Goal: Task Accomplishment & Management: Complete application form

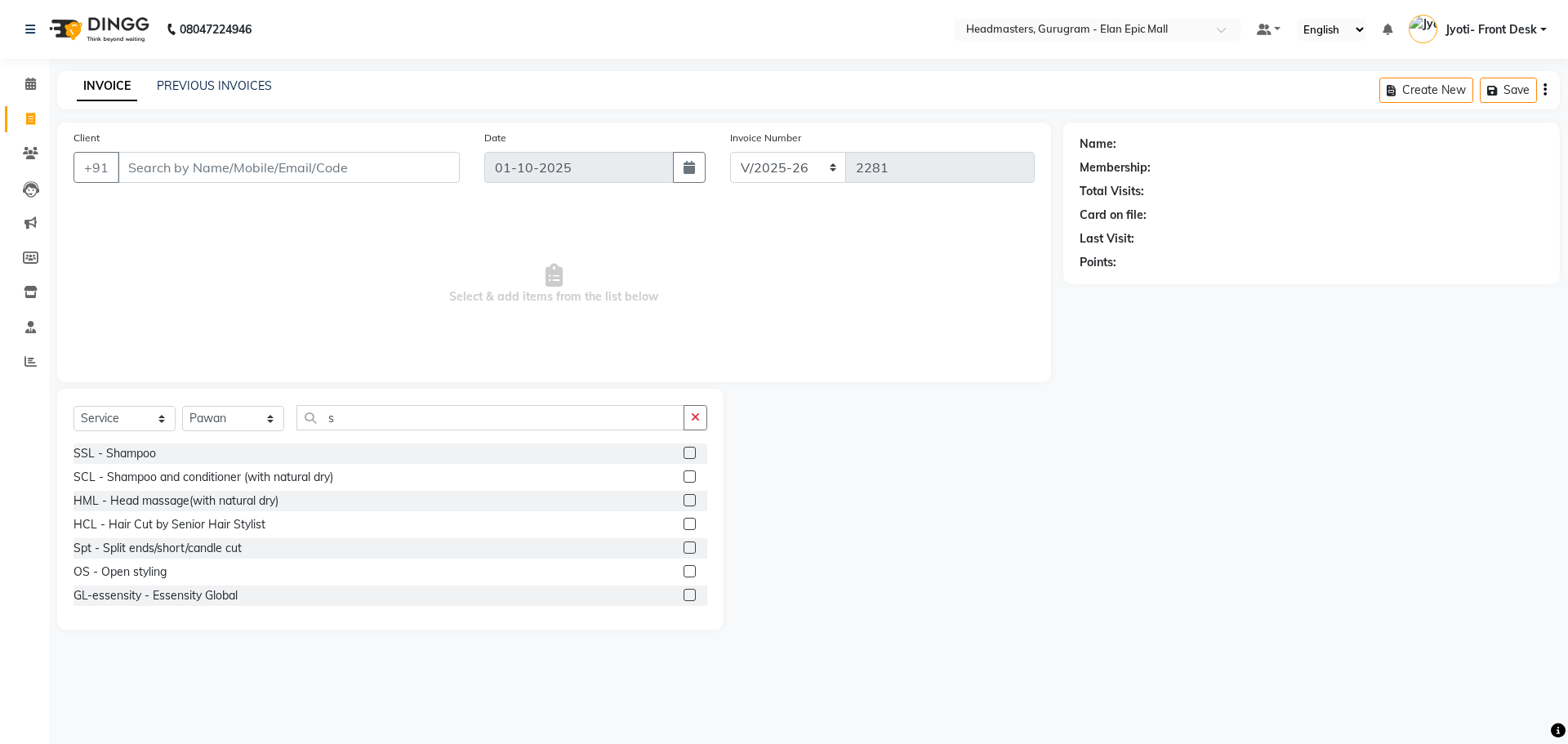
select select "7499"
select select "service"
select select "88840"
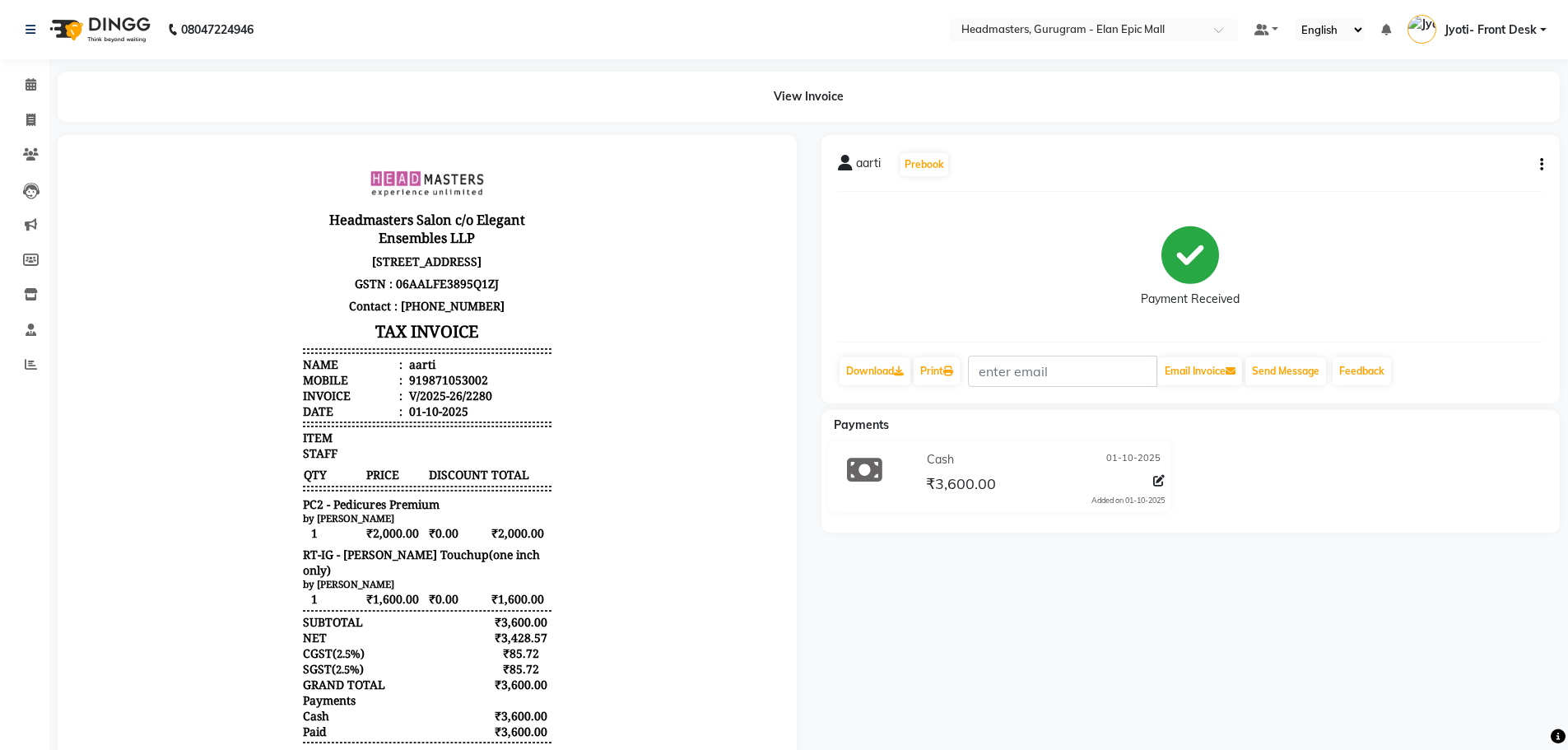
select select "service"
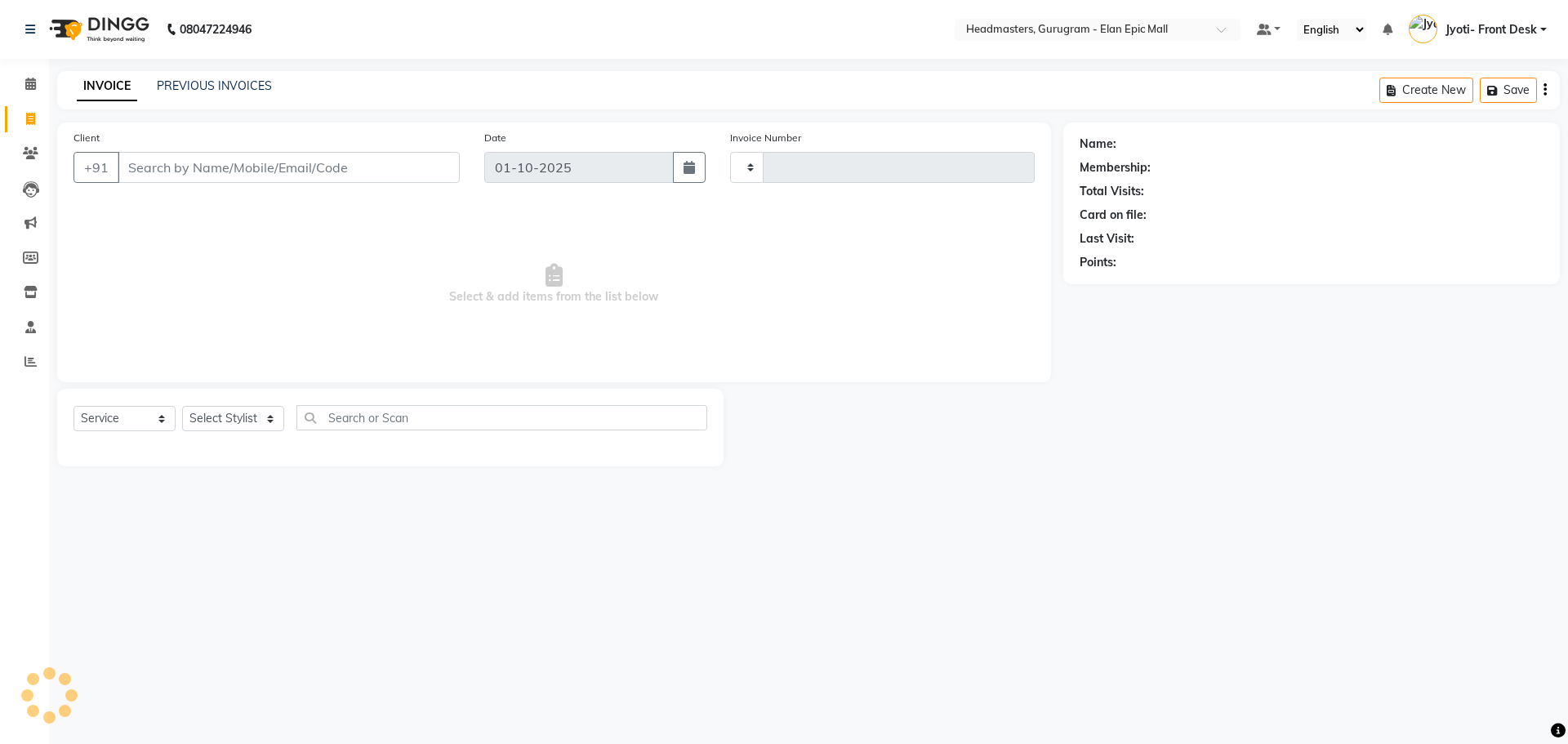
type input "2281"
select select "7499"
click at [230, 179] on input "Client" at bounding box center [289, 168] width 342 height 31
type input "7838731132"
click at [419, 170] on span "Add Client" at bounding box center [418, 168] width 64 height 16
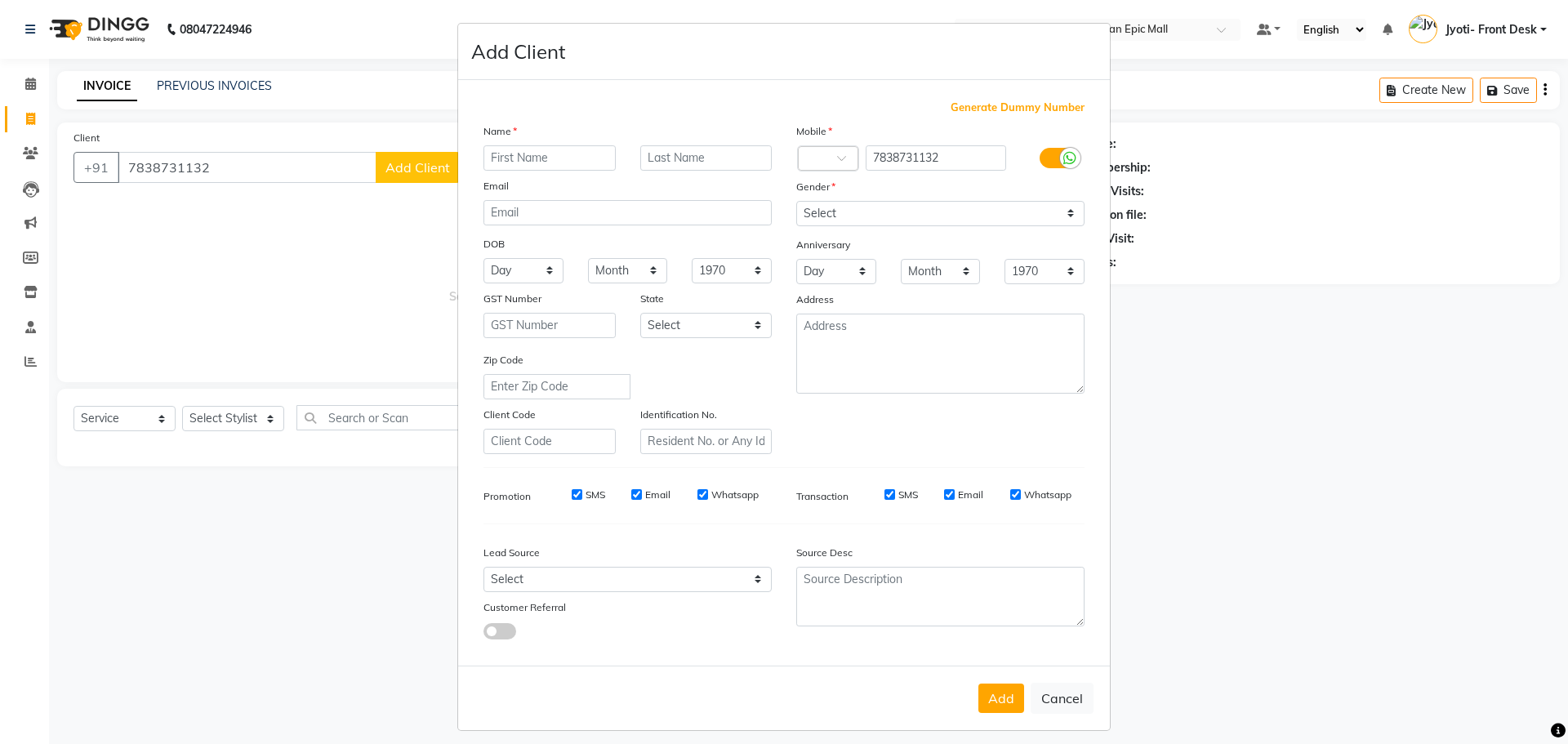
click at [497, 156] on input "text" at bounding box center [549, 158] width 132 height 25
click at [176, 165] on ngb-modal-window "Add Client Generate Dummy Number Name Email DOB Day 01 02 03 04 05 06 07 08 09 …" at bounding box center [784, 372] width 1568 height 744
click at [176, 171] on ngb-modal-window "Add Client Generate Dummy Number Name Email DOB Day 01 02 03 04 05 06 07 08 09 …" at bounding box center [784, 372] width 1568 height 744
click at [1053, 688] on button "Cancel" at bounding box center [1062, 698] width 62 height 31
select select
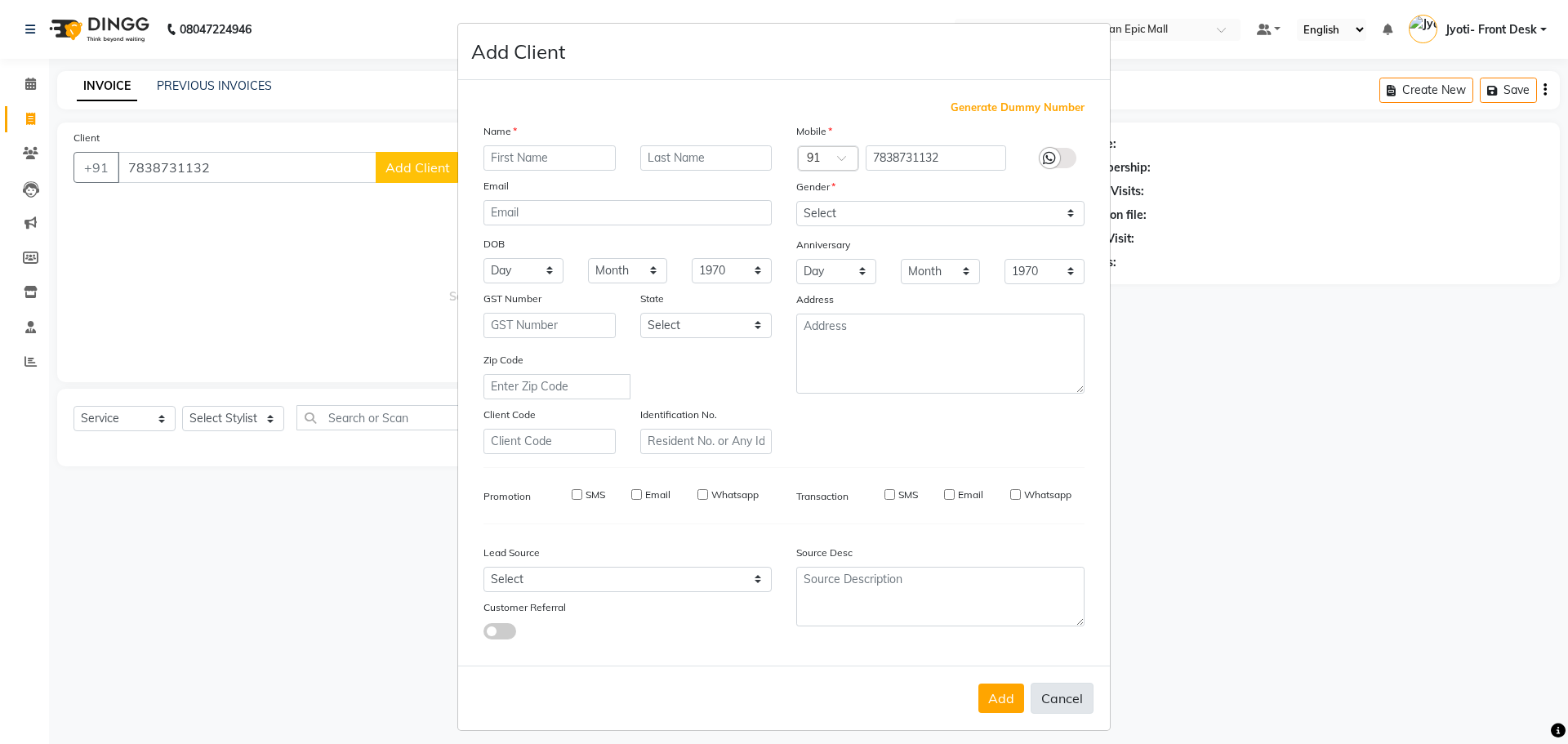
select select
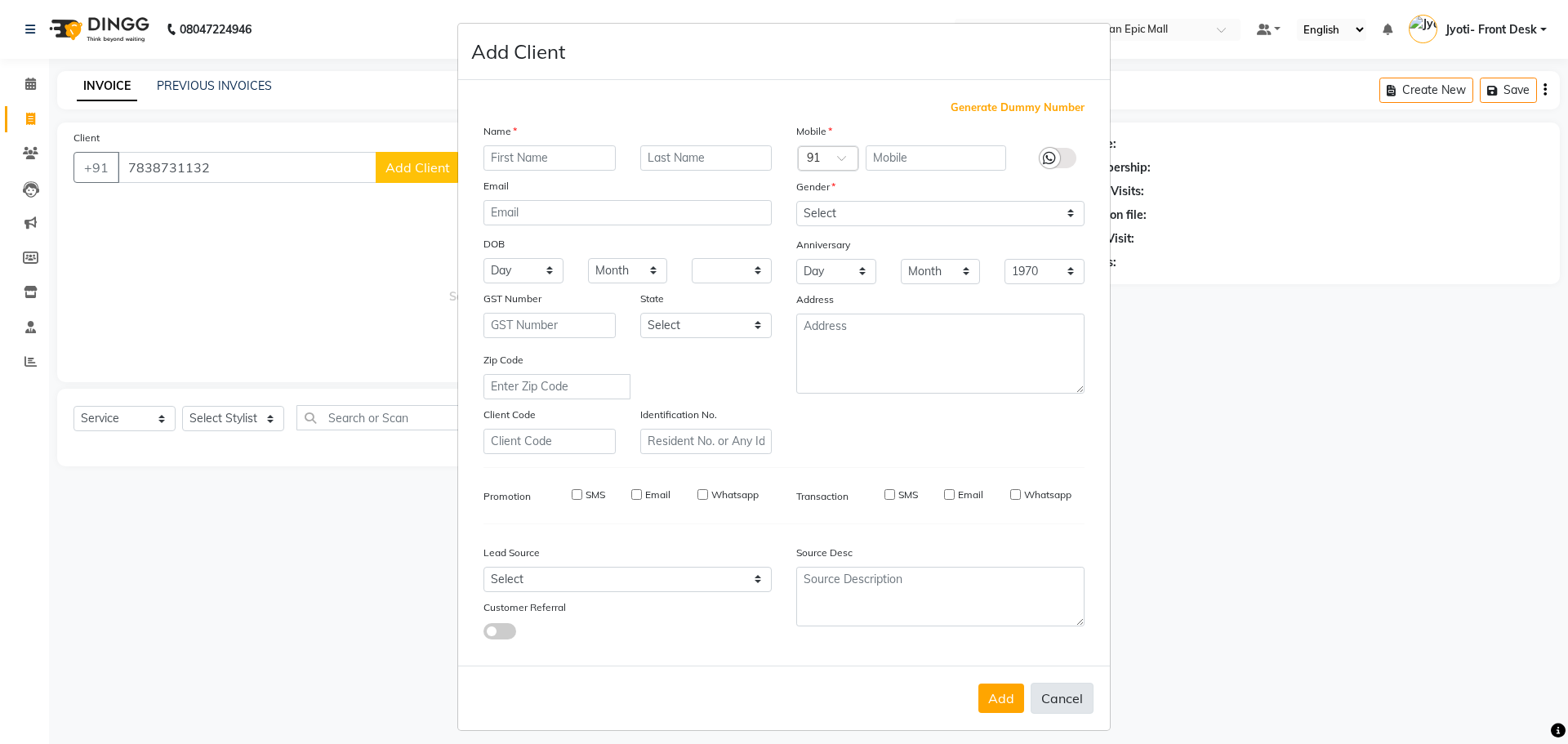
select select
checkbox input "false"
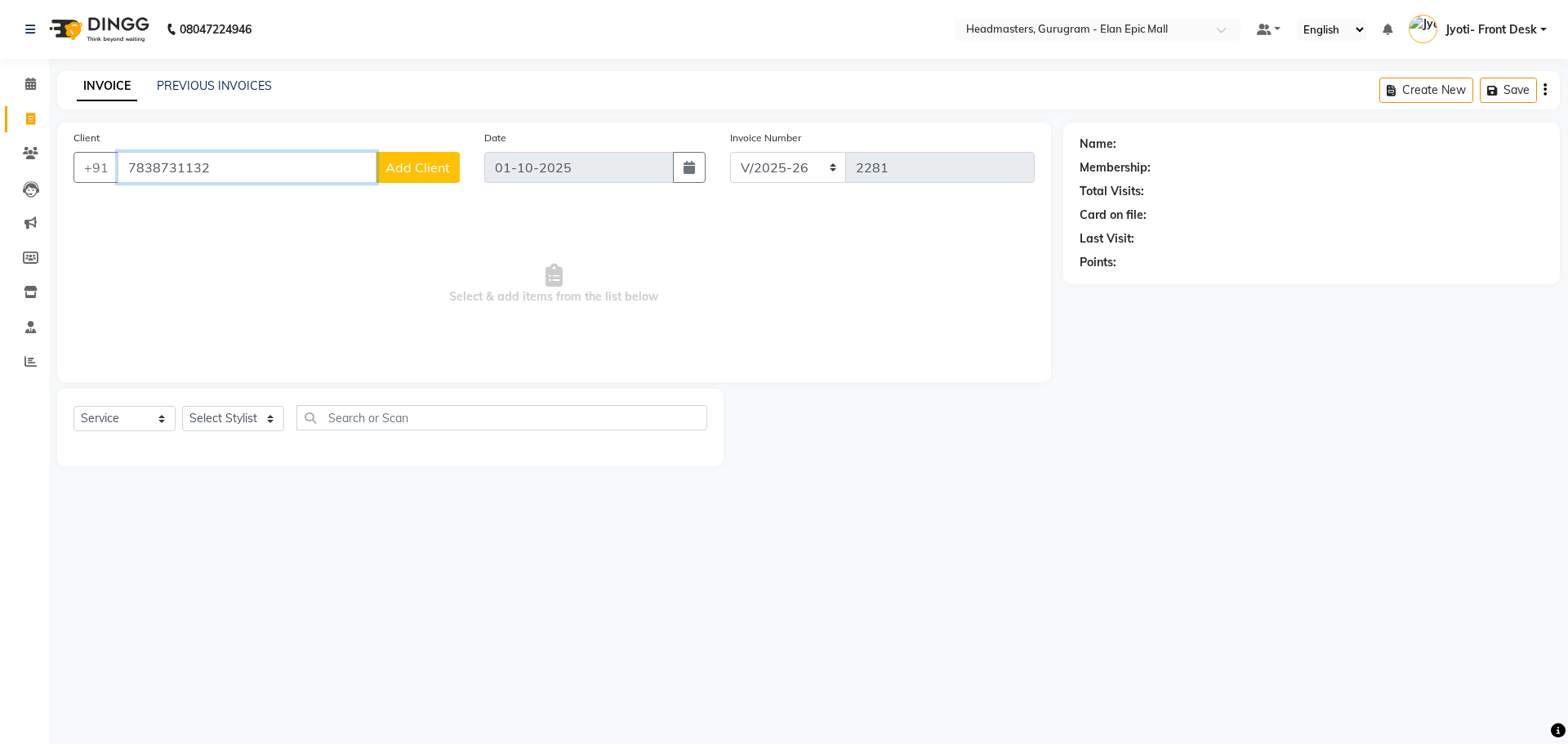
click at [178, 169] on input "7838731132" at bounding box center [247, 168] width 259 height 31
type input "7838791132"
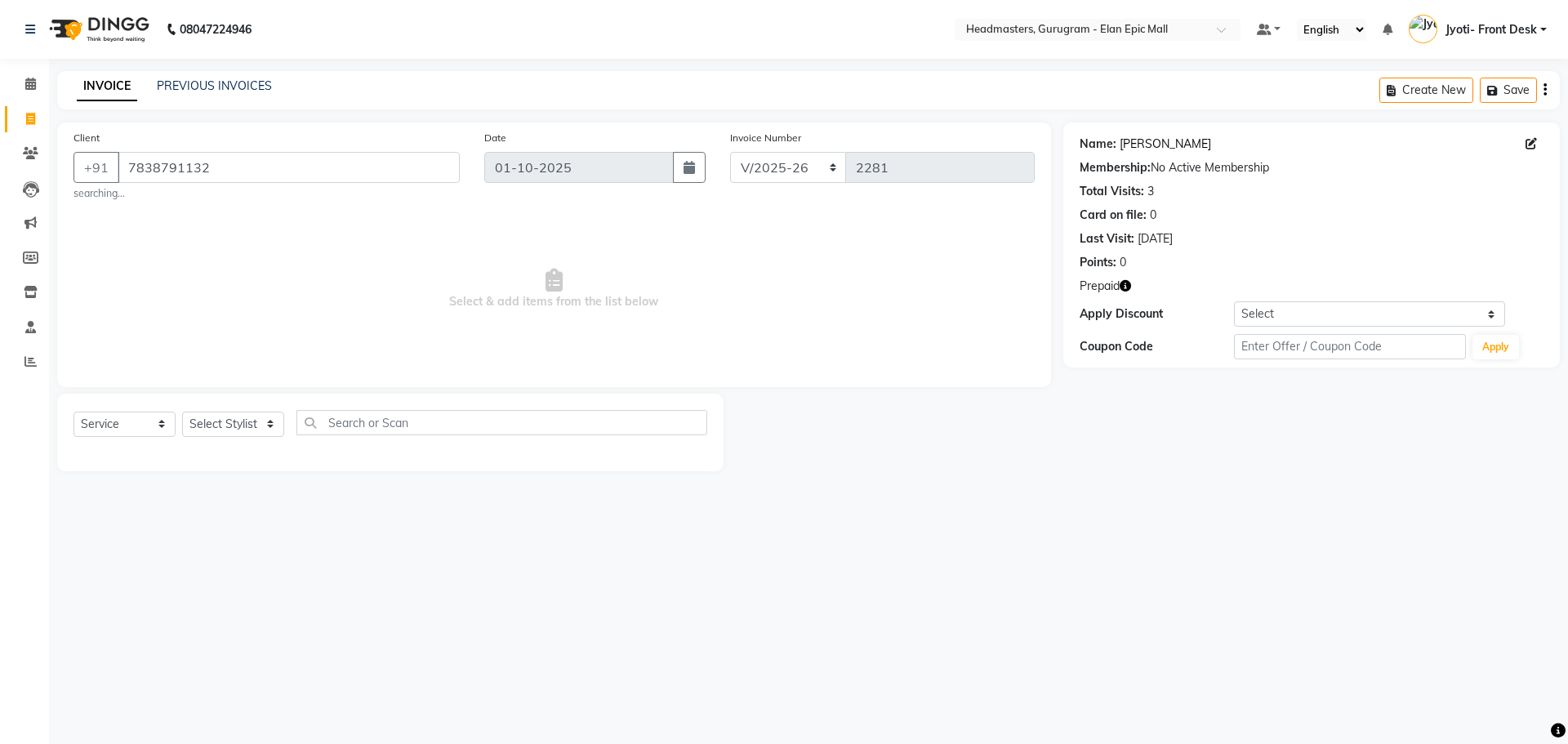
click at [1132, 142] on link "[PERSON_NAME]" at bounding box center [1165, 144] width 91 height 17
click at [209, 421] on select "Select Stylist [PERSON_NAME] [PERSON_NAME] [PERSON_NAME] Chetan Headmasters Isl…" at bounding box center [234, 424] width 102 height 25
select select "74678"
click at [183, 412] on select "Select Stylist [PERSON_NAME] [PERSON_NAME] [PERSON_NAME] Chetan Headmasters Isl…" at bounding box center [234, 424] width 102 height 25
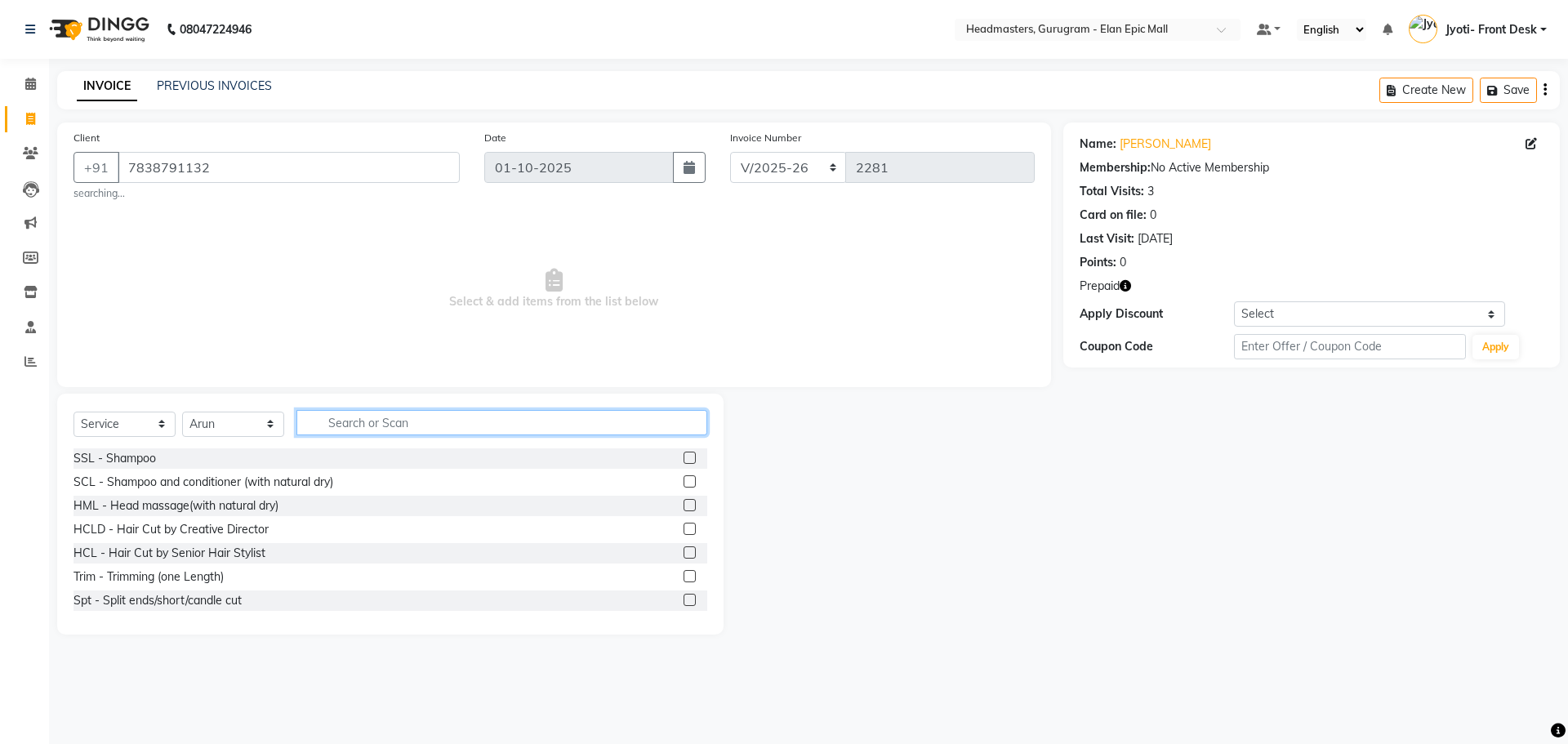
click at [484, 427] on input "text" at bounding box center [502, 423] width 411 height 25
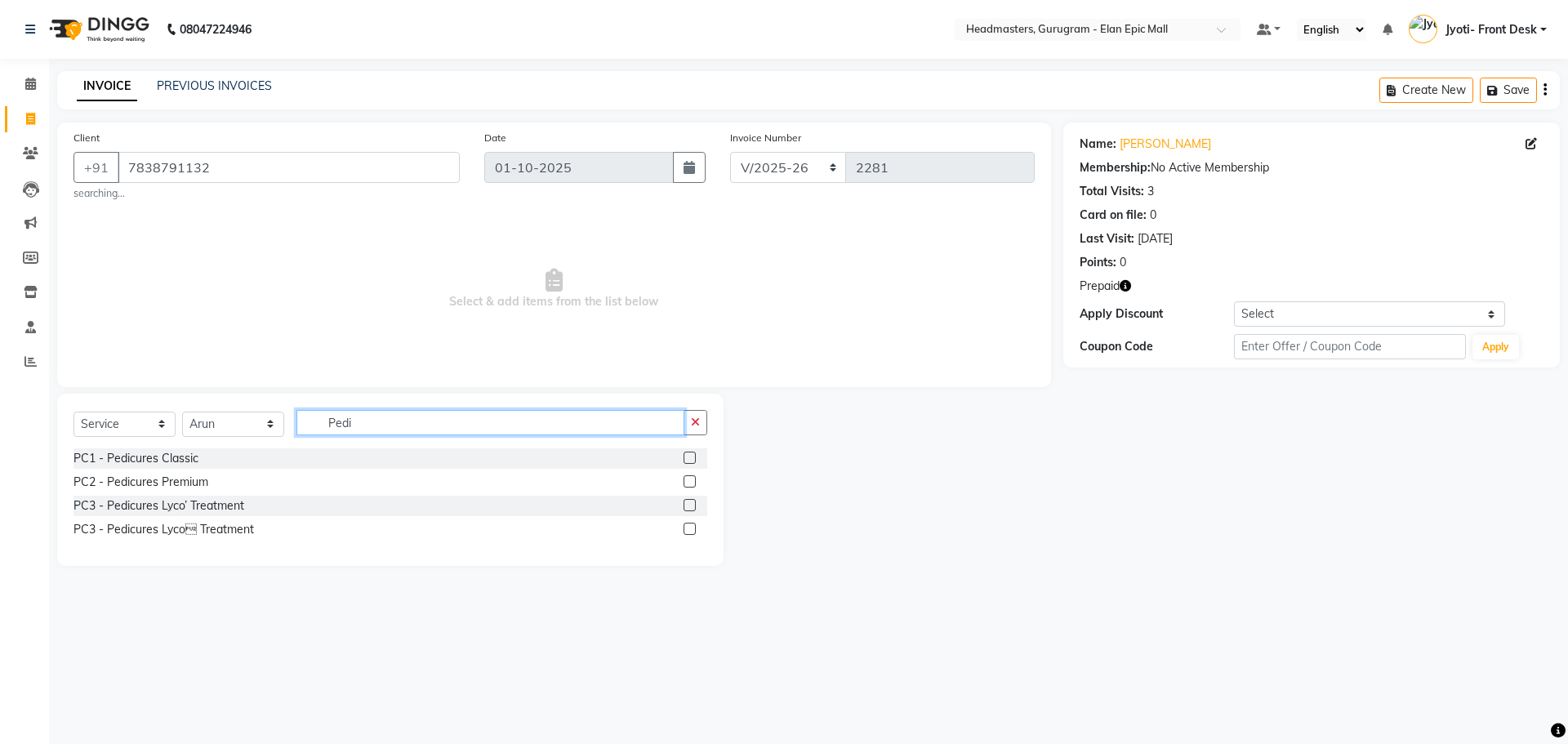
type input "Pedi"
drag, startPoint x: 686, startPoint y: 457, endPoint x: 664, endPoint y: 463, distance: 22.8
click at [682, 458] on div "PC1 - Pedicures Classic" at bounding box center [390, 458] width 634 height 21
click at [688, 459] on label at bounding box center [689, 457] width 12 height 12
click at [688, 459] on input "checkbox" at bounding box center [688, 458] width 11 height 11
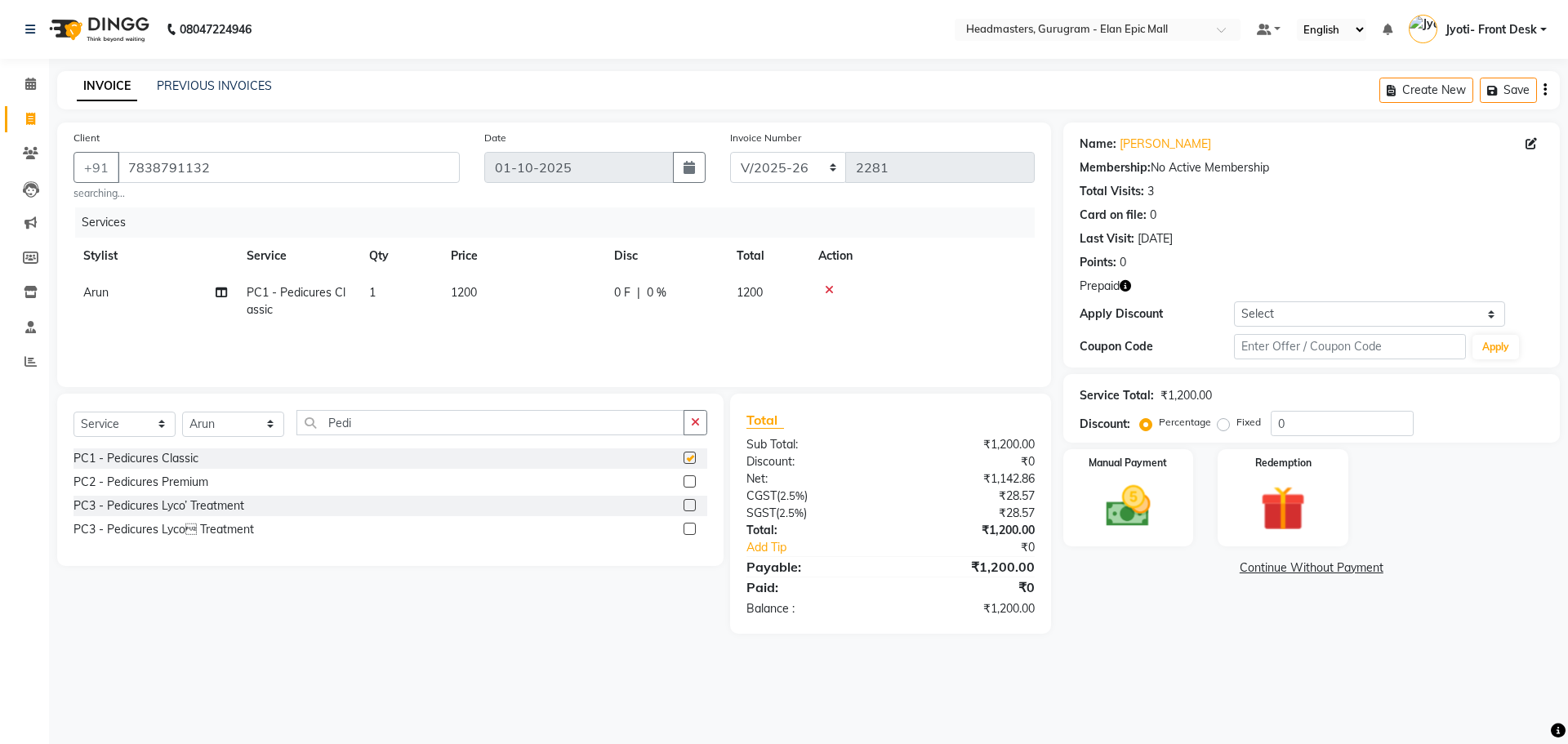
checkbox input "false"
click at [481, 297] on td "1200" at bounding box center [522, 302] width 164 height 54
select select "74678"
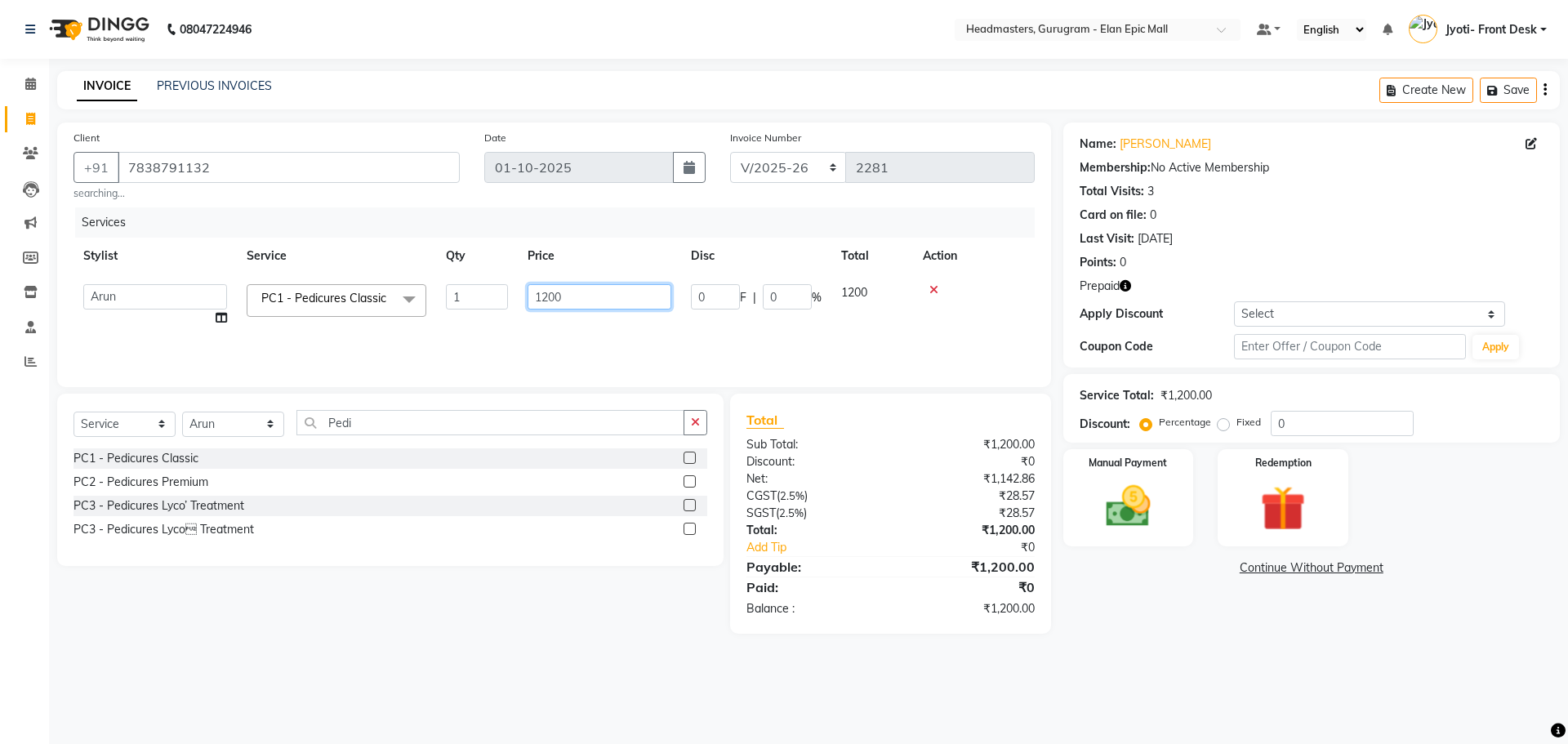
click at [552, 294] on input "1200" at bounding box center [599, 297] width 144 height 25
type input "1000"
click at [483, 426] on input "Pedi" at bounding box center [491, 423] width 388 height 25
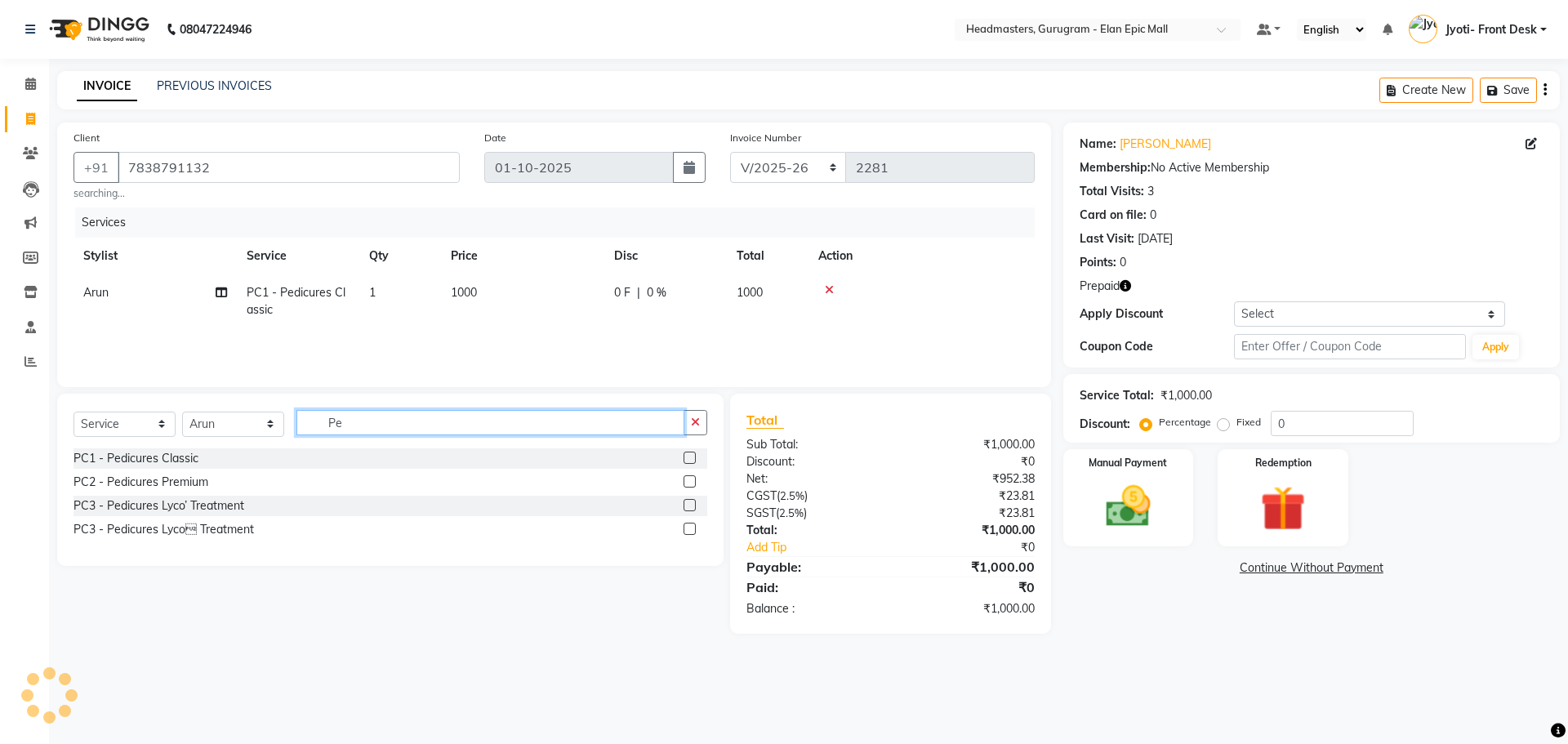
type input "P"
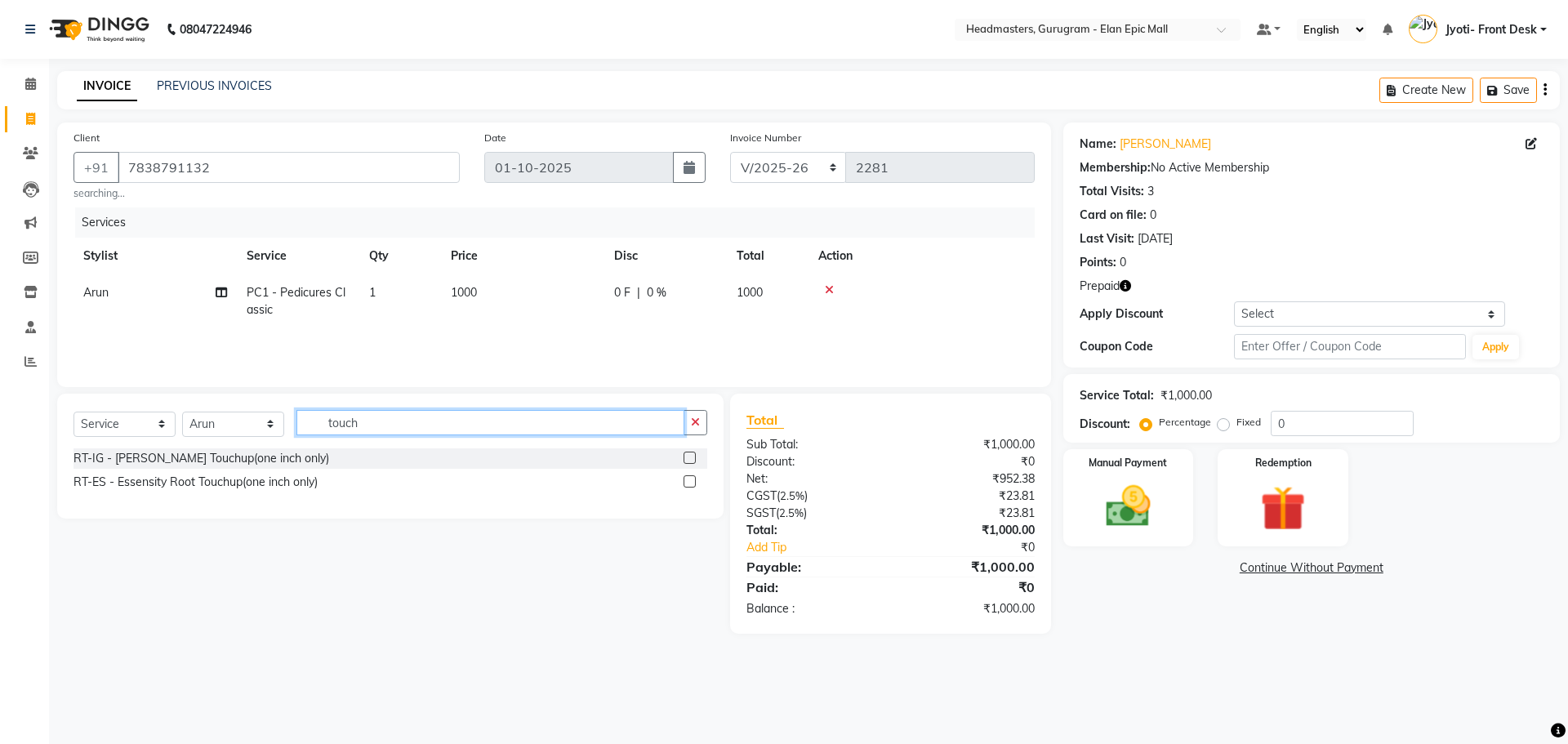
type input "touch"
drag, startPoint x: 695, startPoint y: 458, endPoint x: 673, endPoint y: 457, distance: 22.0
click at [692, 458] on label at bounding box center [689, 457] width 12 height 12
click at [692, 458] on input "checkbox" at bounding box center [688, 458] width 11 height 11
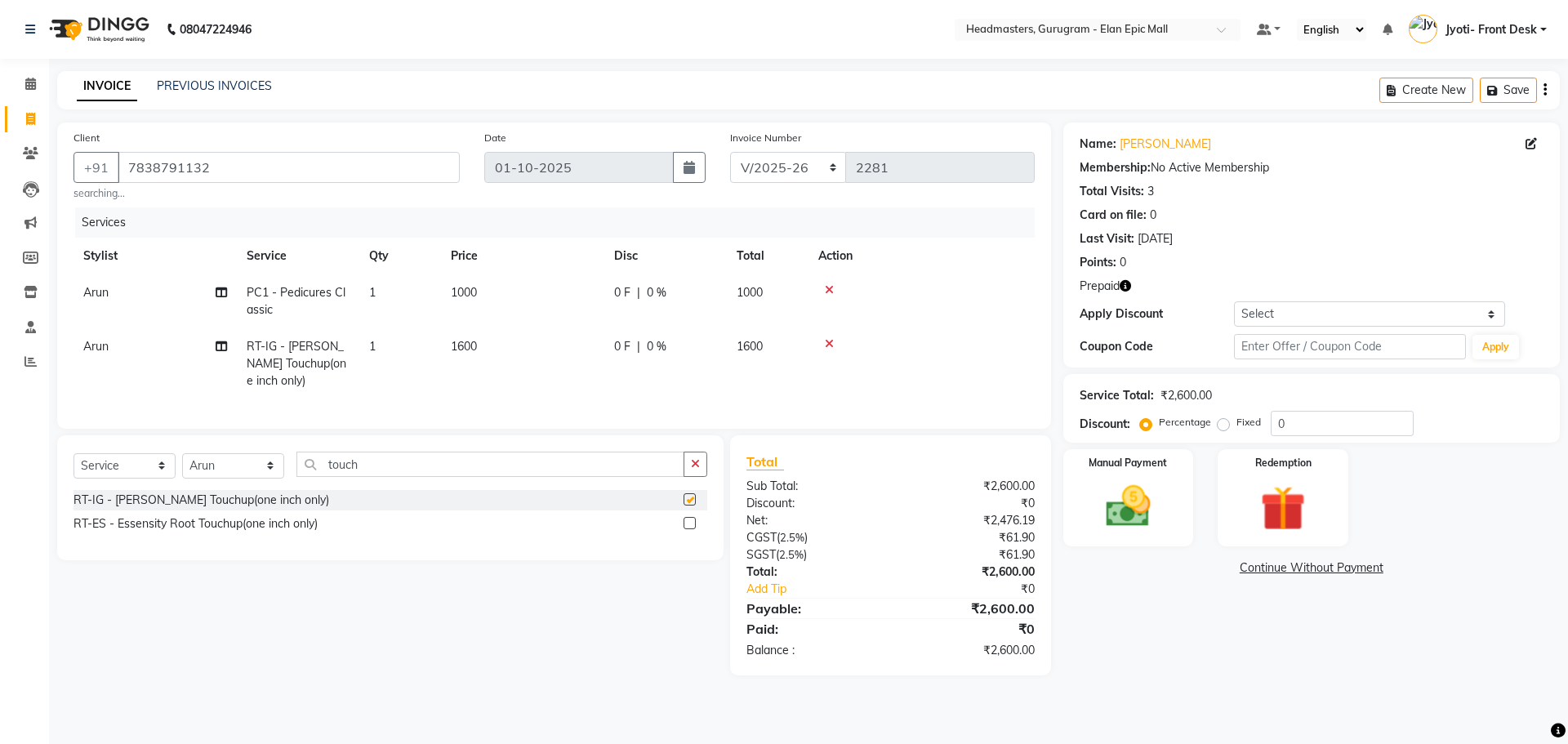
checkbox input "false"
click at [73, 340] on td "Arun" at bounding box center [155, 363] width 164 height 71
select select "74678"
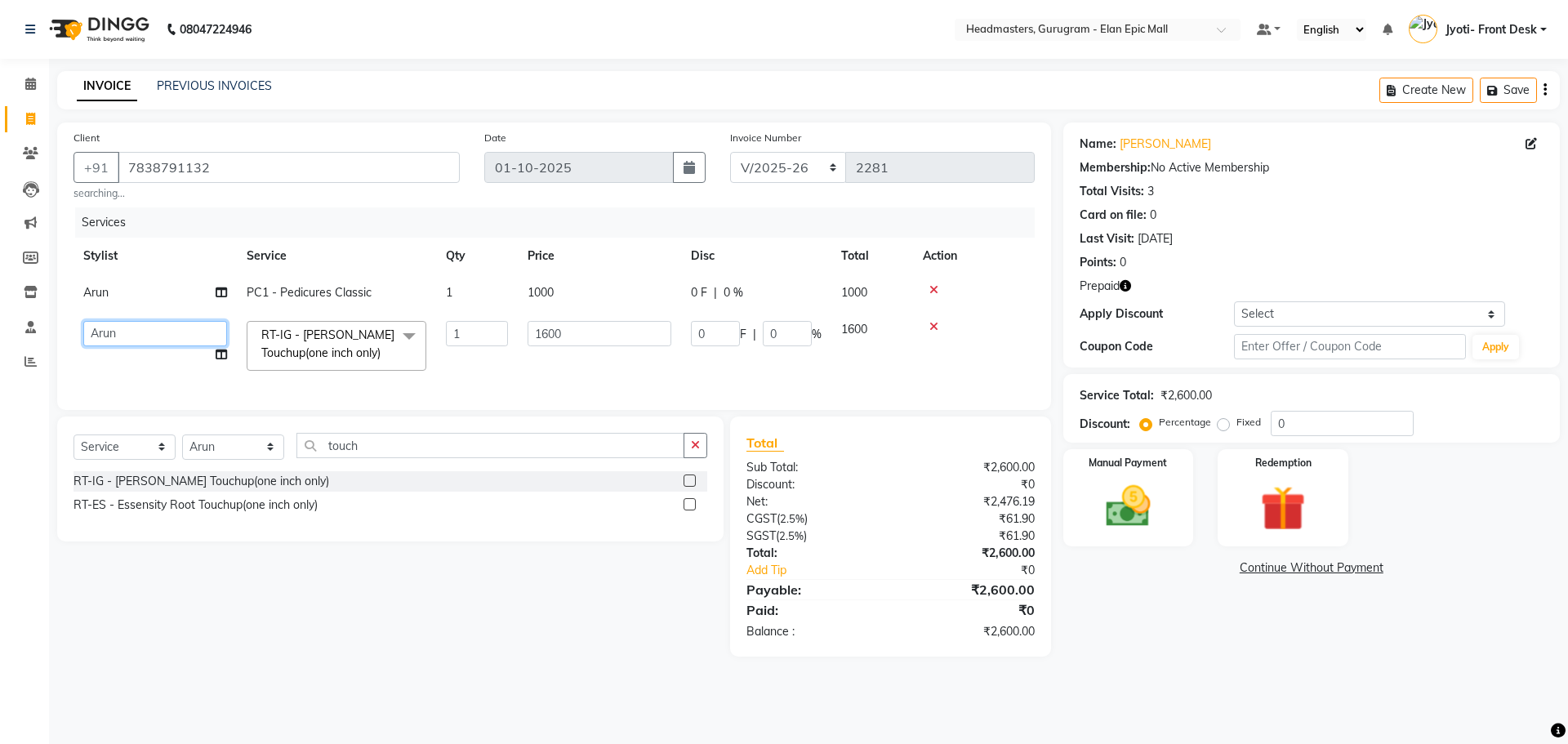
click at [125, 329] on select "[PERSON_NAME] [PERSON_NAME] [PERSON_NAME] Chetan Headmasters [DEMOGRAPHIC_DATA]…" at bounding box center [155, 333] width 144 height 25
select select "88840"
click at [665, 681] on main "INVOICE PREVIOUS INVOICES Create New Save Client [PHONE_NUMBER] searching... Da…" at bounding box center [809, 376] width 1519 height 610
click at [1318, 504] on img at bounding box center [1283, 508] width 76 height 58
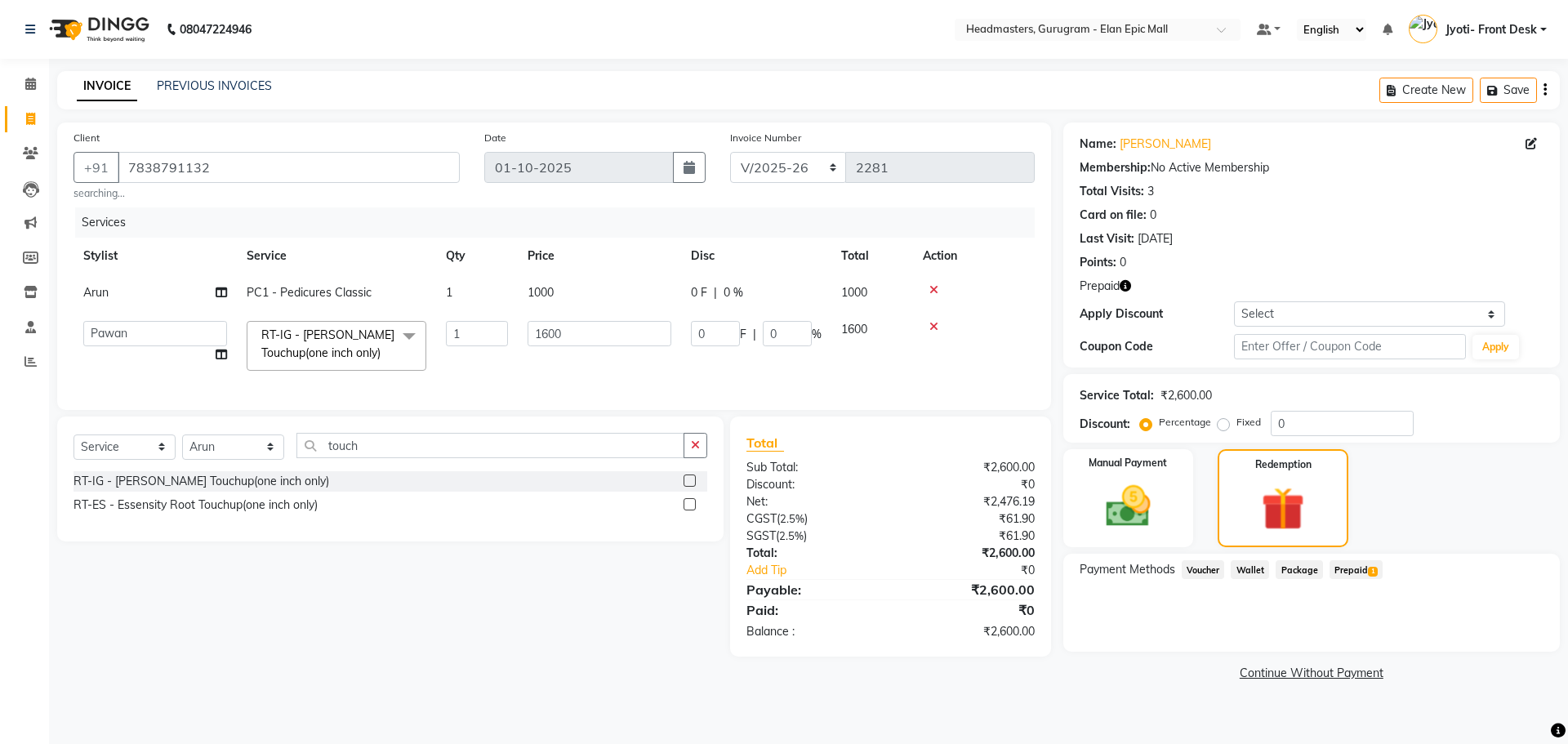
click at [1365, 569] on span "Prepaid 1" at bounding box center [1356, 569] width 53 height 19
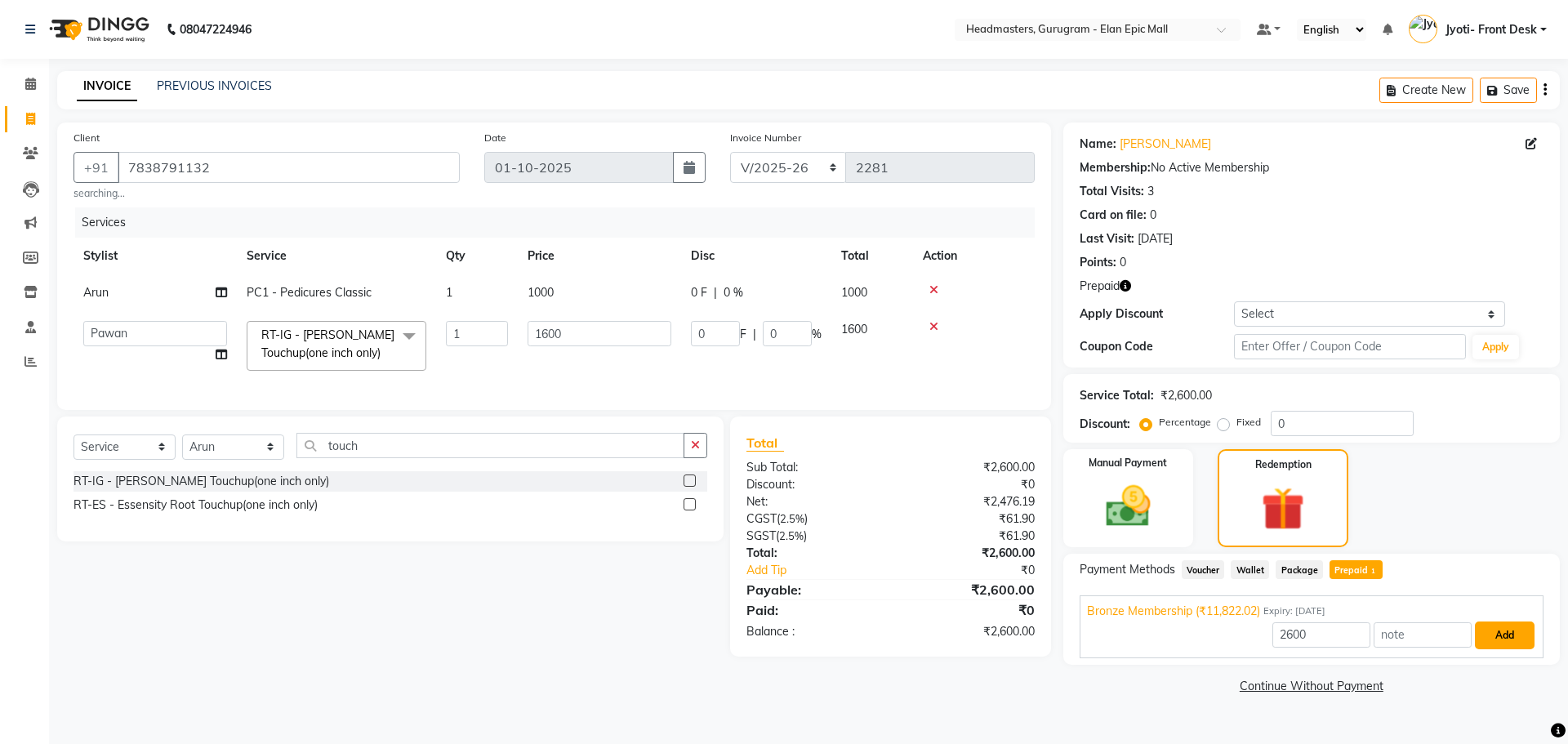
click at [1494, 644] on button "Add" at bounding box center [1505, 635] width 60 height 28
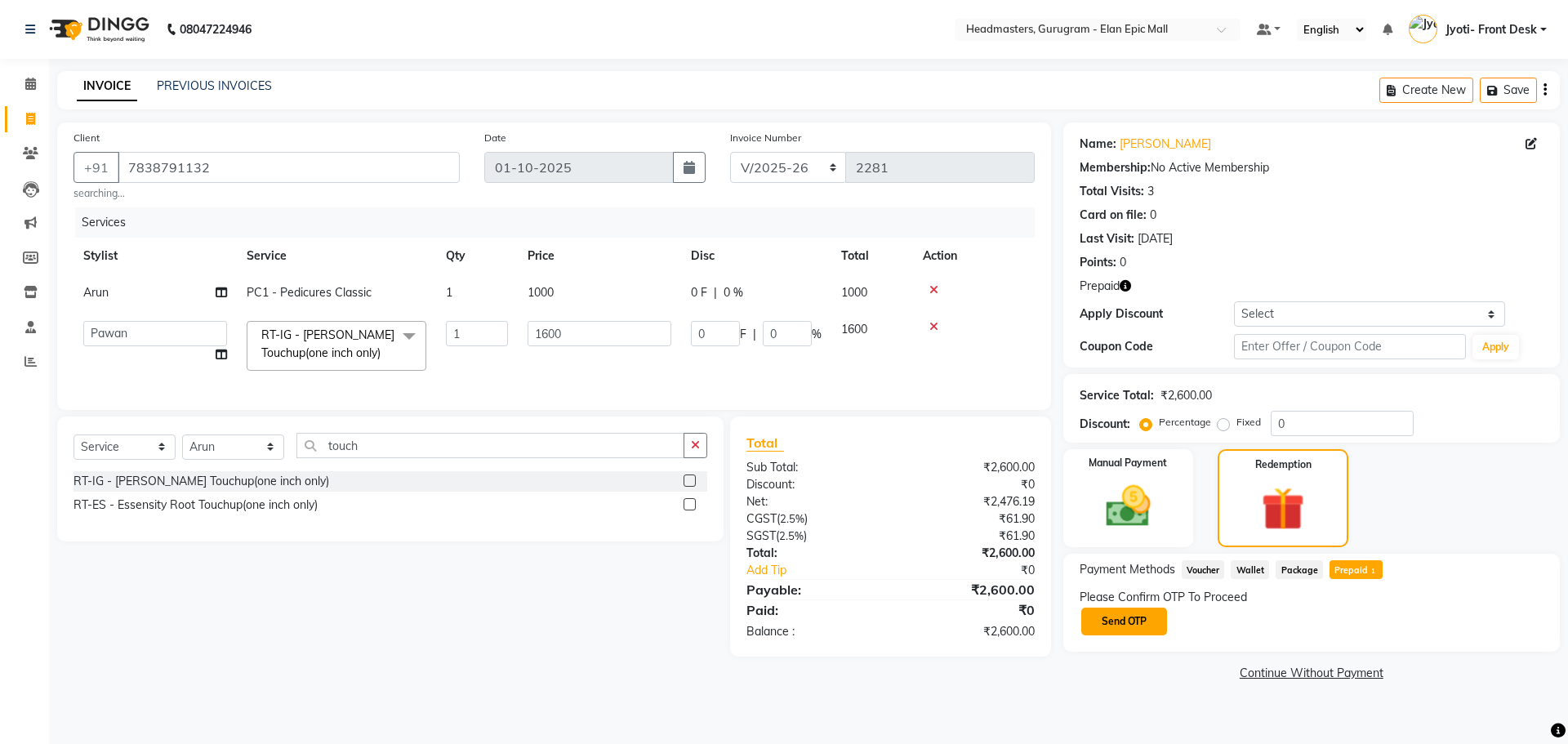
click at [1162, 618] on button "Send OTP" at bounding box center [1124, 622] width 86 height 28
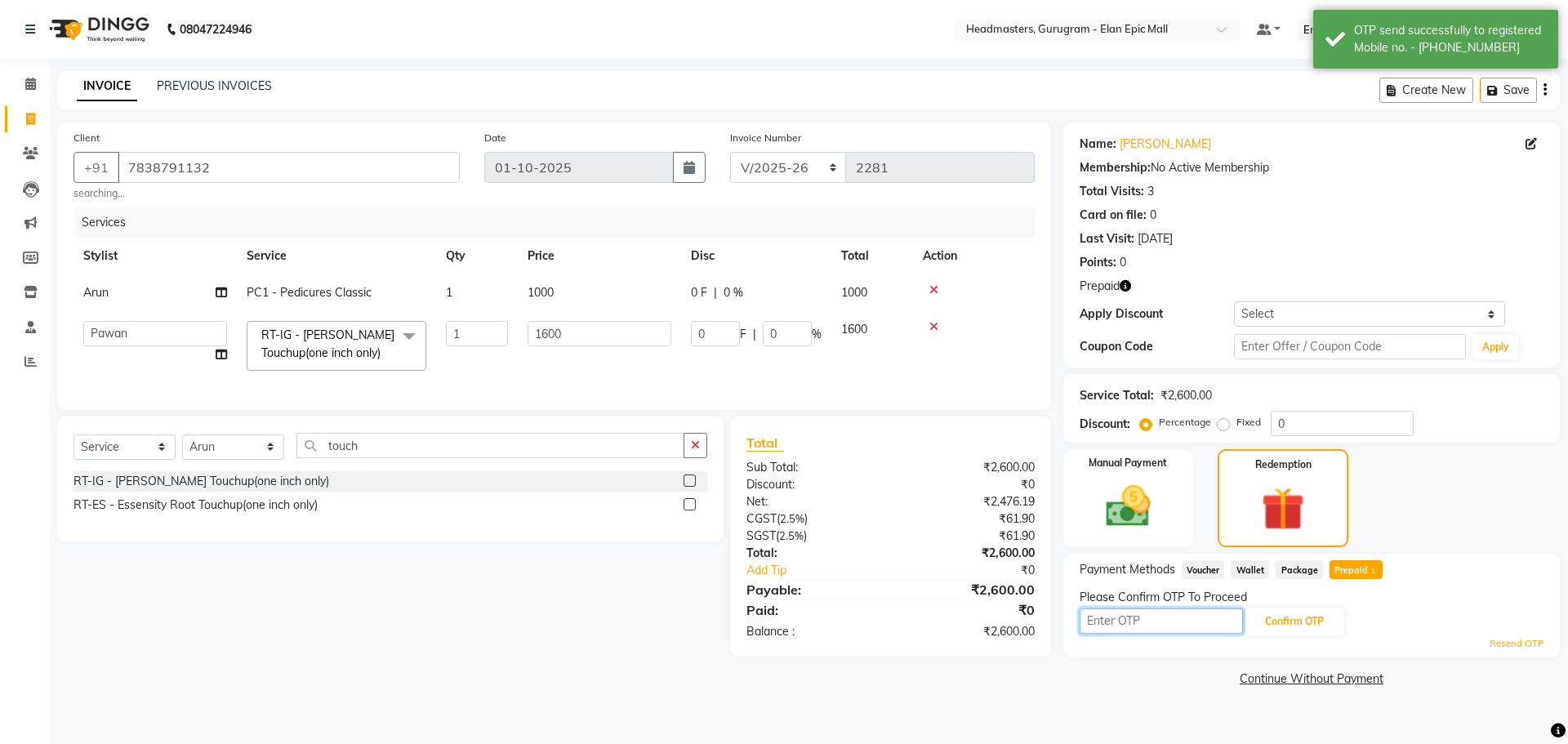
click at [1162, 618] on input "text" at bounding box center [1161, 621] width 164 height 25
type input "9020"
click at [1322, 622] on button "Confirm OTP" at bounding box center [1294, 622] width 99 height 28
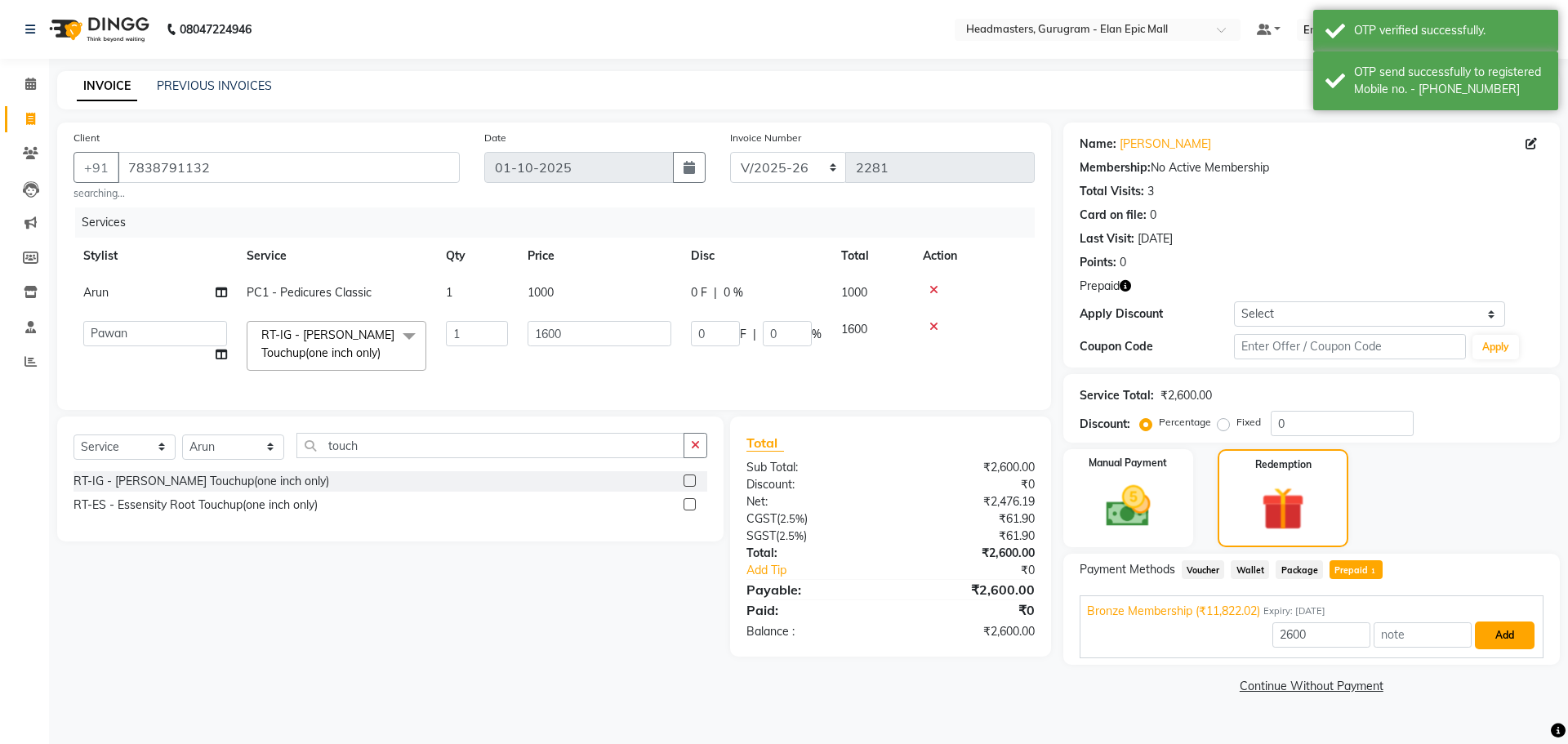
click at [1533, 635] on button "Add" at bounding box center [1505, 635] width 60 height 28
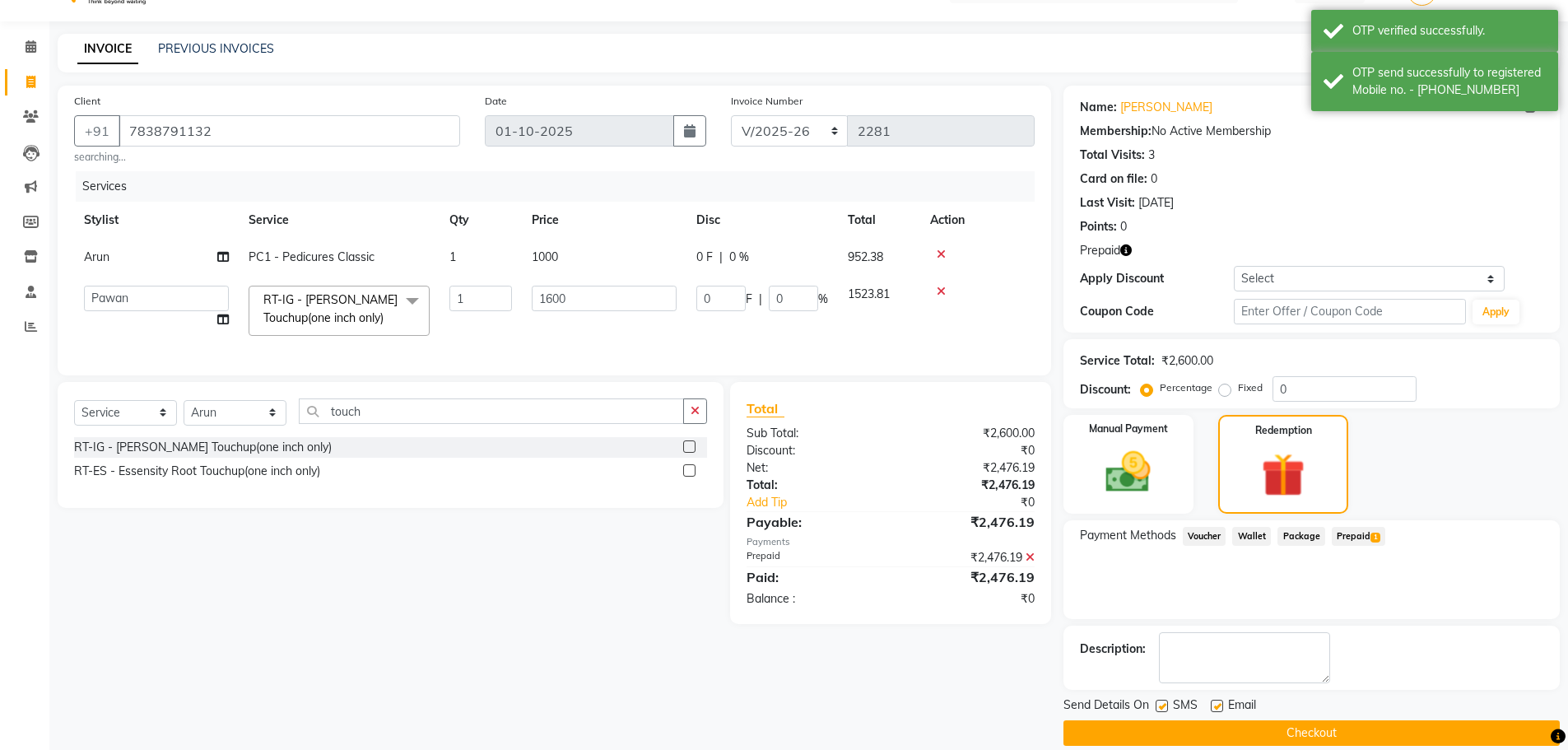
scroll to position [59, 0]
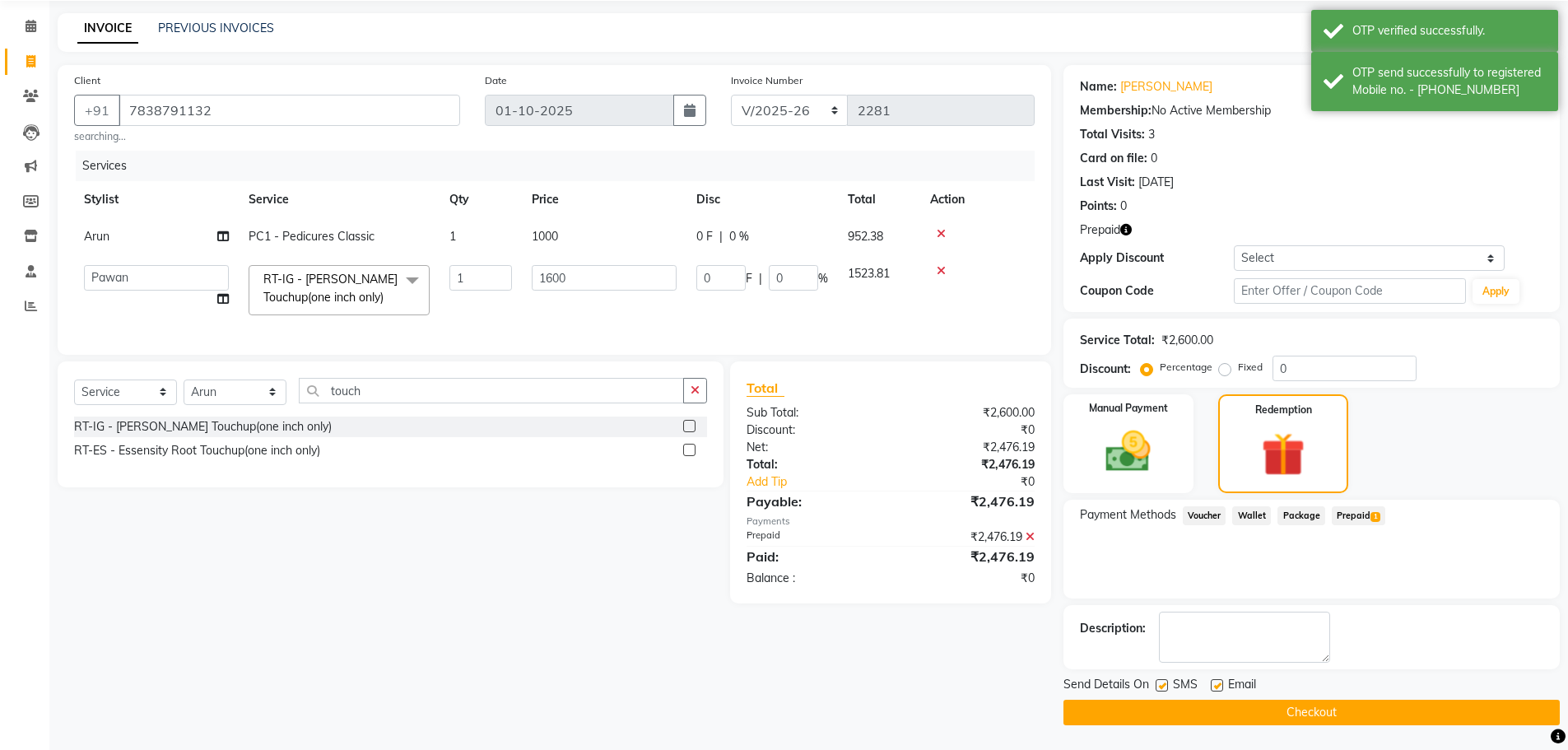
click at [1261, 711] on button "Checkout" at bounding box center [1311, 712] width 496 height 26
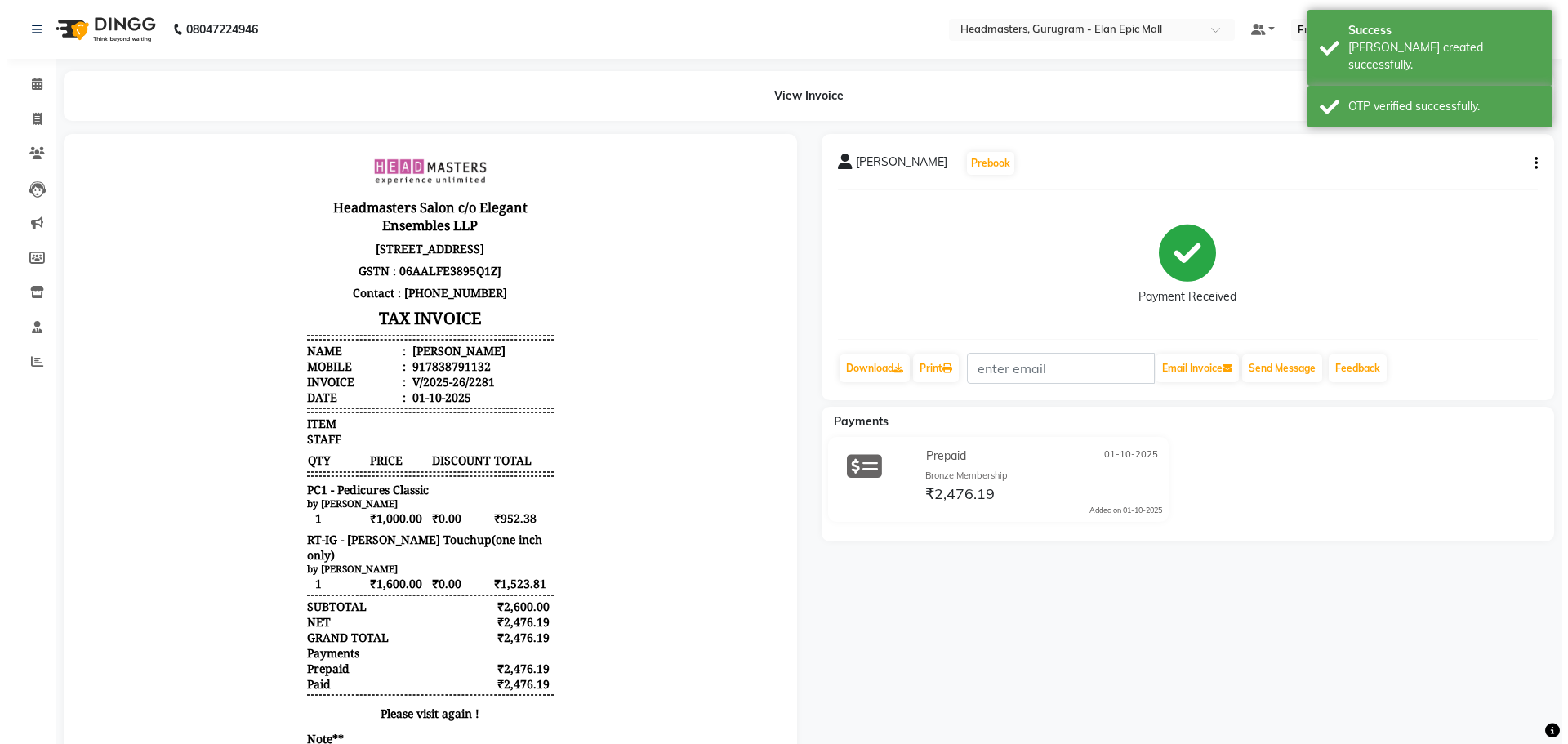
scroll to position [13, 0]
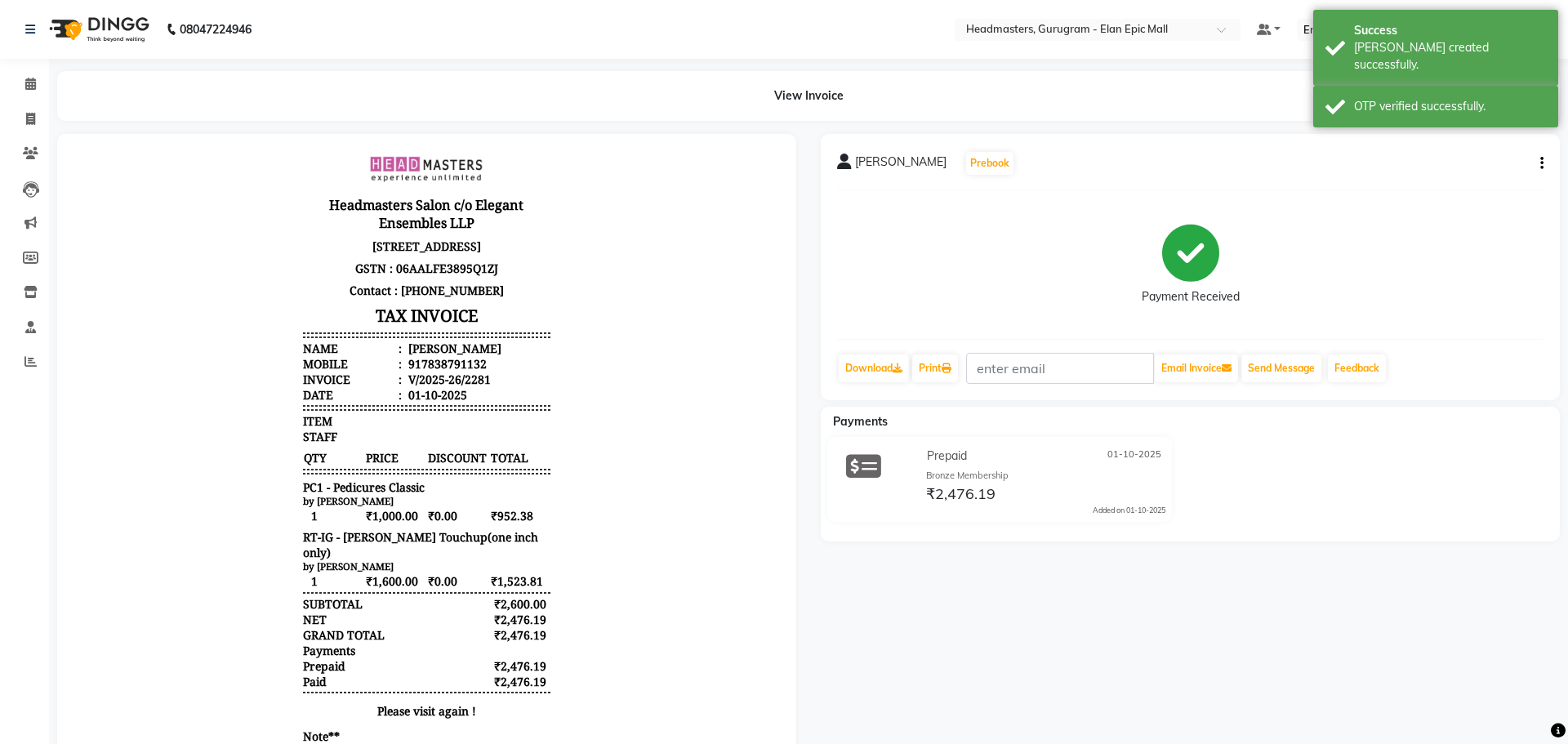
select select "service"
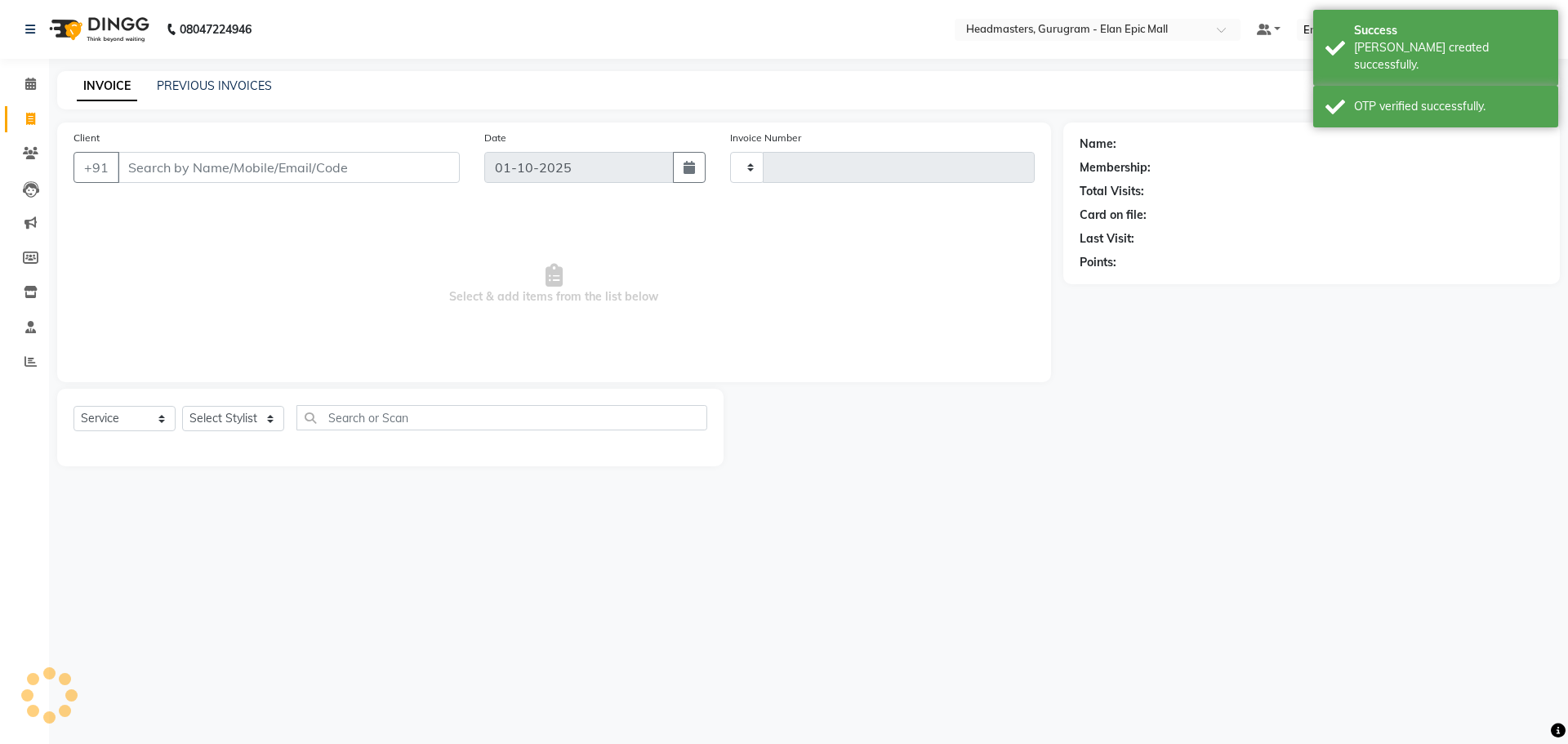
type input "2282"
select select "7499"
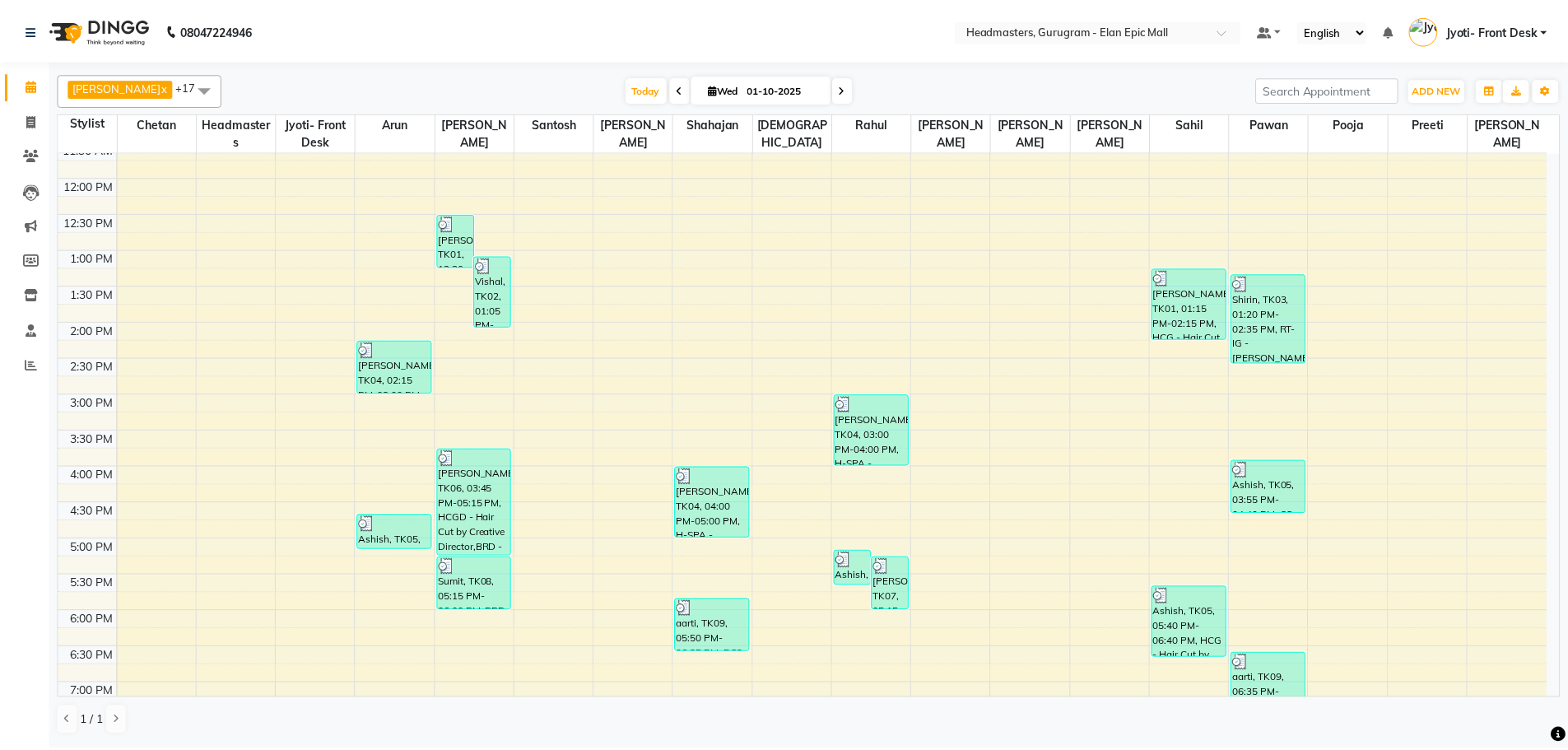
scroll to position [165, 0]
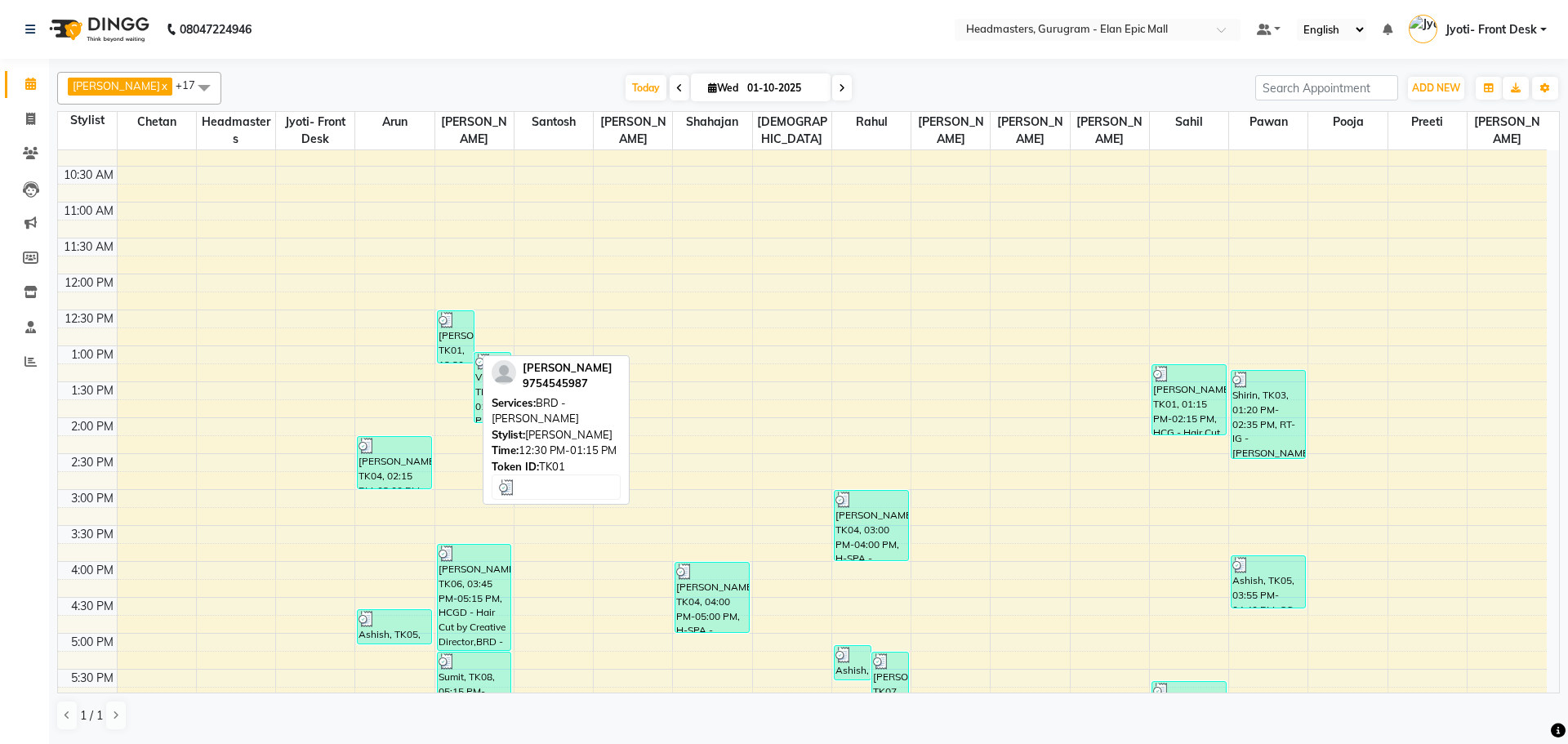
click at [460, 318] on div at bounding box center [456, 320] width 35 height 16
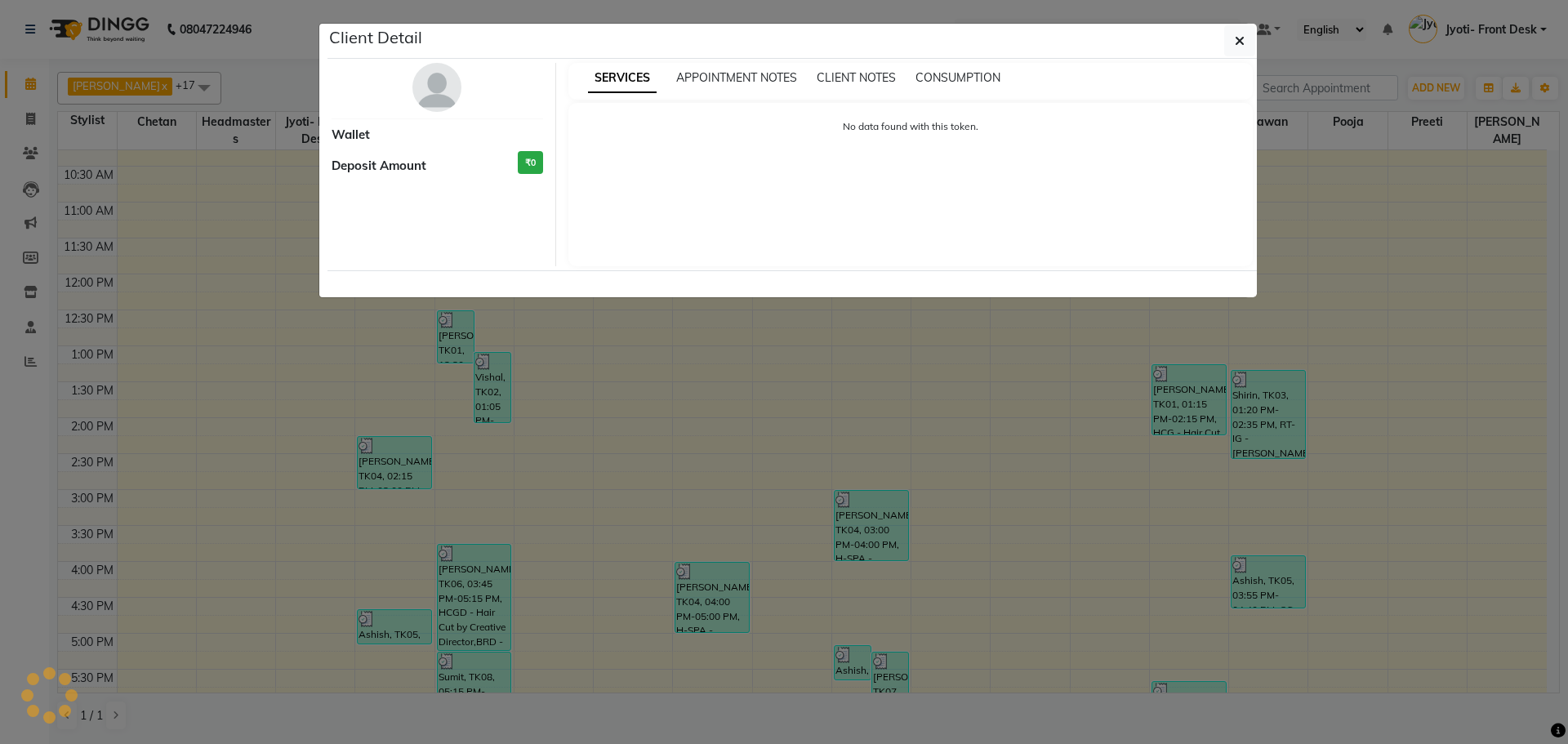
select select "3"
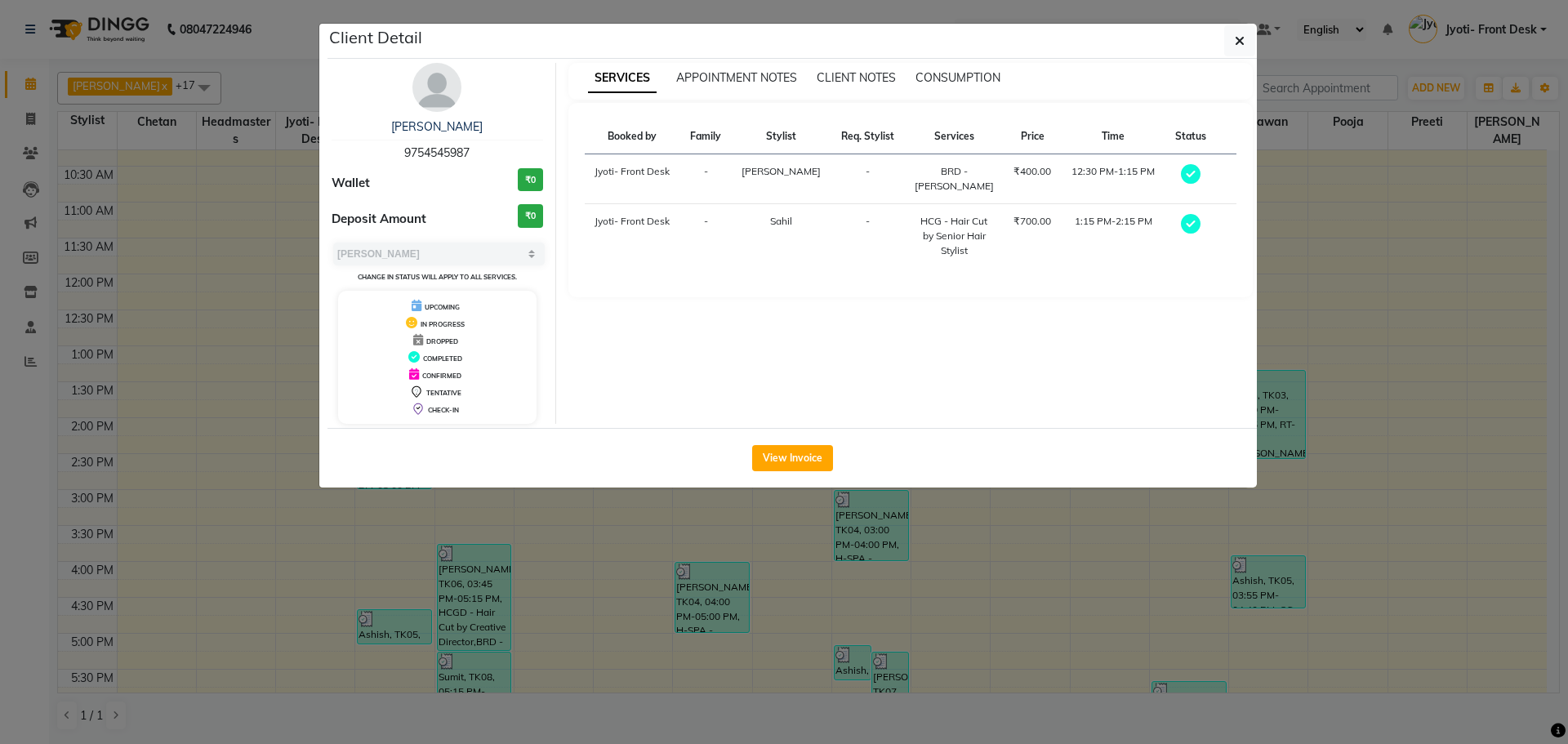
click at [779, 443] on div "View Invoice" at bounding box center [792, 458] width 929 height 60
click at [782, 451] on button "View Invoice" at bounding box center [793, 458] width 81 height 26
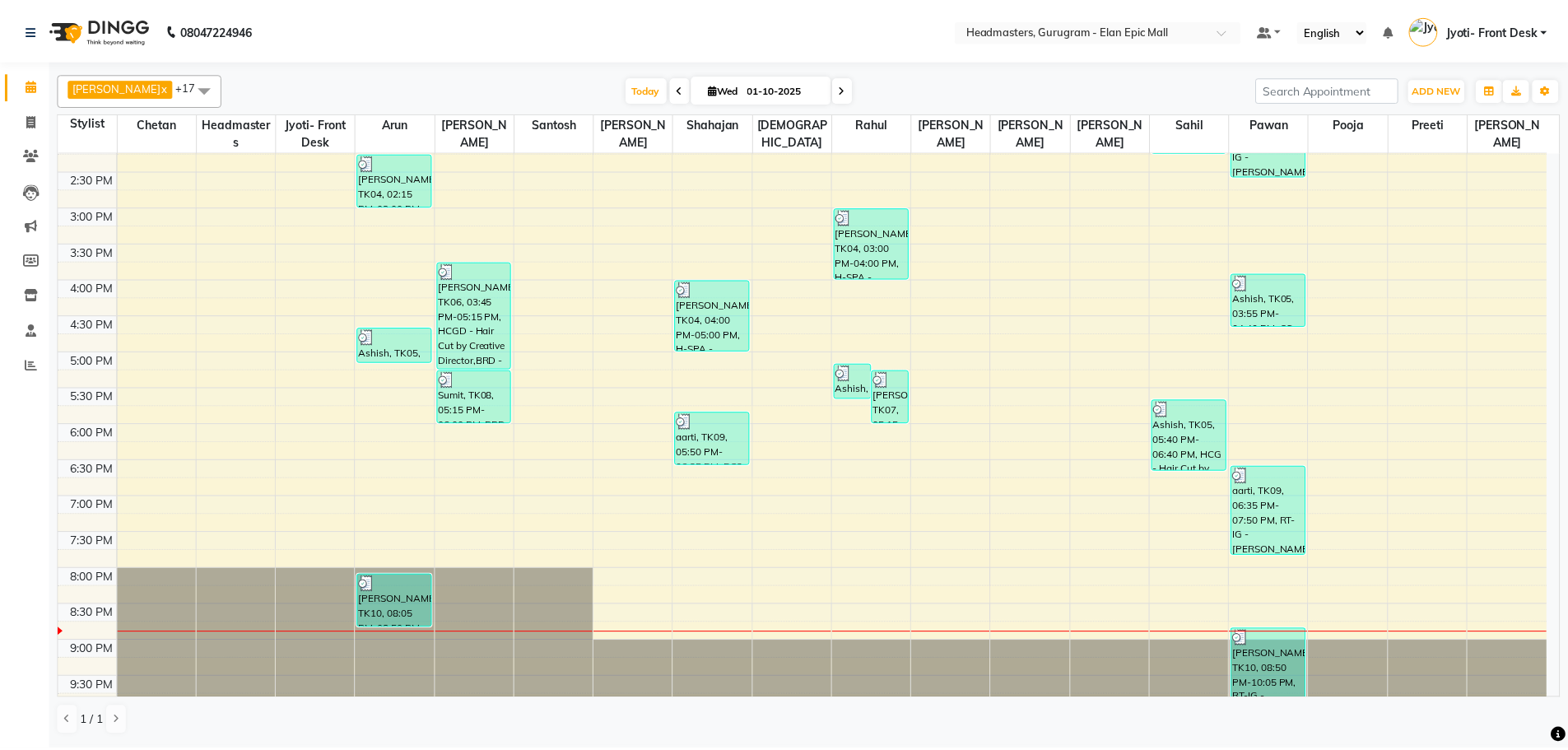
scroll to position [467, 0]
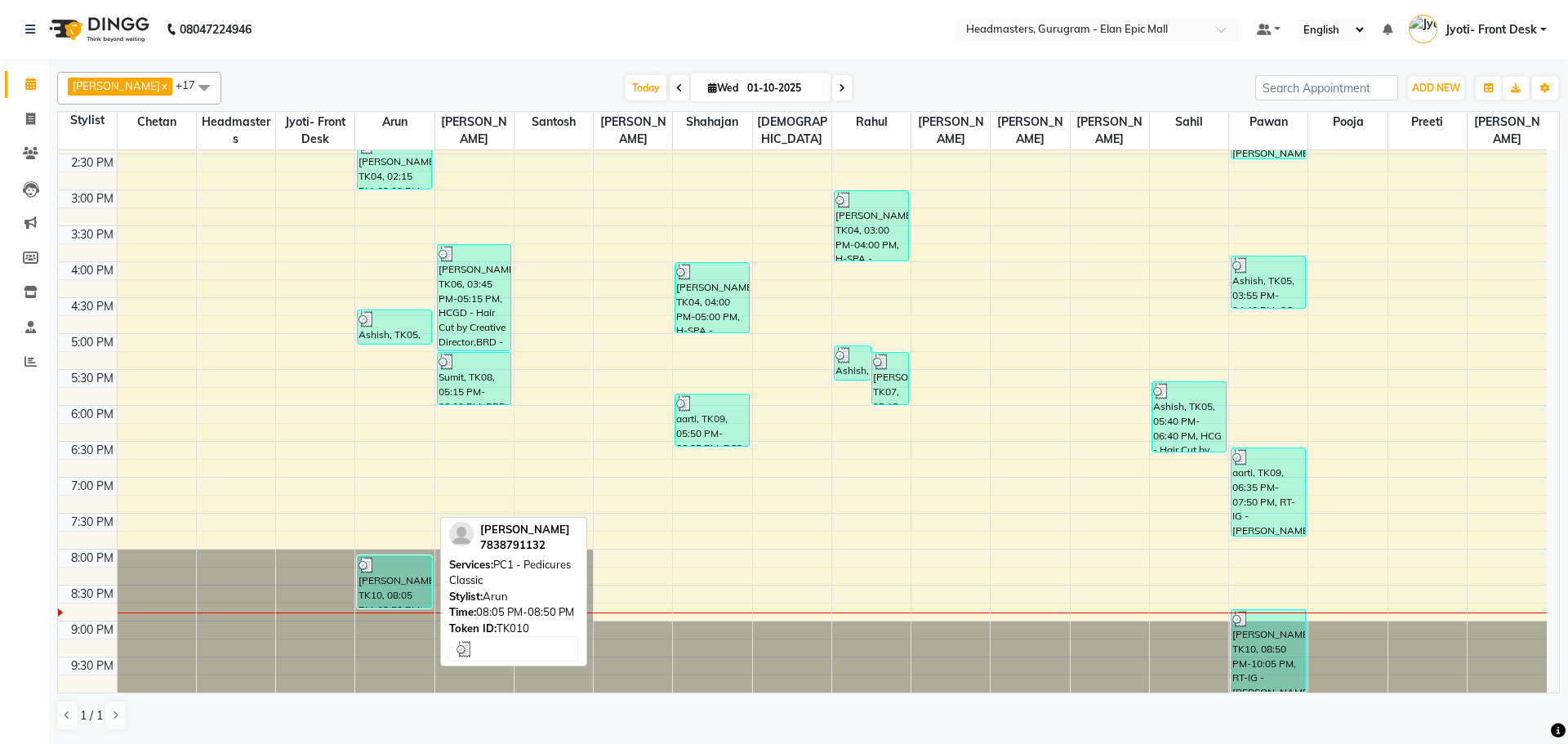
click at [388, 575] on div "[PERSON_NAME], TK10, 08:05 PM-08:50 PM, PC1 - Pedicures Classic" at bounding box center [394, 581] width 73 height 52
select select "3"
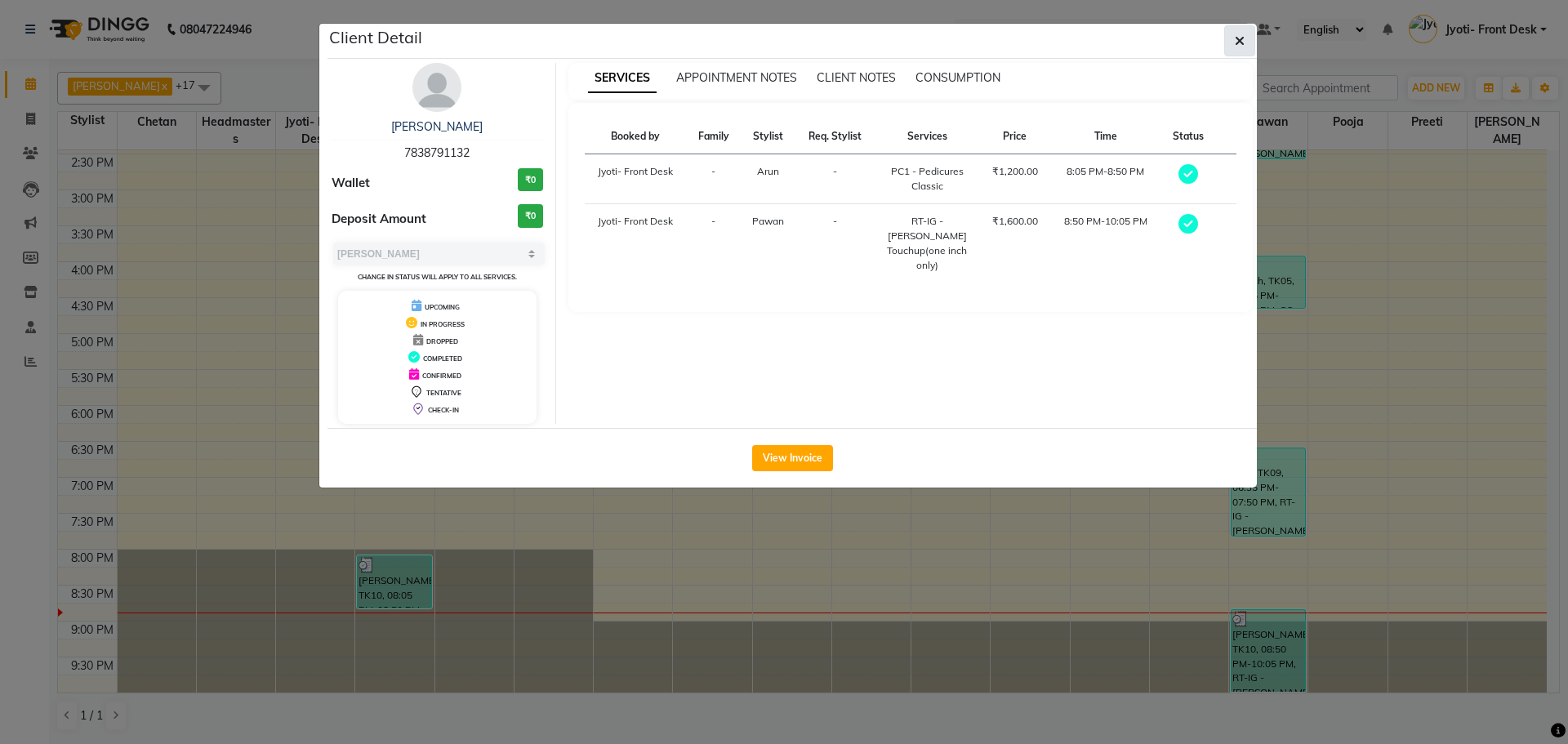
click at [1238, 35] on icon "button" at bounding box center [1240, 41] width 10 height 13
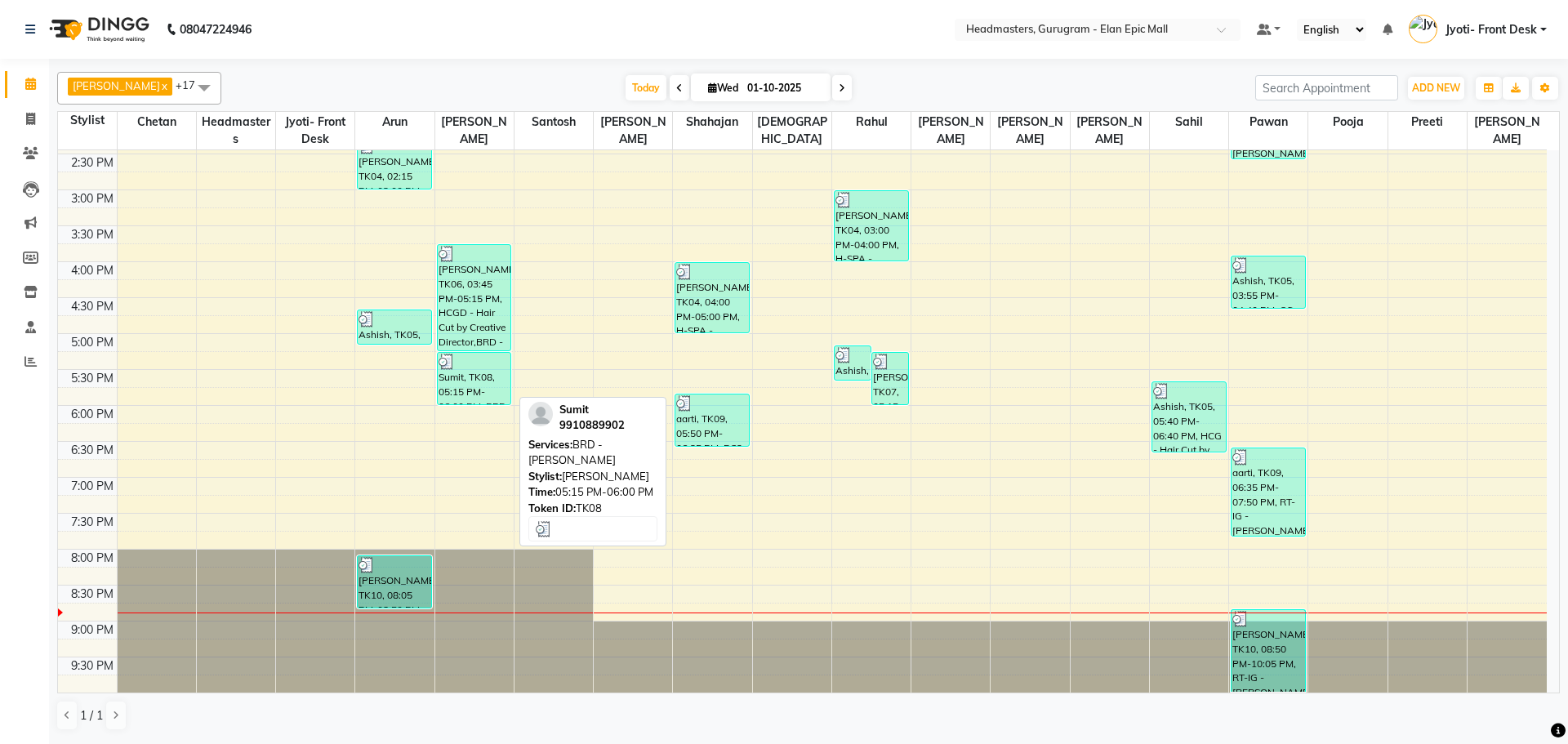
click at [466, 399] on div "Sumit, TK08, 05:15 PM-06:00 PM, BRD - [PERSON_NAME]" at bounding box center [474, 378] width 73 height 52
select select "3"
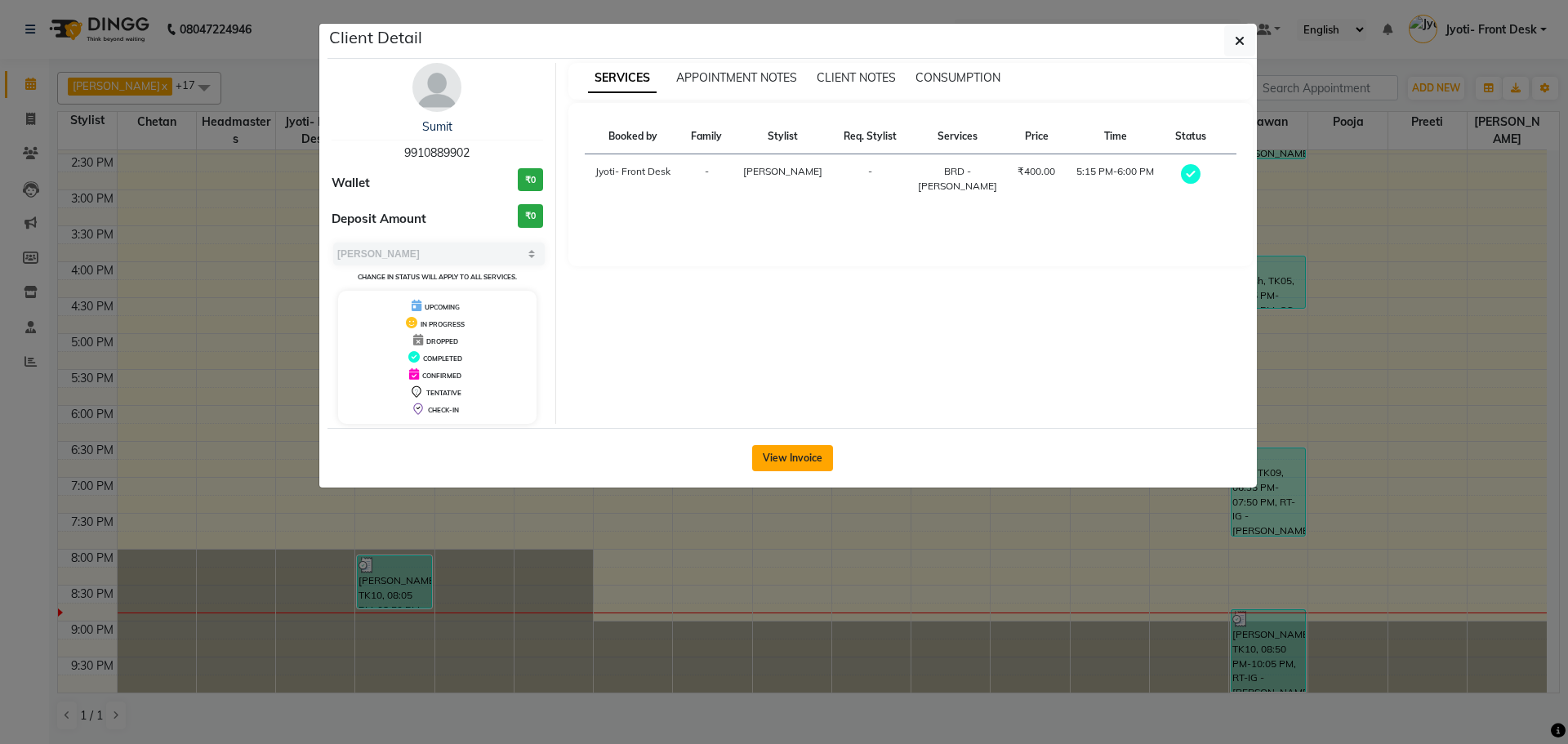
click at [800, 456] on button "View Invoice" at bounding box center [793, 458] width 81 height 26
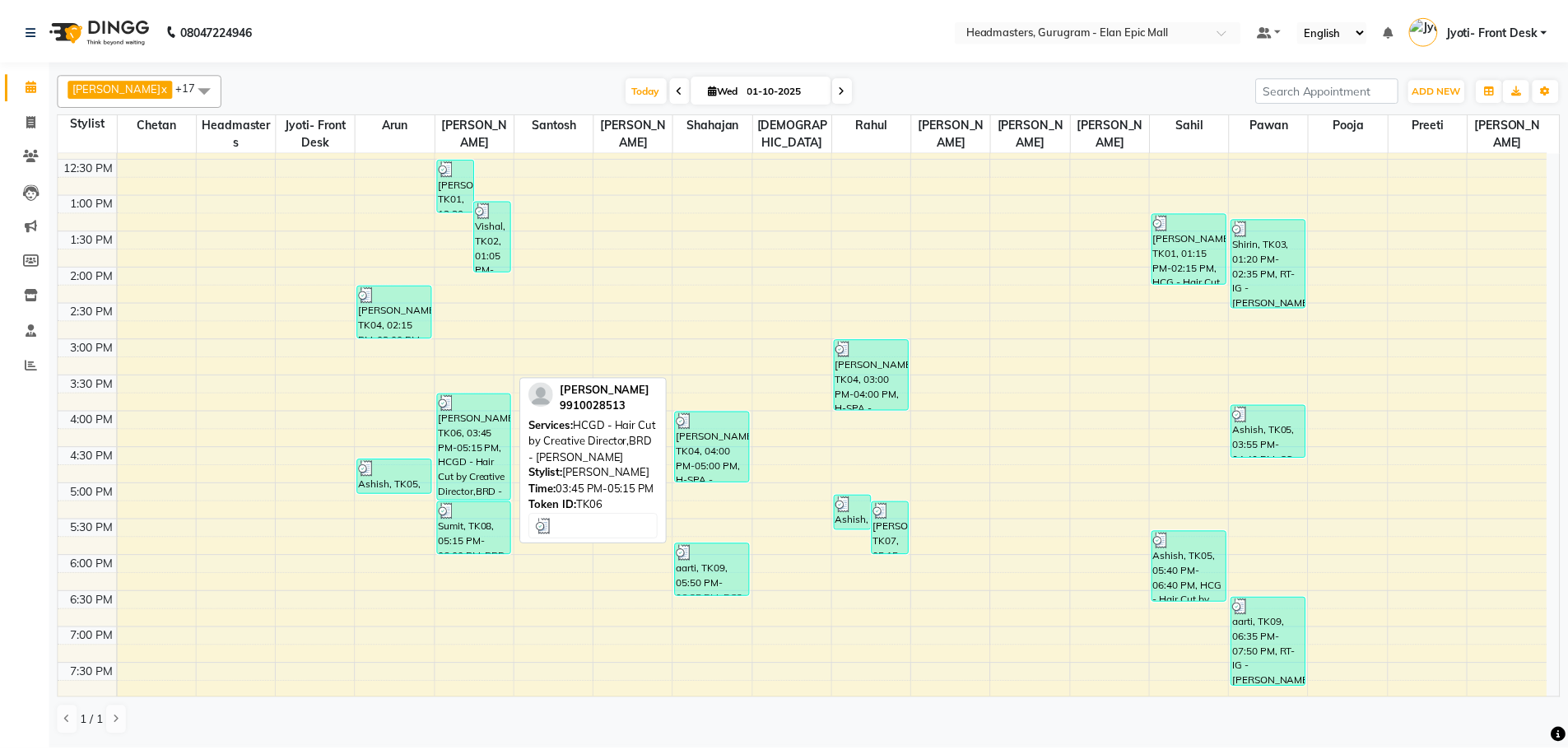
scroll to position [271, 0]
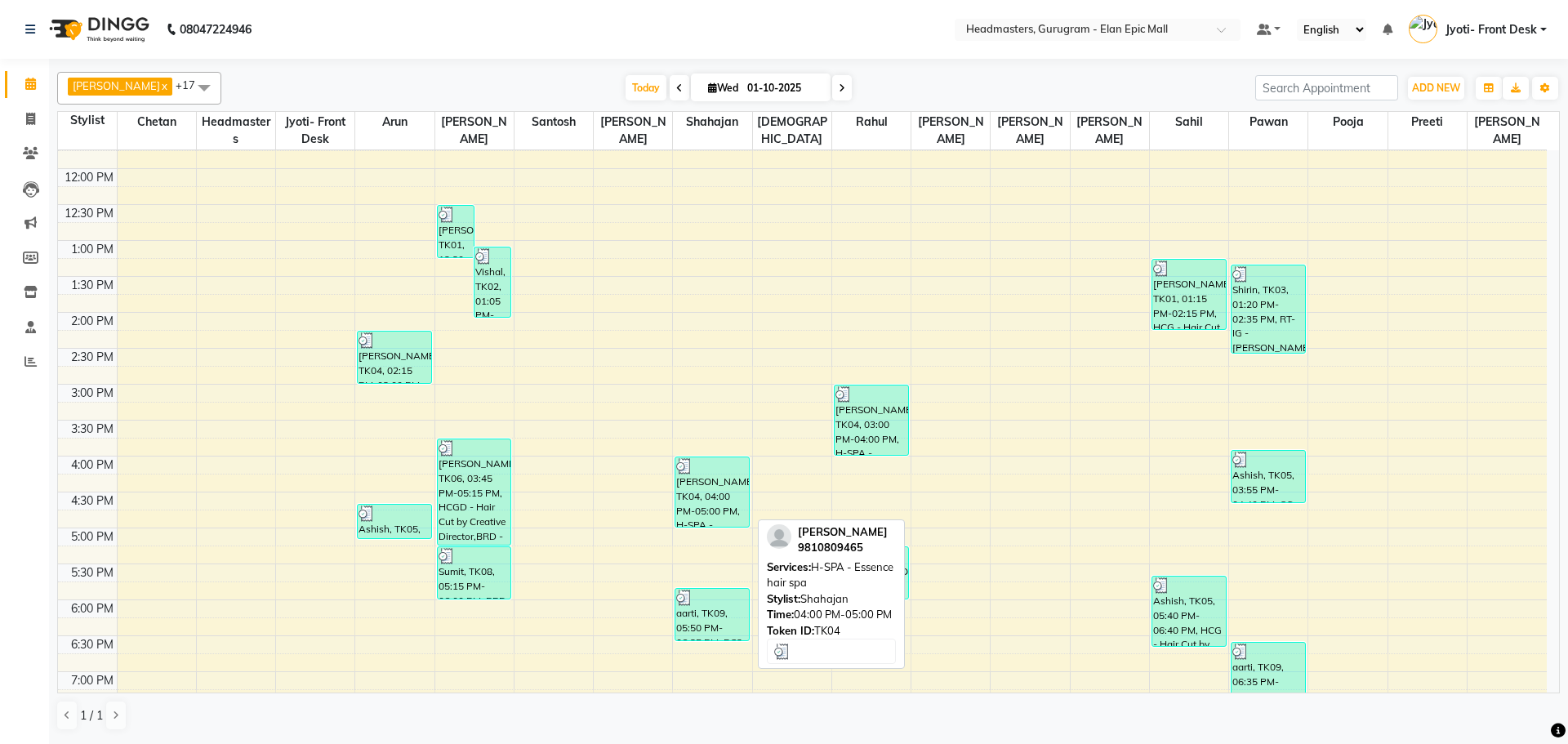
click at [701, 500] on div "[PERSON_NAME], TK04, 04:00 PM-05:00 PM, H-SPA - Essence hair spa" at bounding box center [711, 492] width 73 height 69
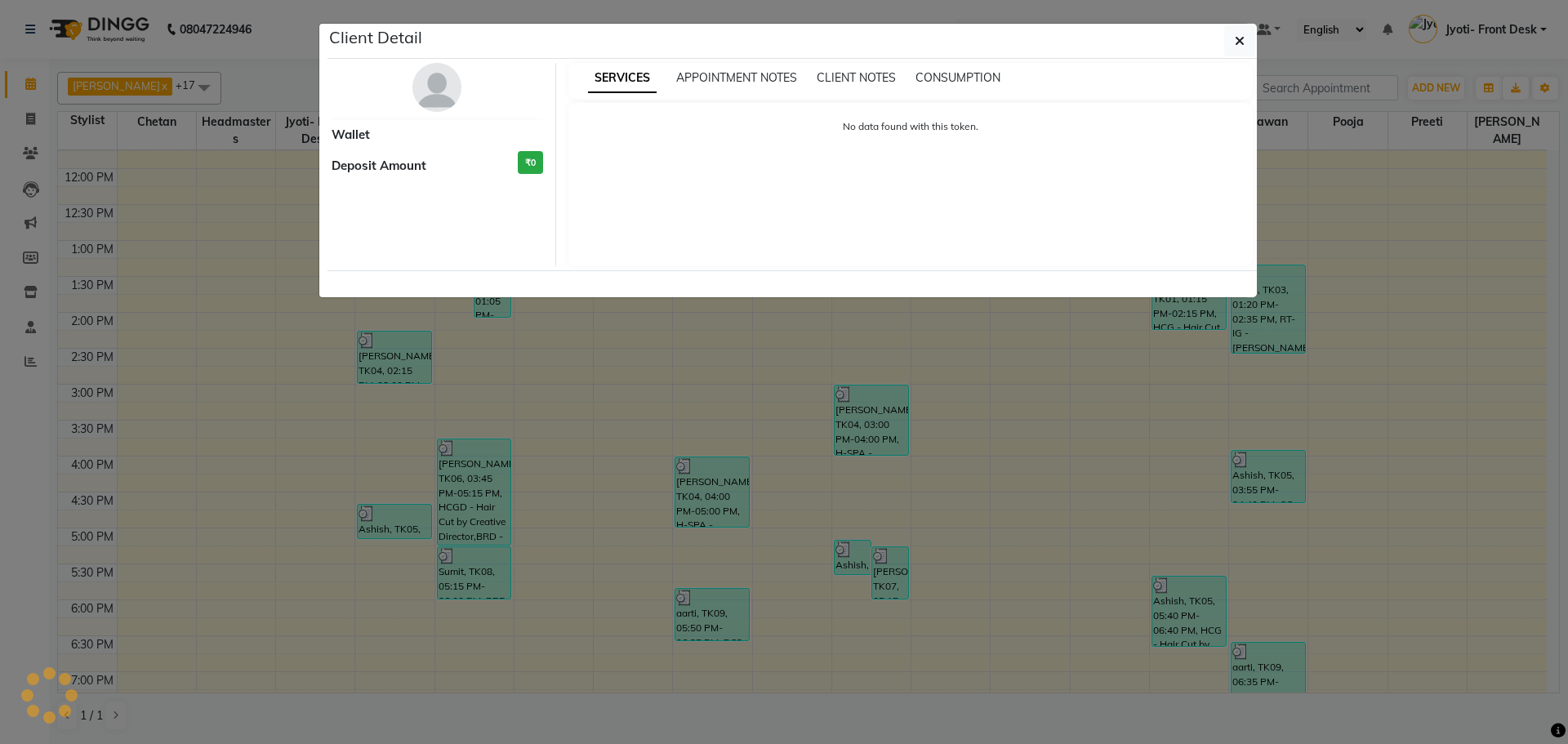
select select "3"
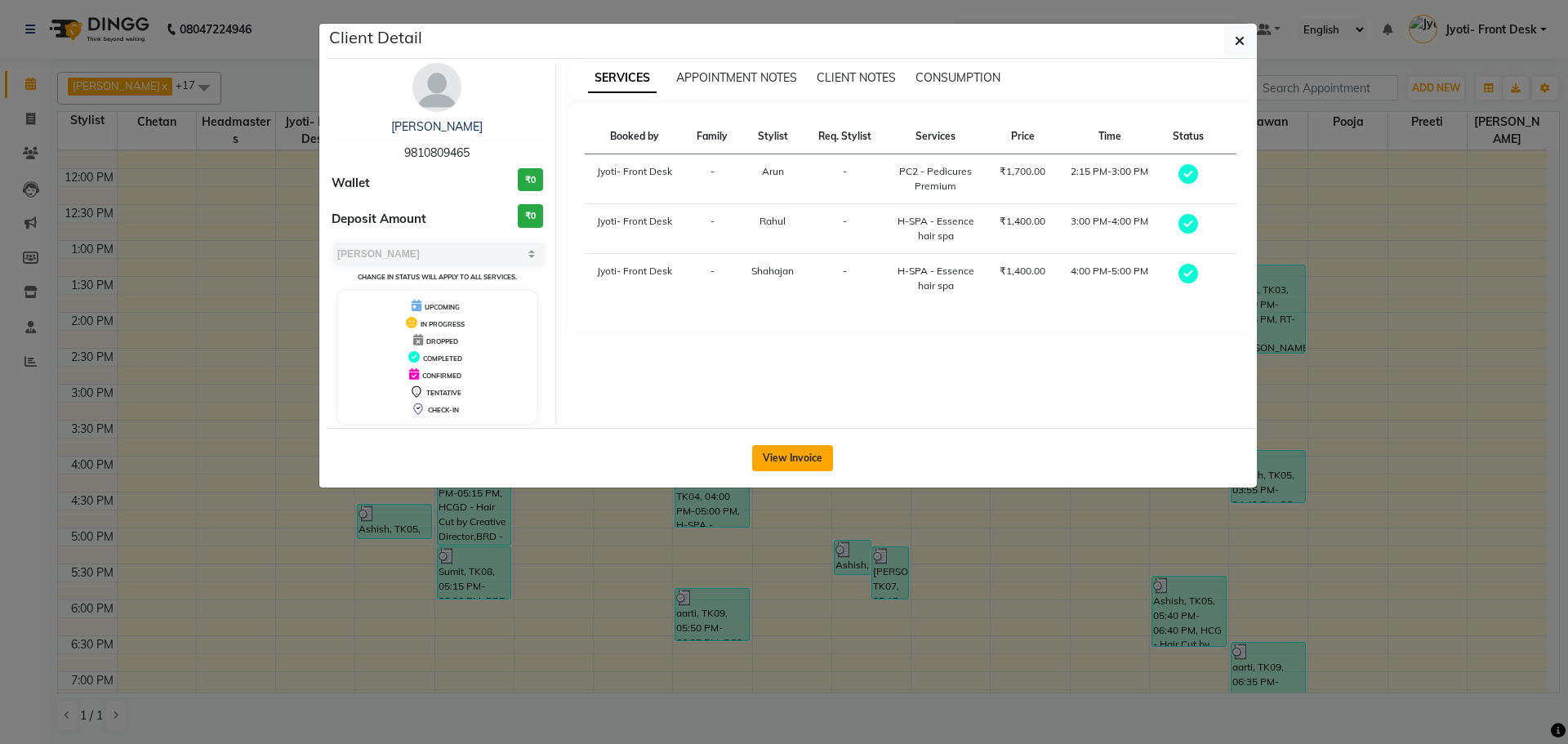
click at [793, 446] on button "View Invoice" at bounding box center [793, 458] width 81 height 26
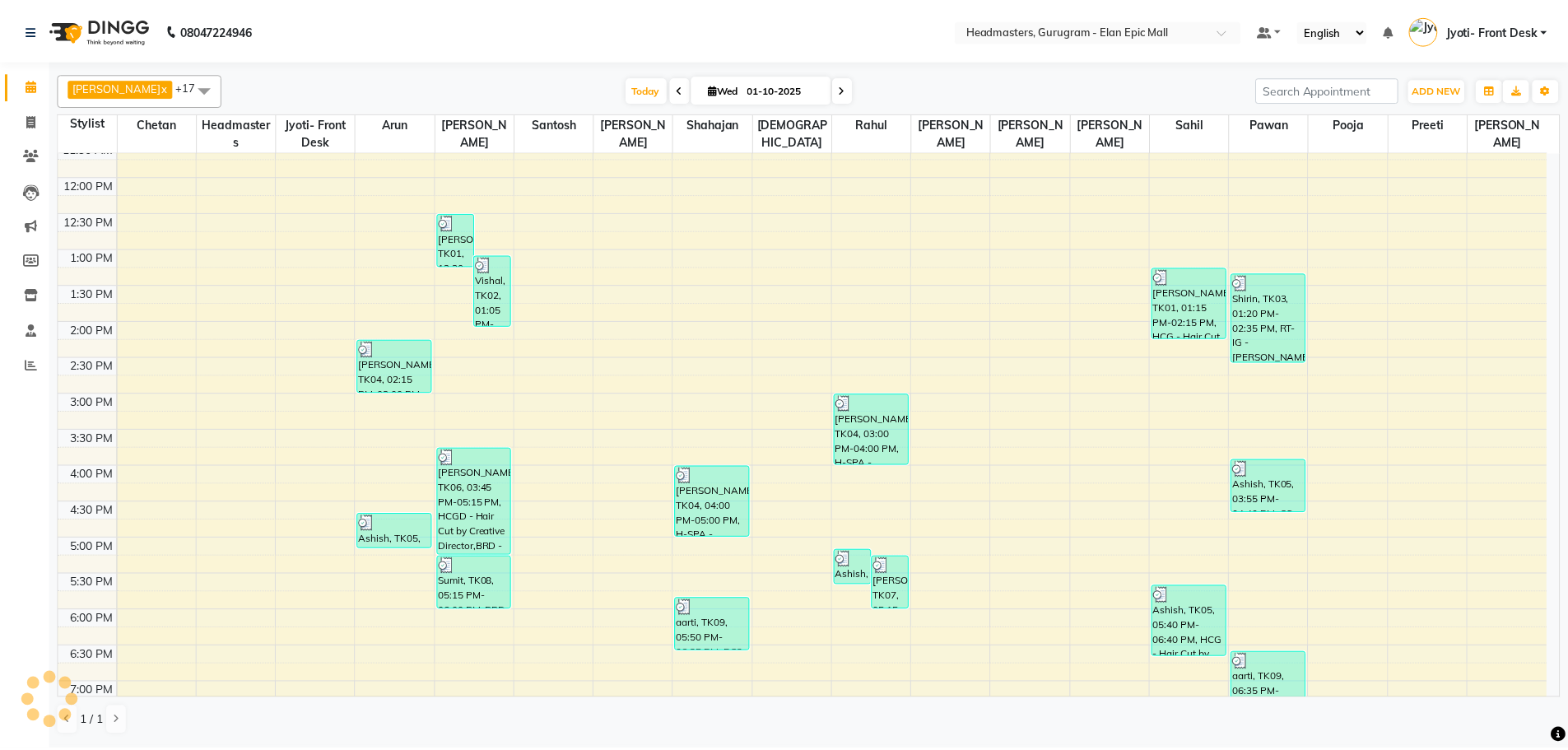
scroll to position [329, 0]
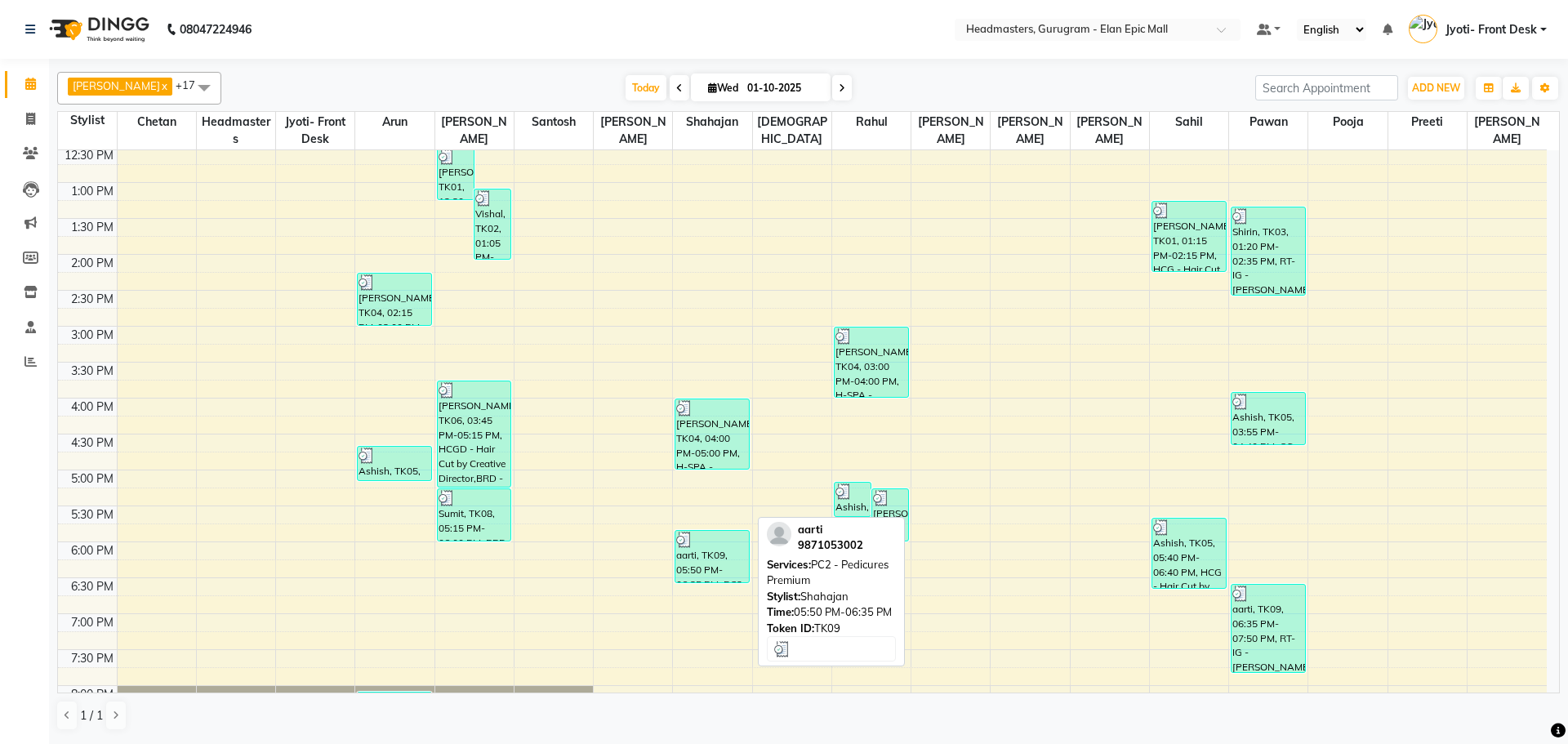
click at [717, 572] on div "aarti, TK09, 05:50 PM-06:35 PM, PC2 - Pedicures Premium" at bounding box center [711, 557] width 73 height 52
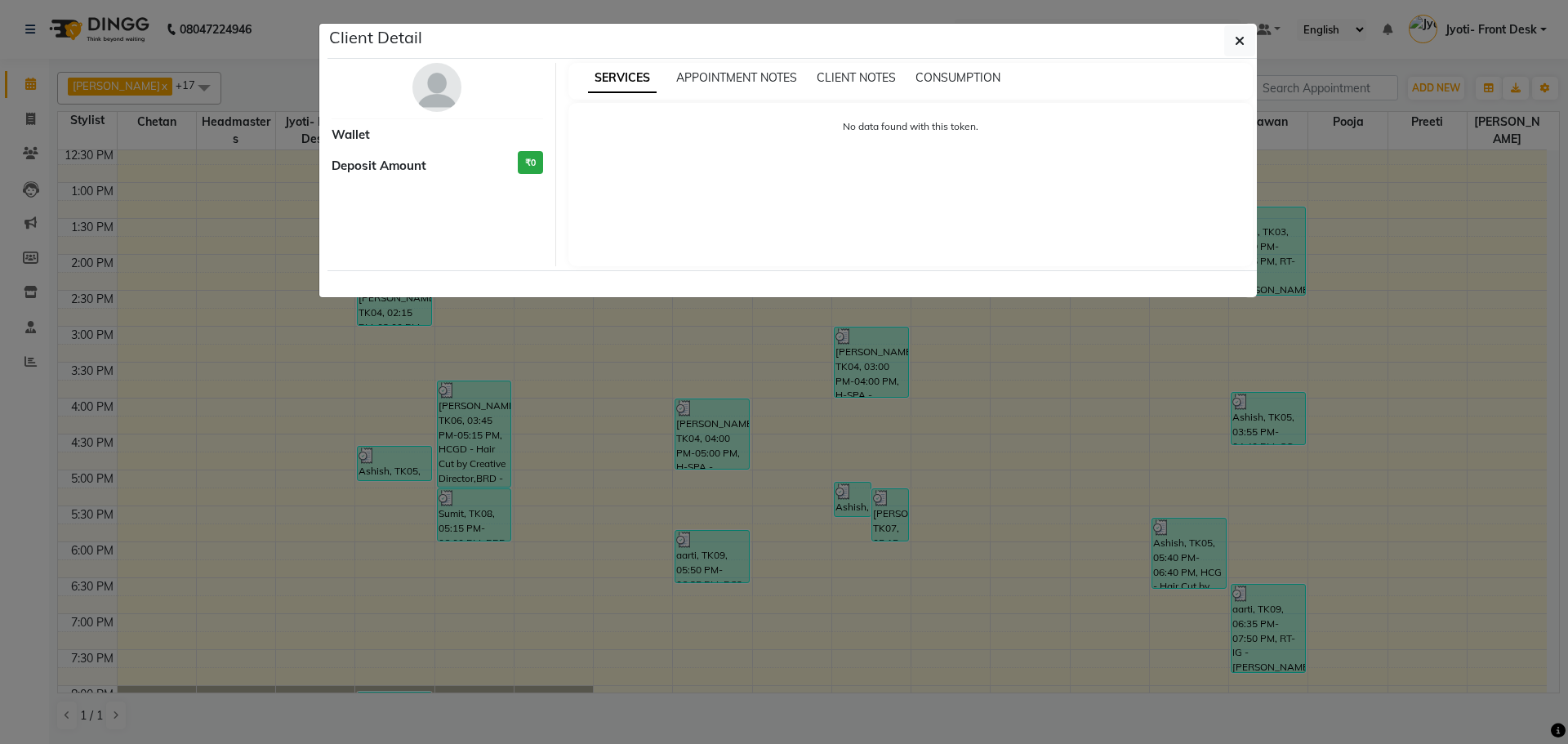
select select "3"
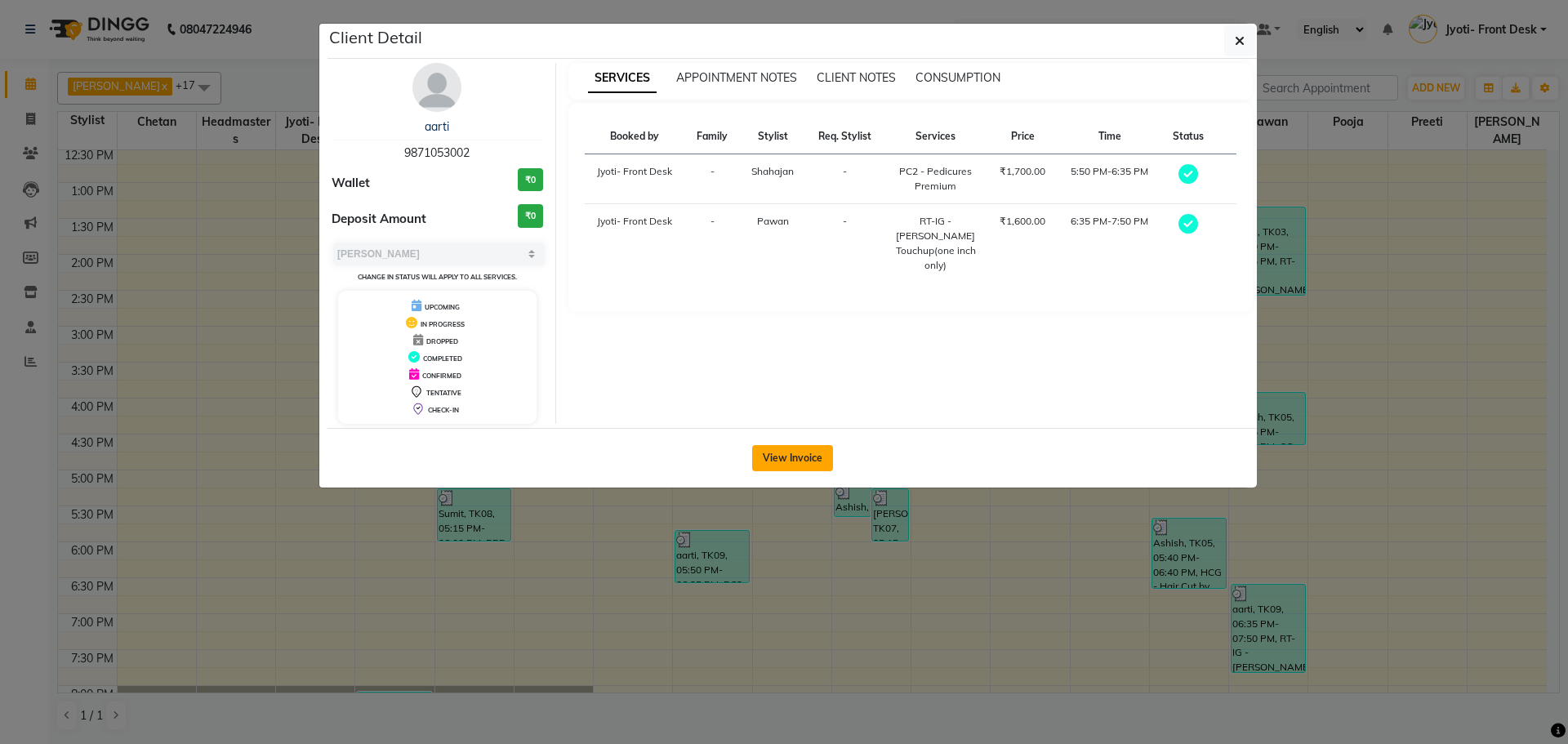
click at [765, 448] on button "View Invoice" at bounding box center [793, 458] width 81 height 26
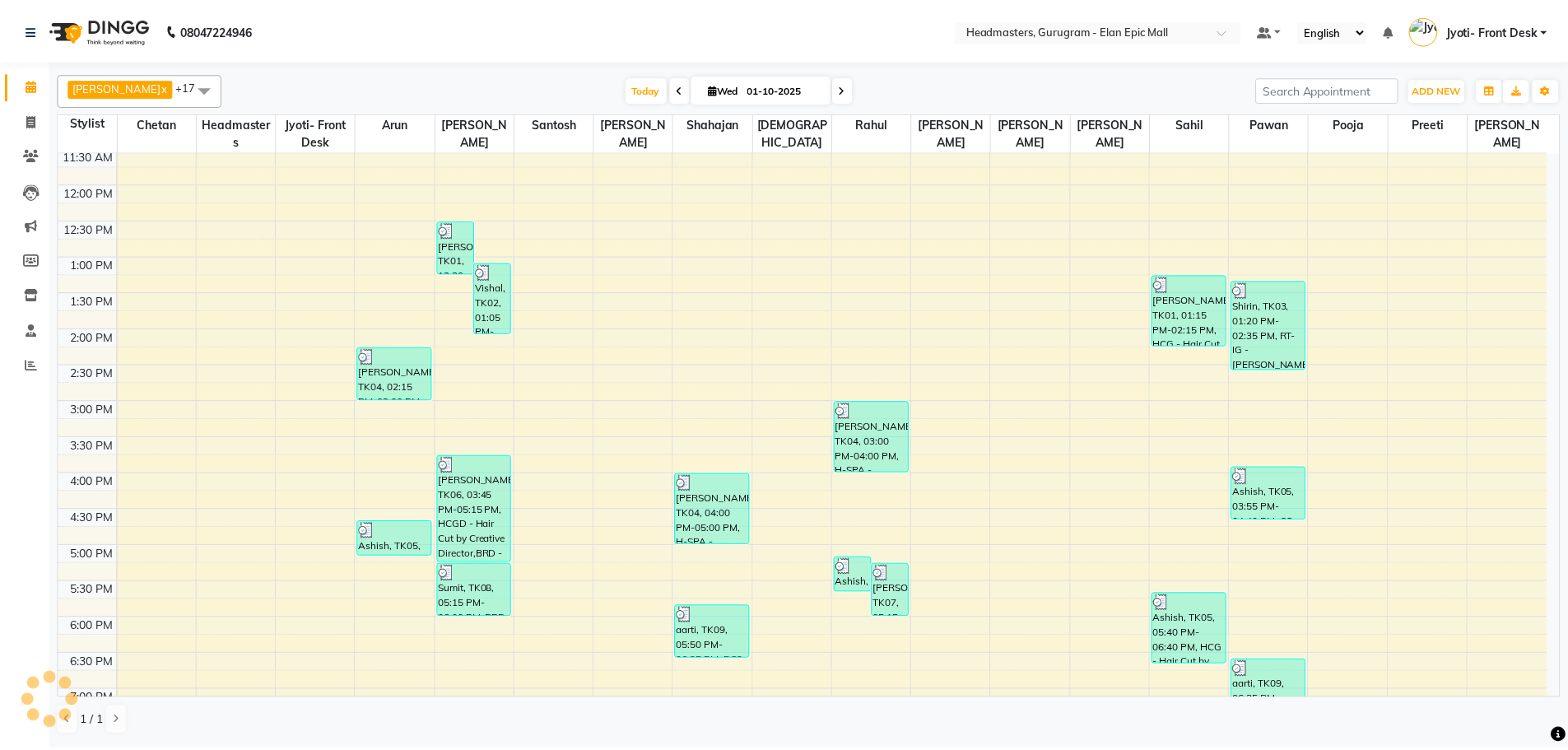
scroll to position [329, 0]
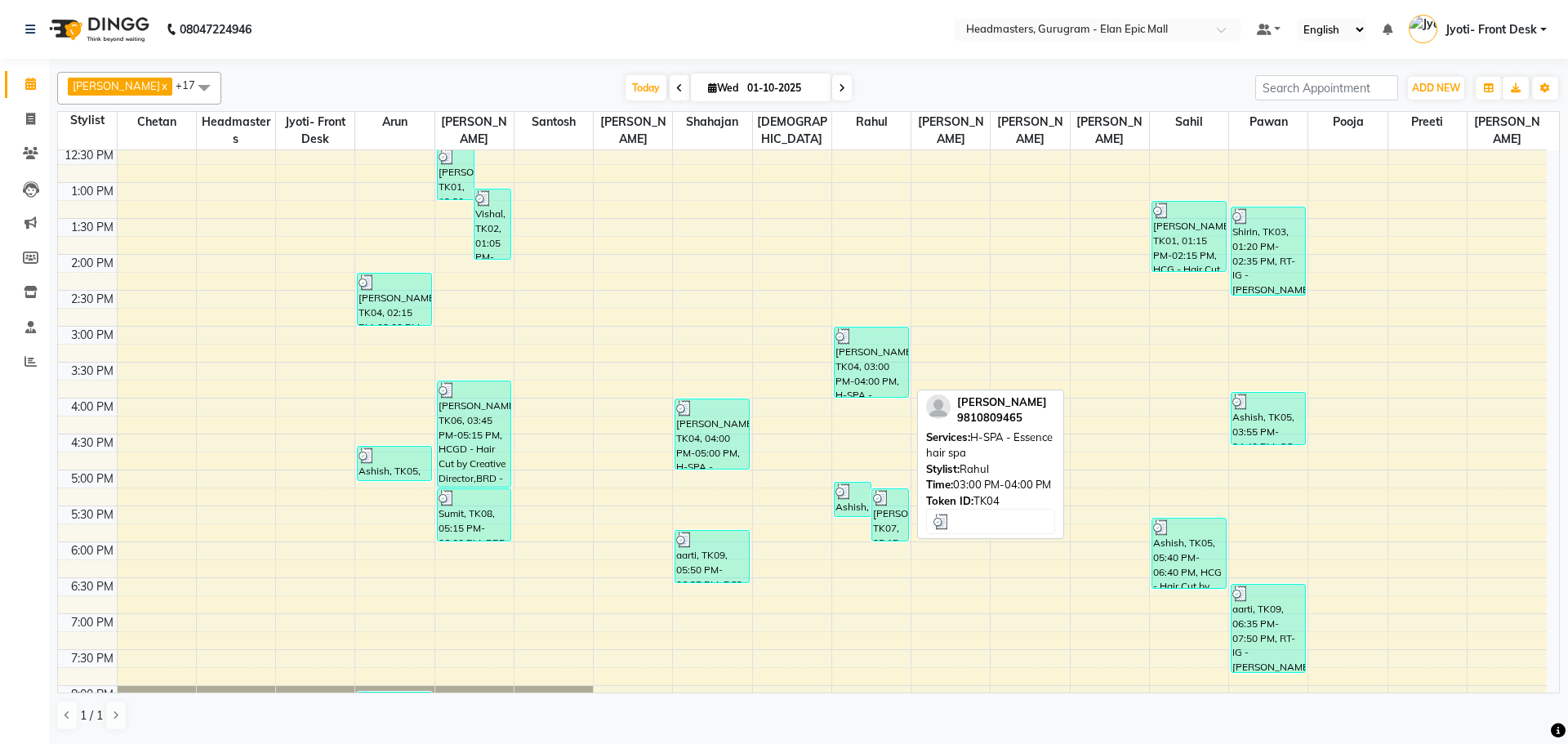
click at [838, 356] on div "[PERSON_NAME], TK04, 03:00 PM-04:00 PM, H-SPA - Essence hair spa" at bounding box center [871, 362] width 73 height 69
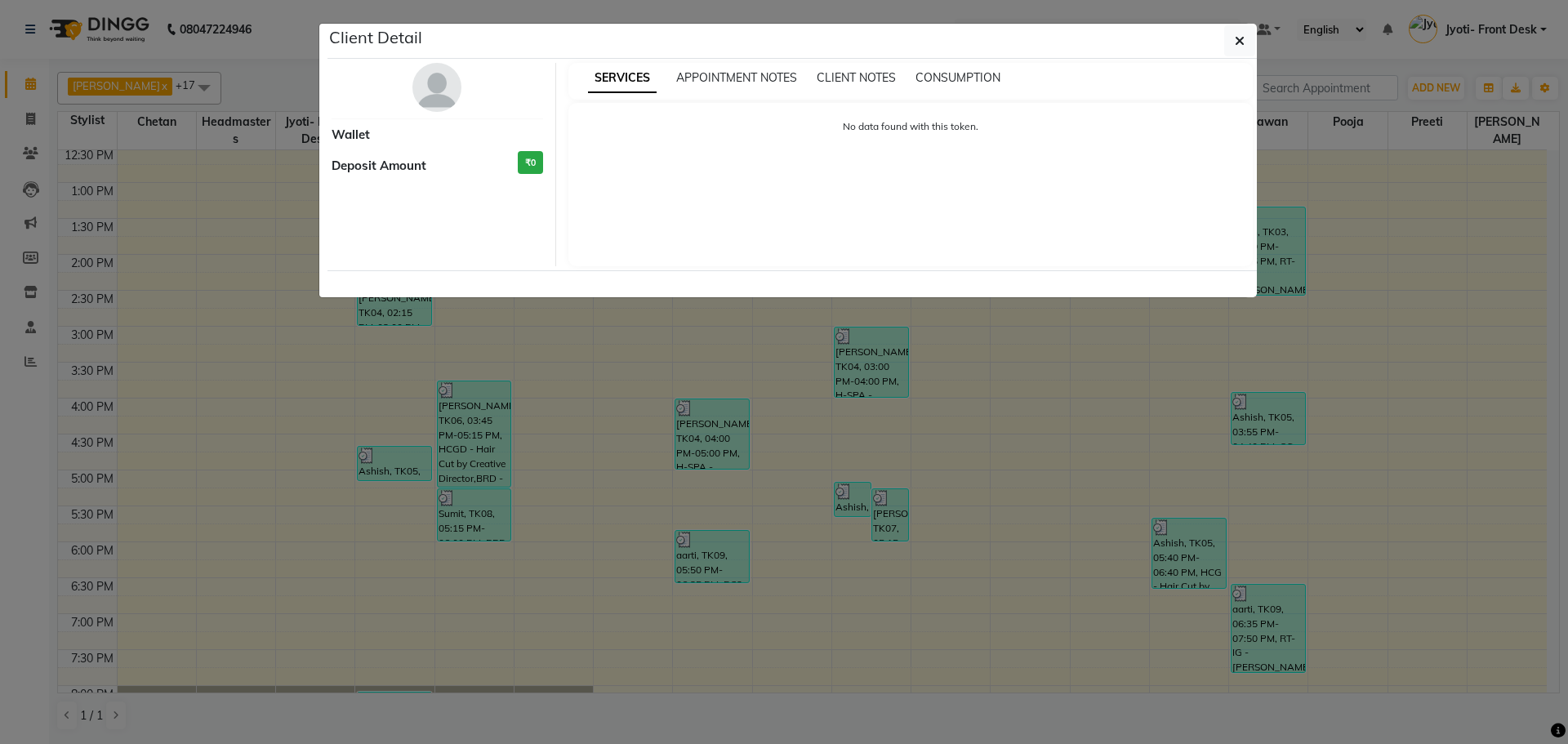
select select "3"
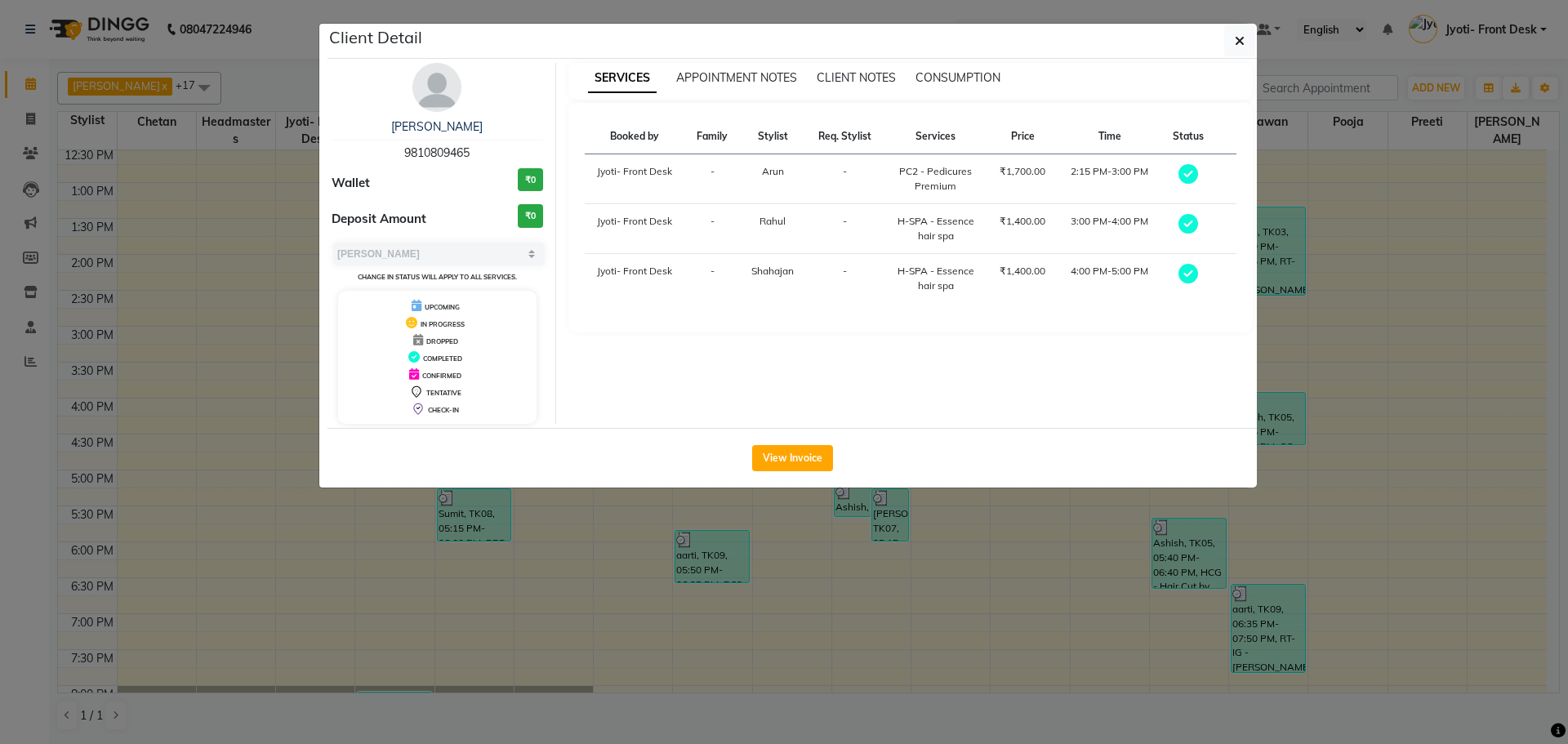
click at [865, 497] on ngb-modal-window "Client Detail [PERSON_NAME] 9810809465 Wallet ₹0 Deposit Amount ₹0 Select MARK …" at bounding box center [784, 372] width 1568 height 744
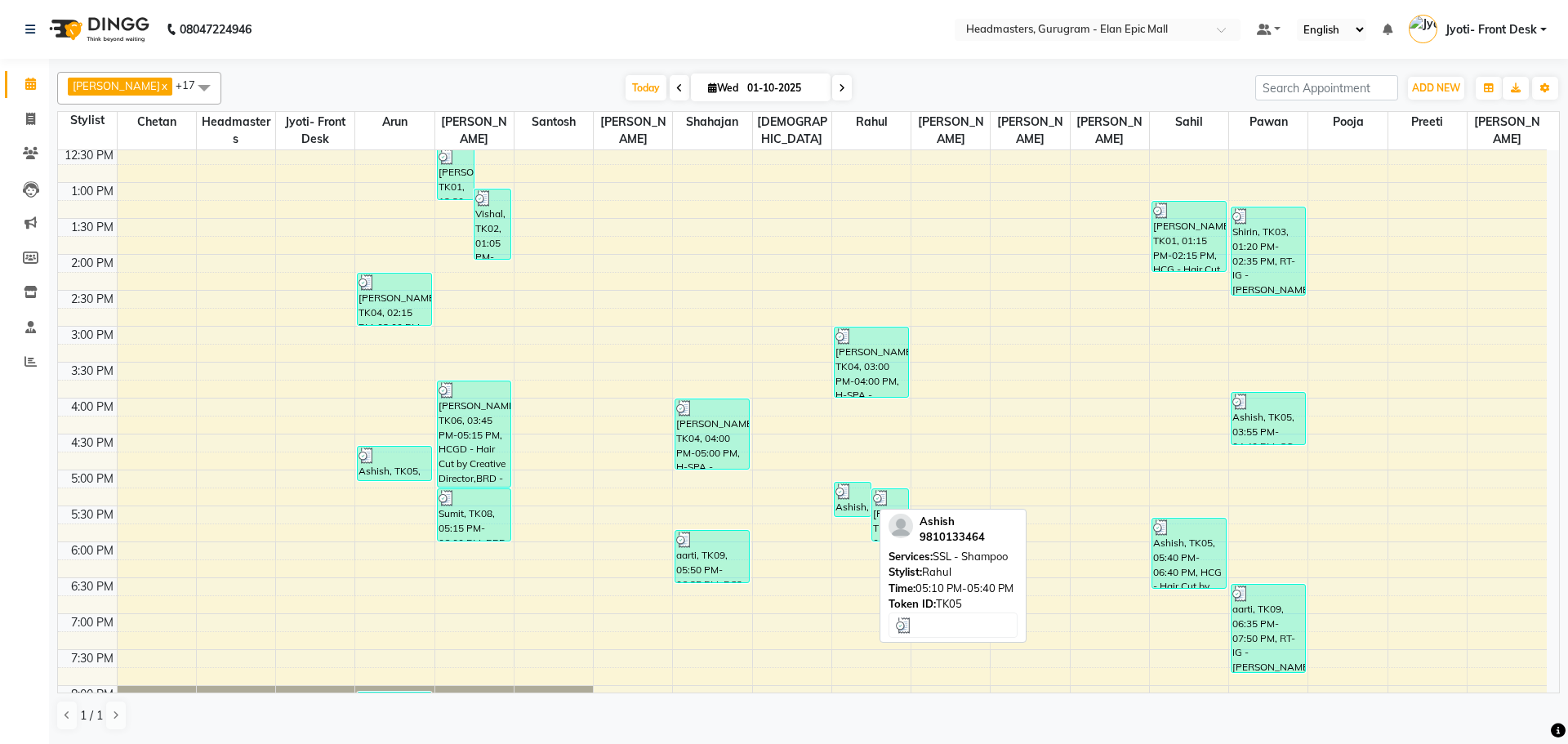
click at [845, 501] on div "Ashish, TK05, 05:10 PM-05:40 PM, SSL - Shampoo" at bounding box center [853, 499] width 36 height 34
select select "3"
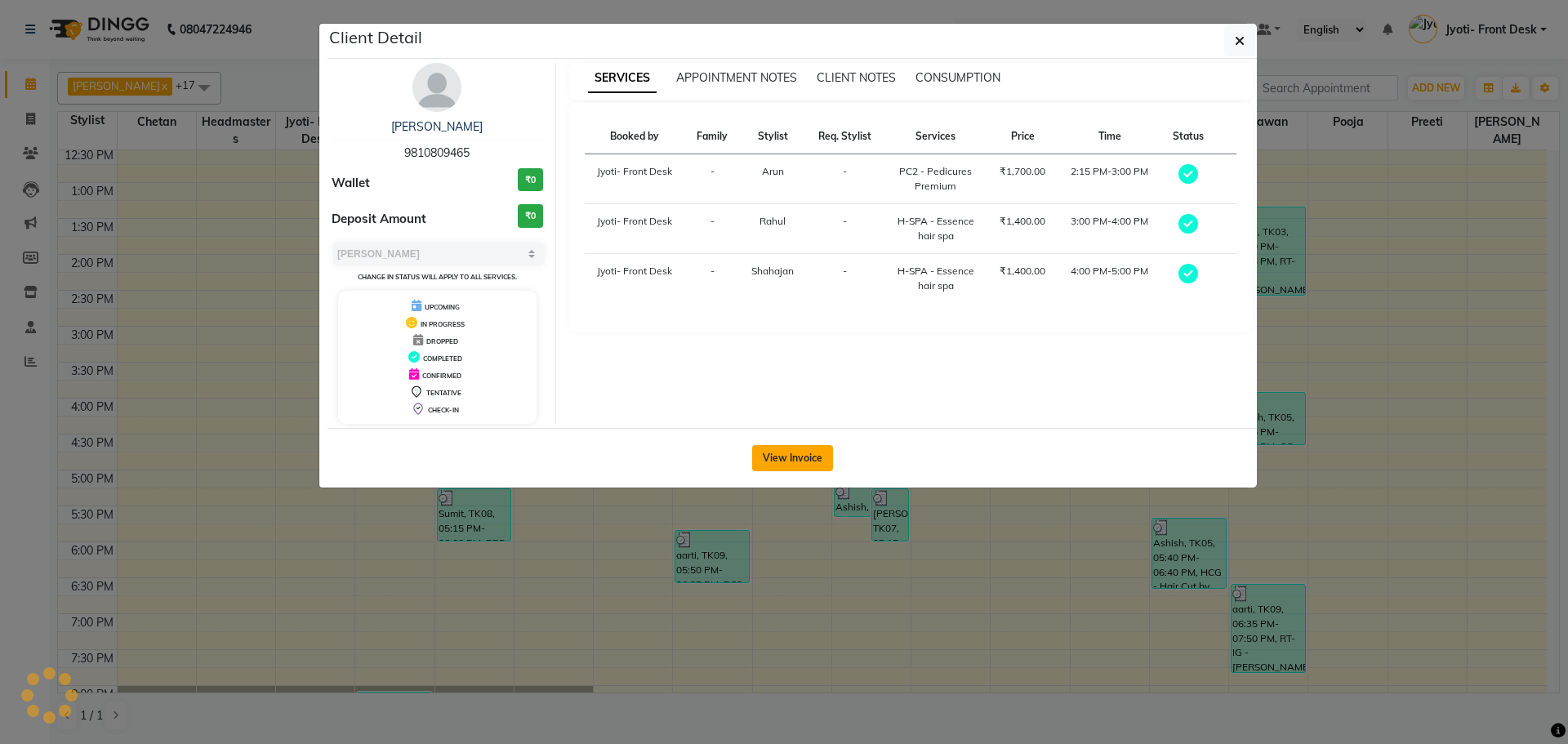
click at [789, 453] on button "View Invoice" at bounding box center [793, 458] width 81 height 26
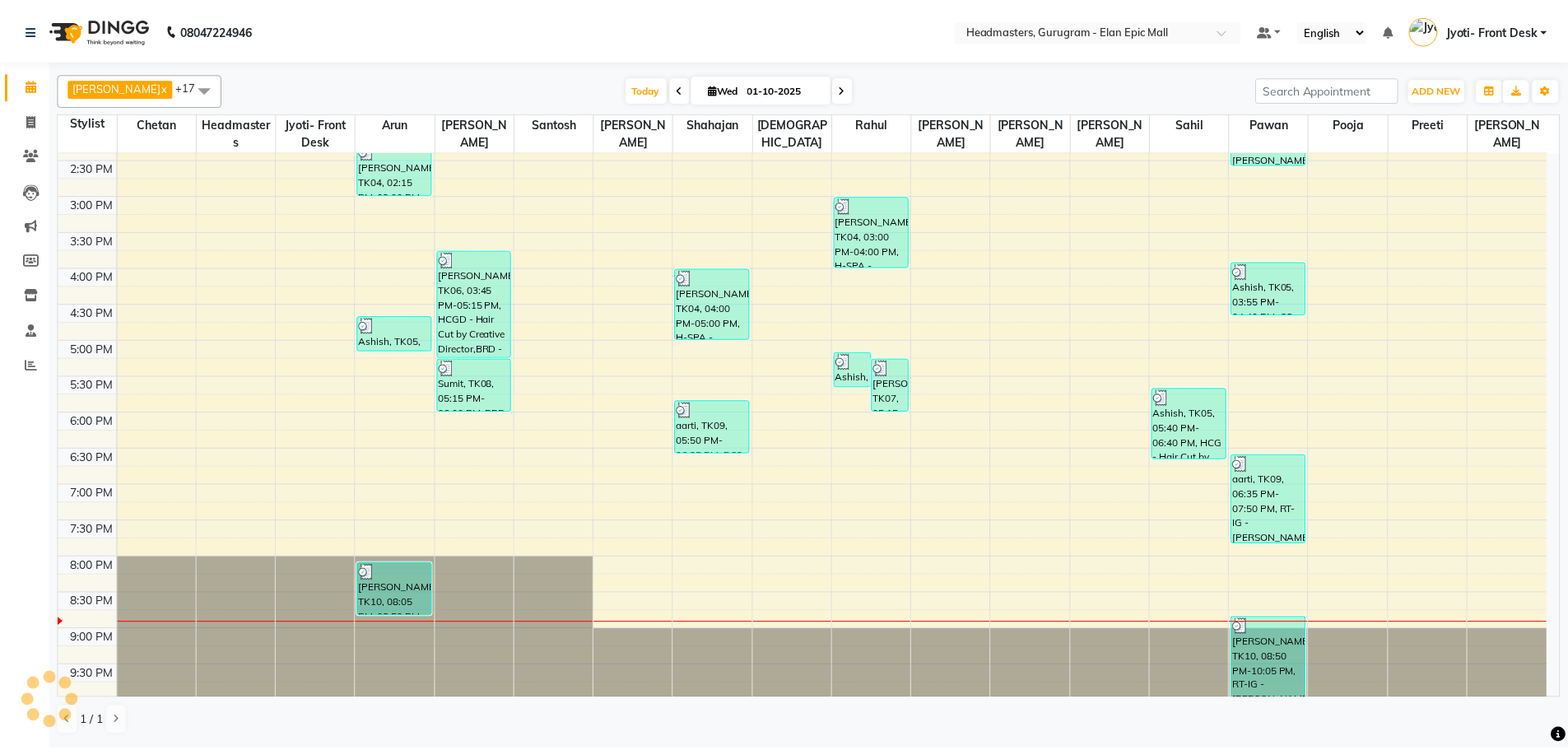
scroll to position [467, 0]
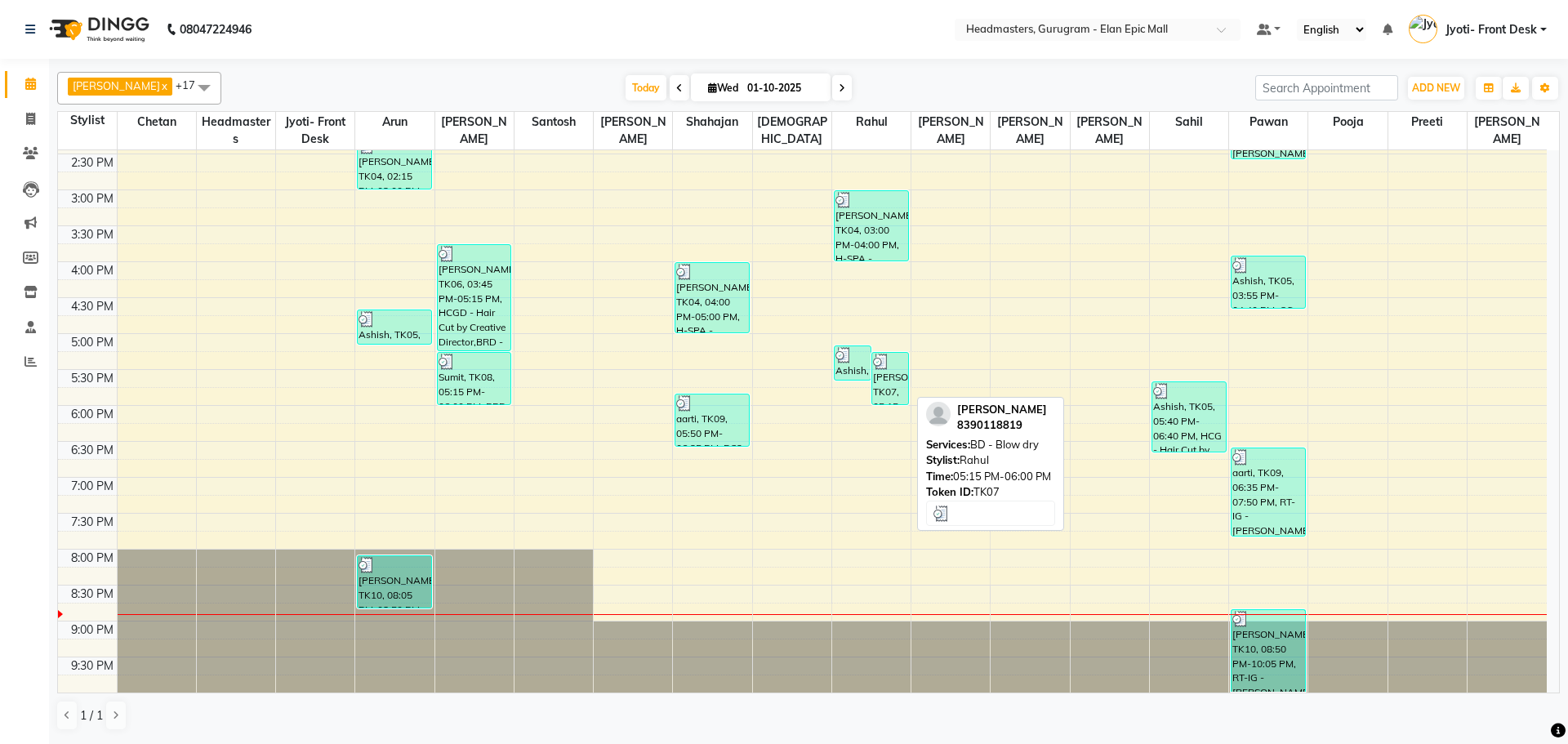
click at [887, 386] on div "[PERSON_NAME], TK07, 05:15 PM-06:00 PM, BD - Blow dry" at bounding box center [890, 378] width 36 height 52
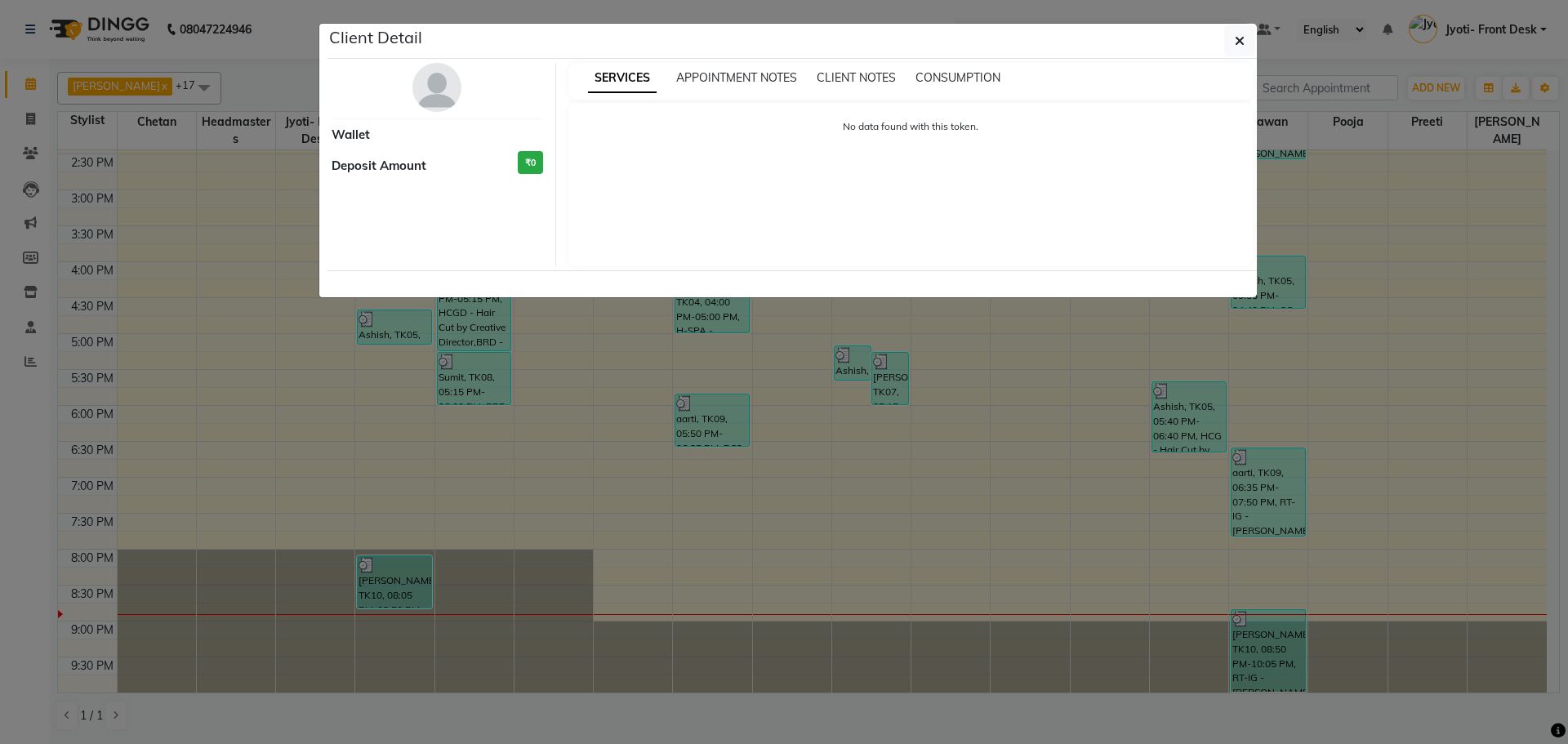
select select "3"
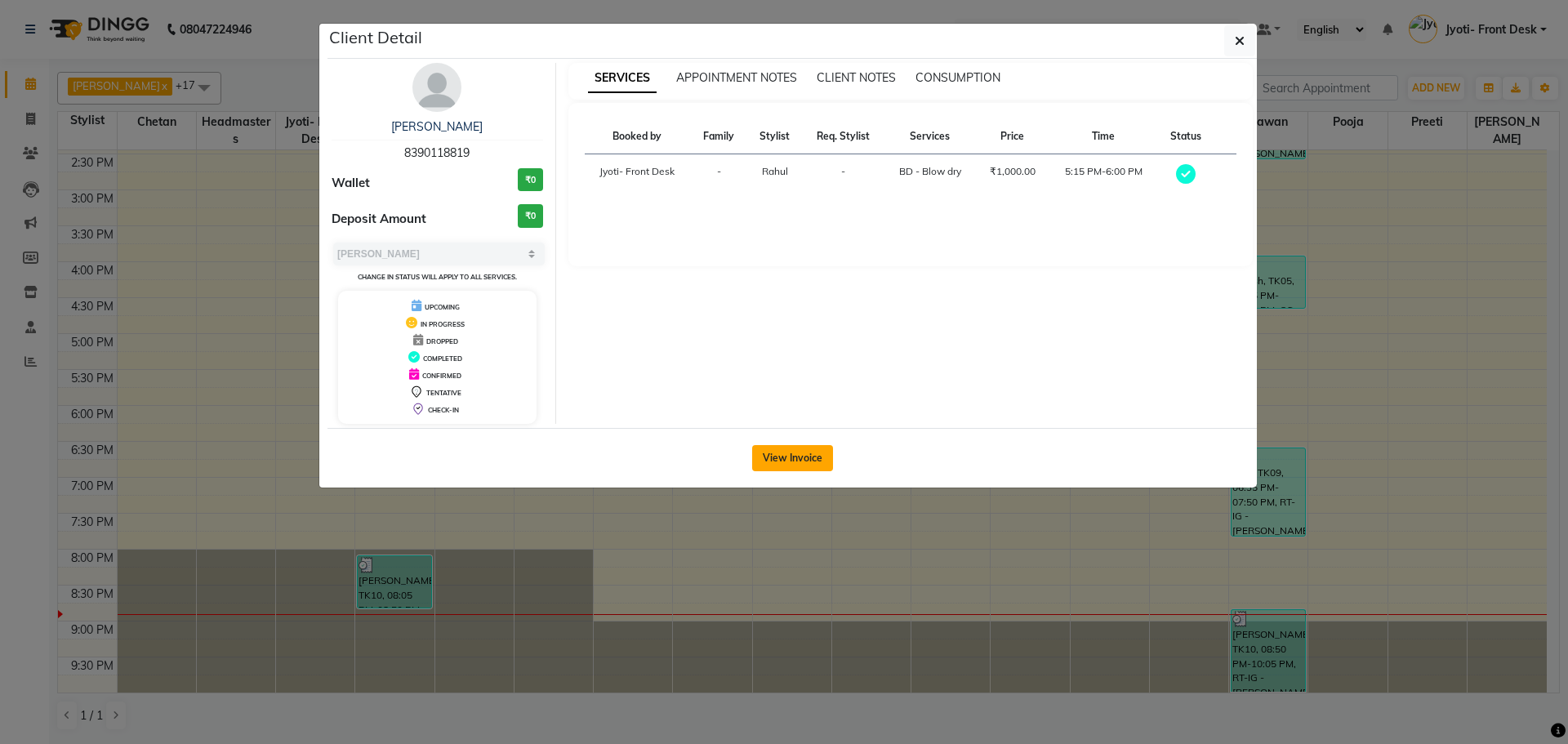
click at [765, 447] on button "View Invoice" at bounding box center [793, 458] width 81 height 26
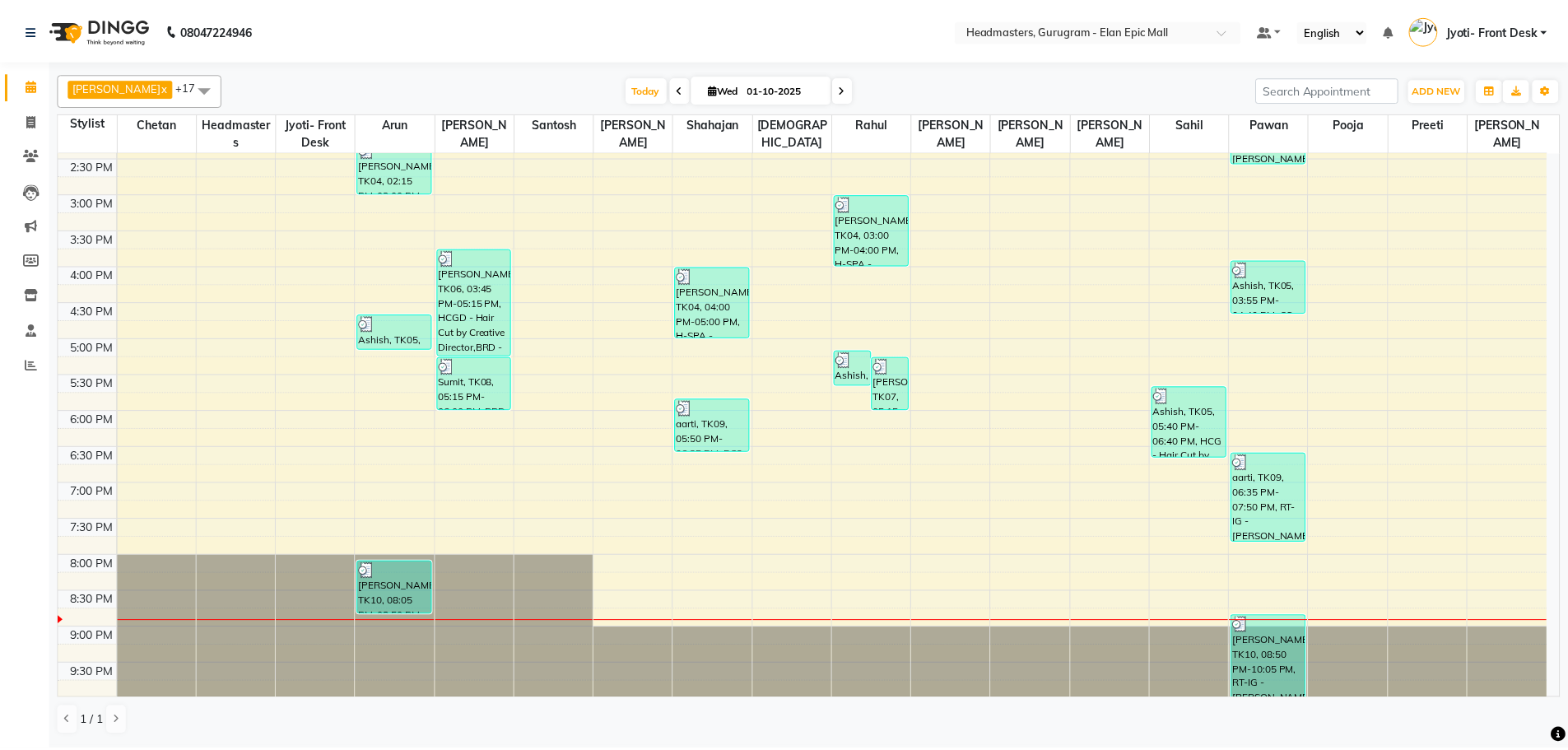
scroll to position [467, 0]
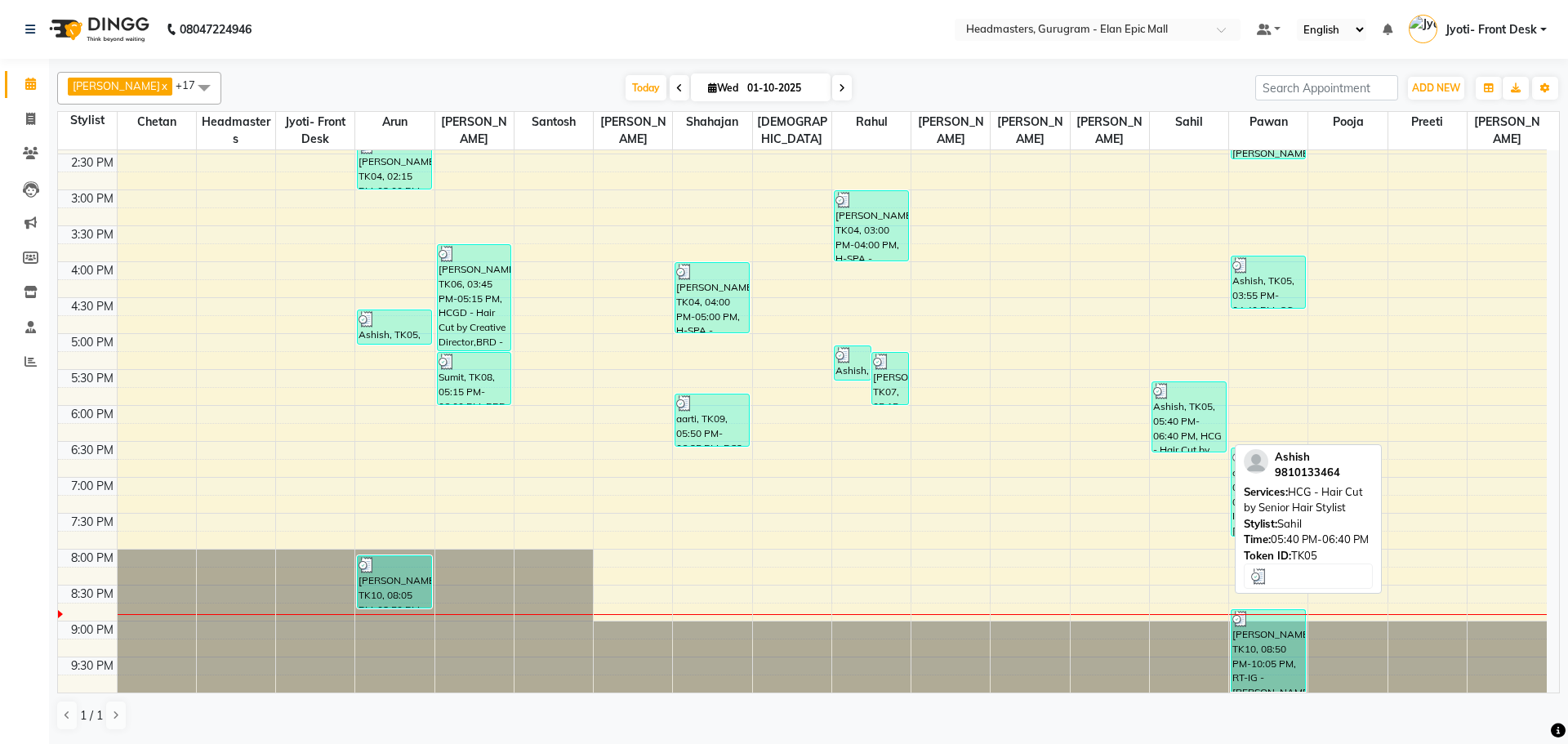
click at [1173, 418] on div "Ashish, TK05, 05:40 PM-06:40 PM, HCG - Hair Cut by Senior Hair Stylist" at bounding box center [1189, 417] width 73 height 69
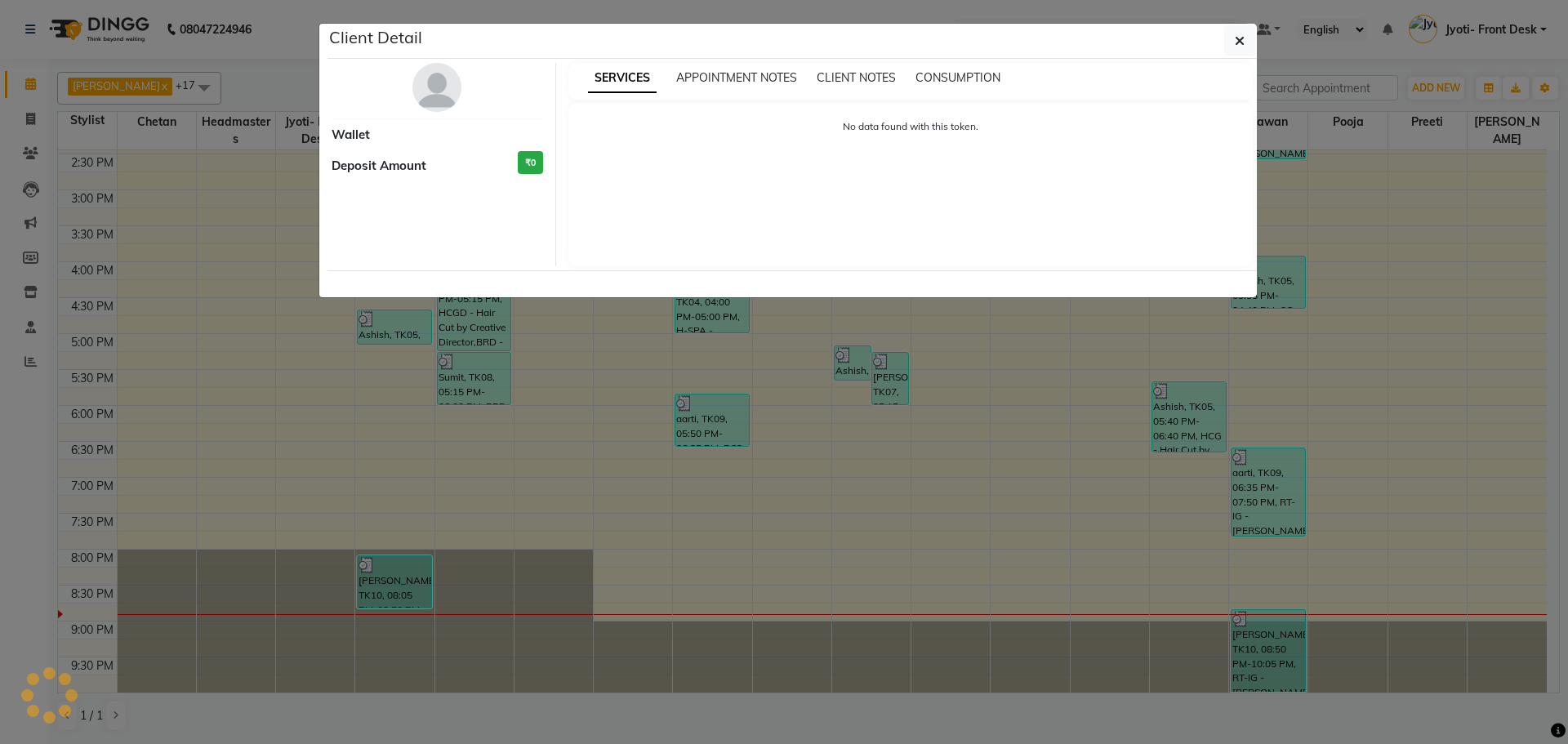
select select "3"
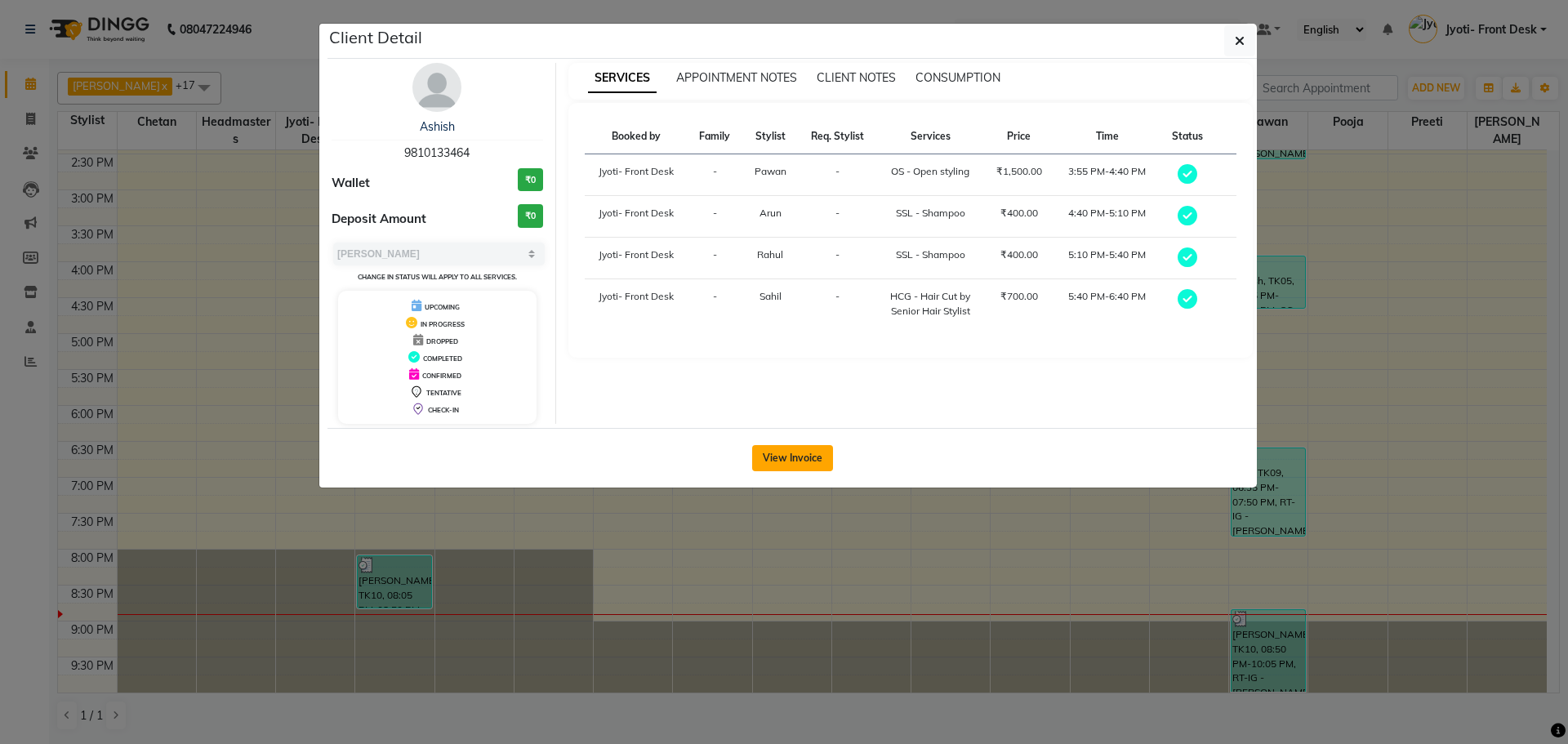
click at [816, 456] on button "View Invoice" at bounding box center [793, 458] width 81 height 26
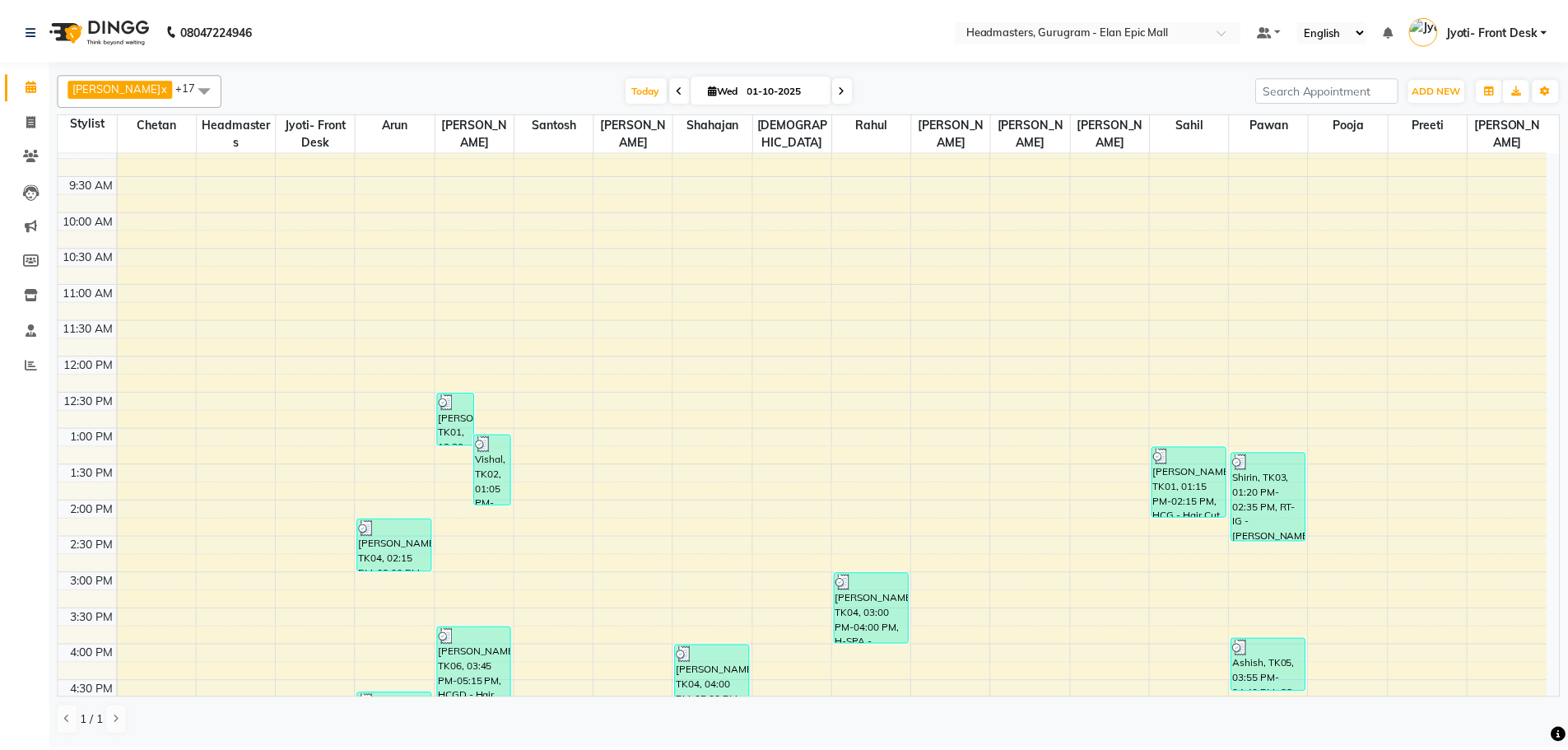
scroll to position [165, 0]
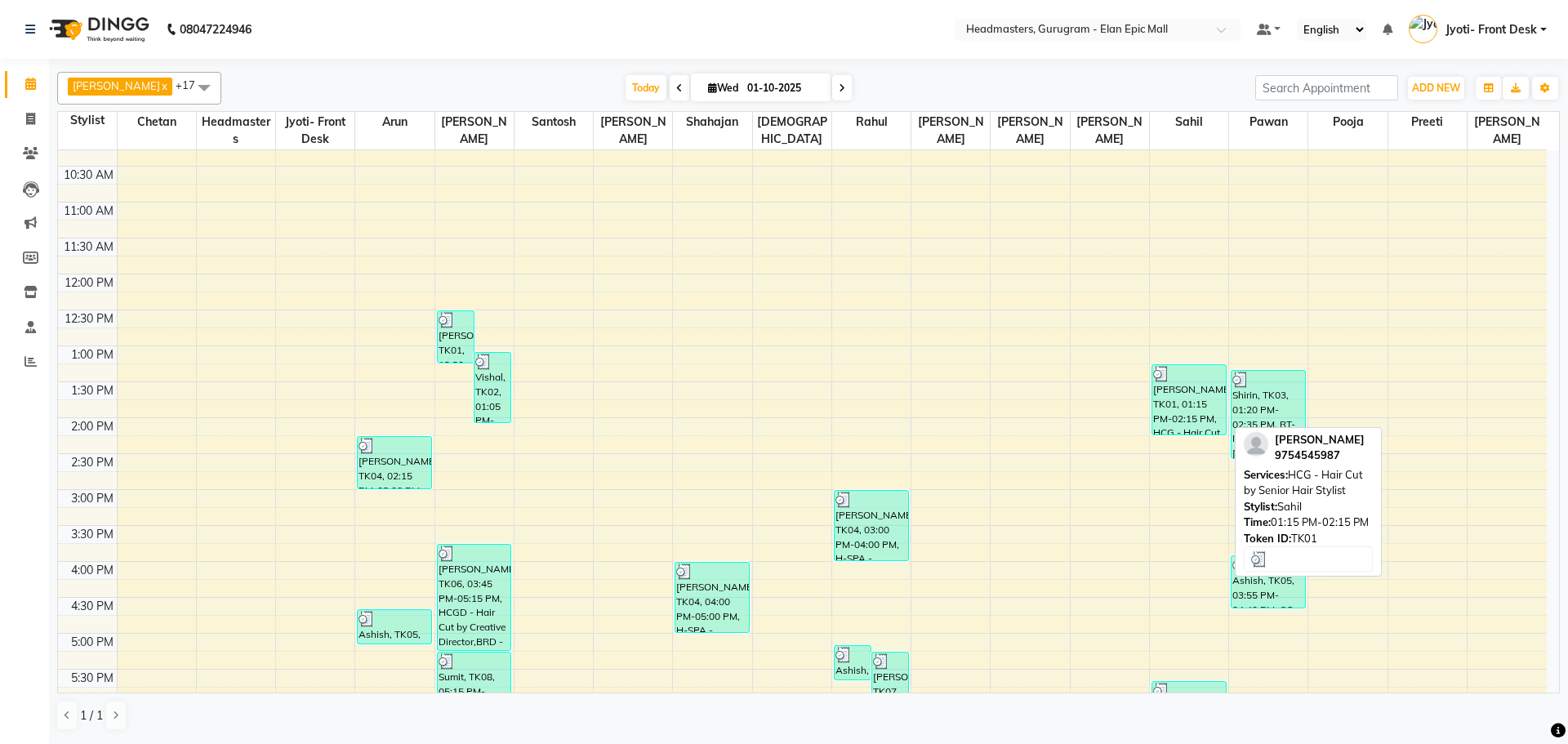
click at [1186, 413] on div "[PERSON_NAME], TK01, 01:15 PM-02:15 PM, HCG - Hair Cut by Senior Hair Stylist" at bounding box center [1189, 400] width 73 height 69
select select "3"
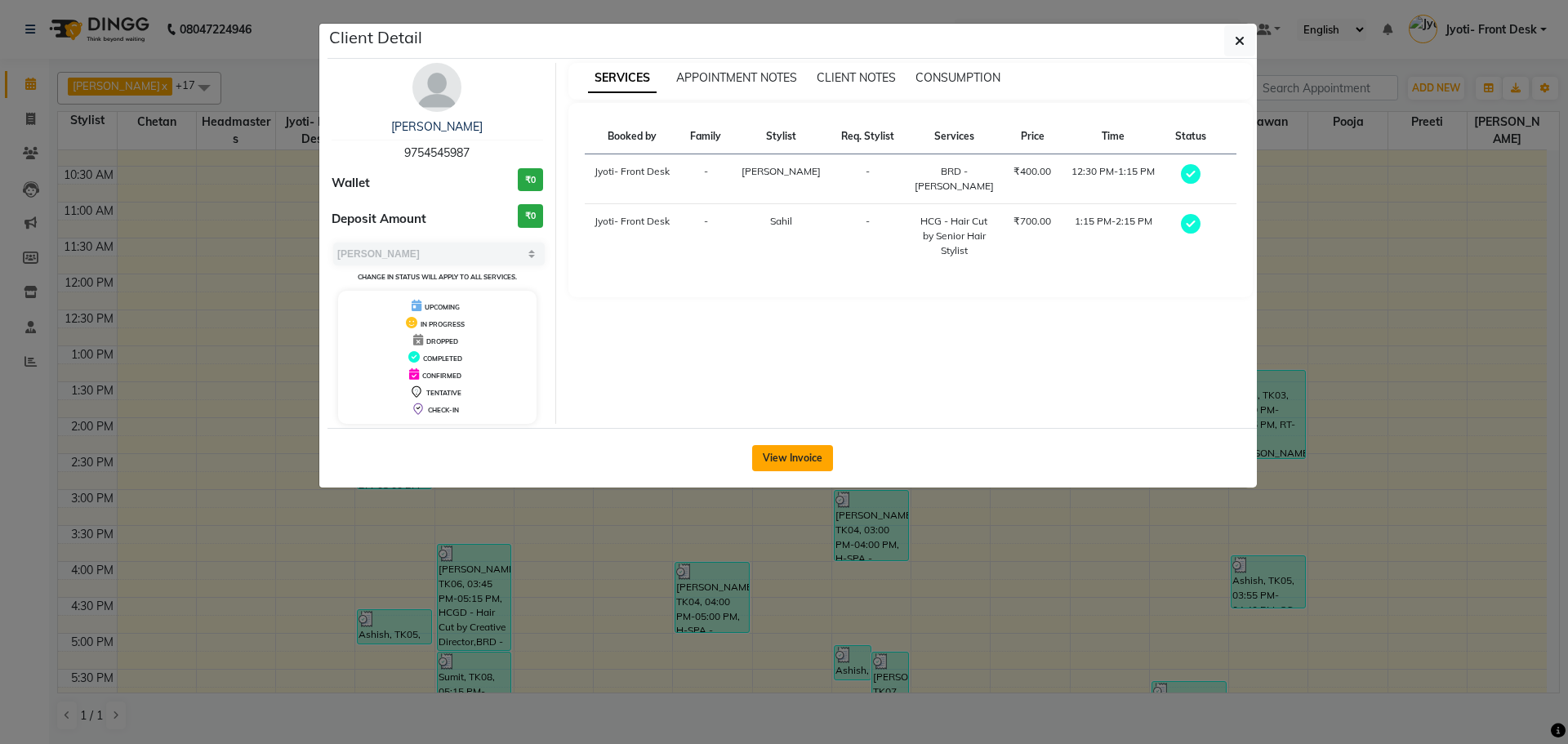
click at [817, 460] on button "View Invoice" at bounding box center [793, 458] width 81 height 26
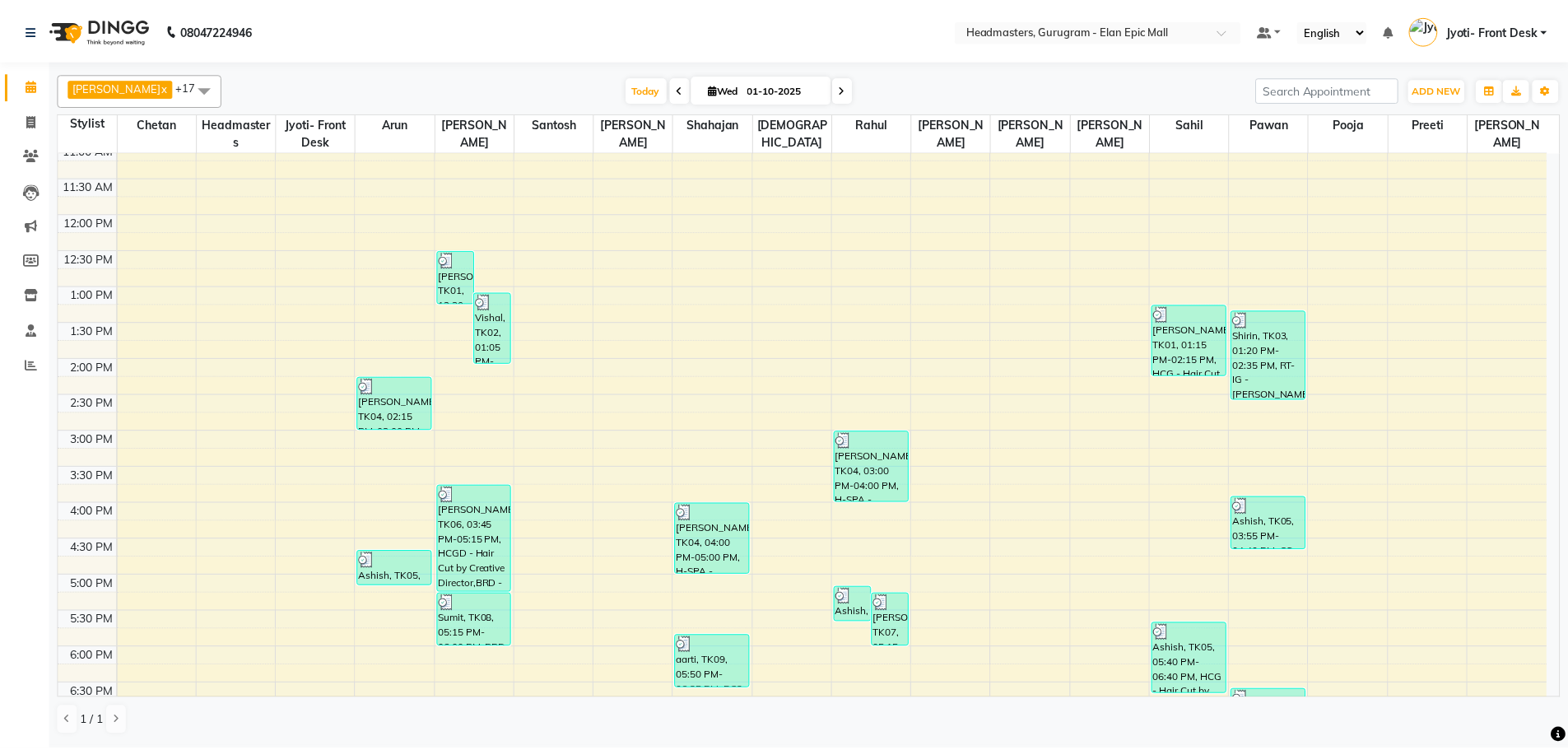
scroll to position [220, 0]
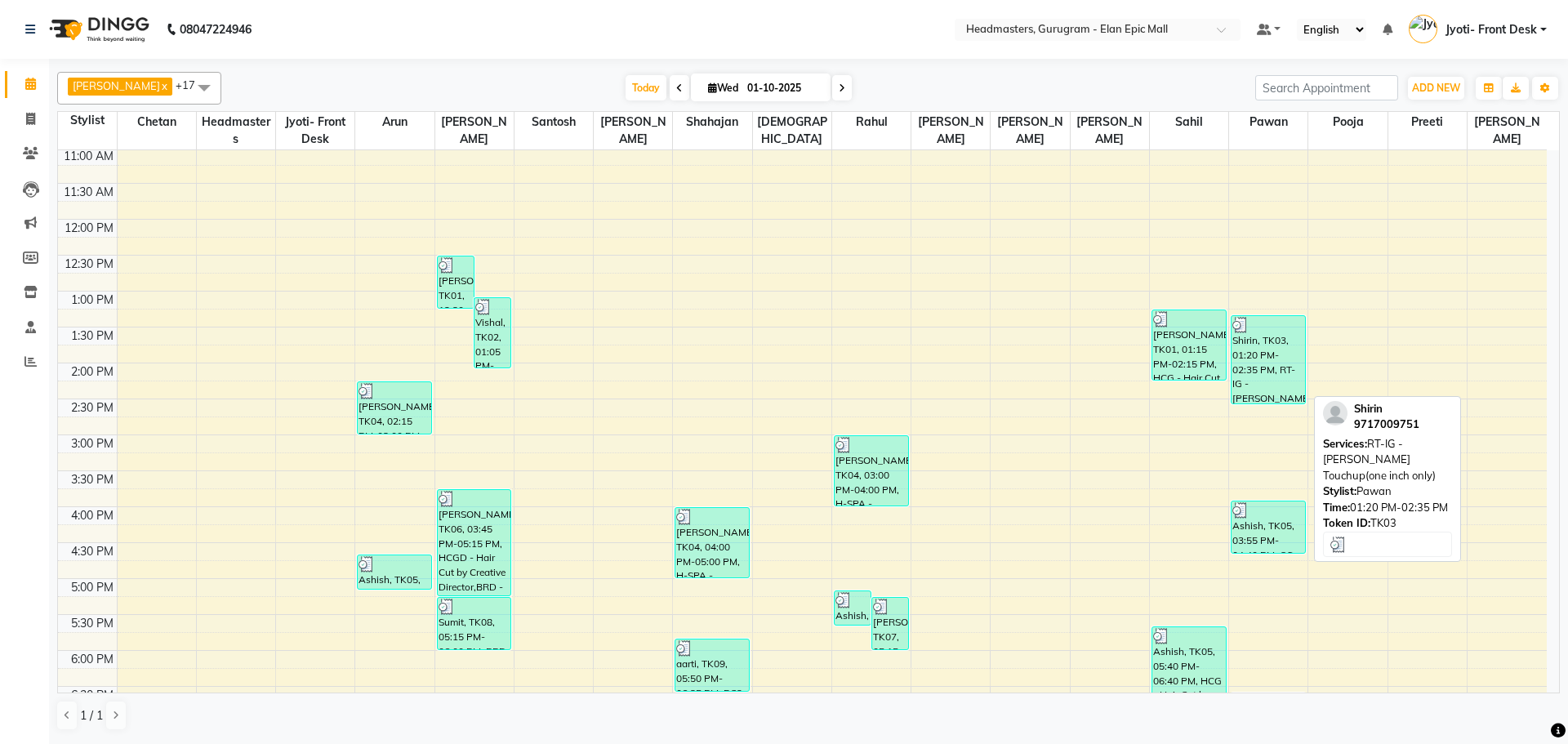
click at [1256, 389] on div "Shirin, TK03, 01:20 PM-02:35 PM, RT-IG - [PERSON_NAME] Touchup(one inch only)" at bounding box center [1268, 359] width 73 height 87
select select "3"
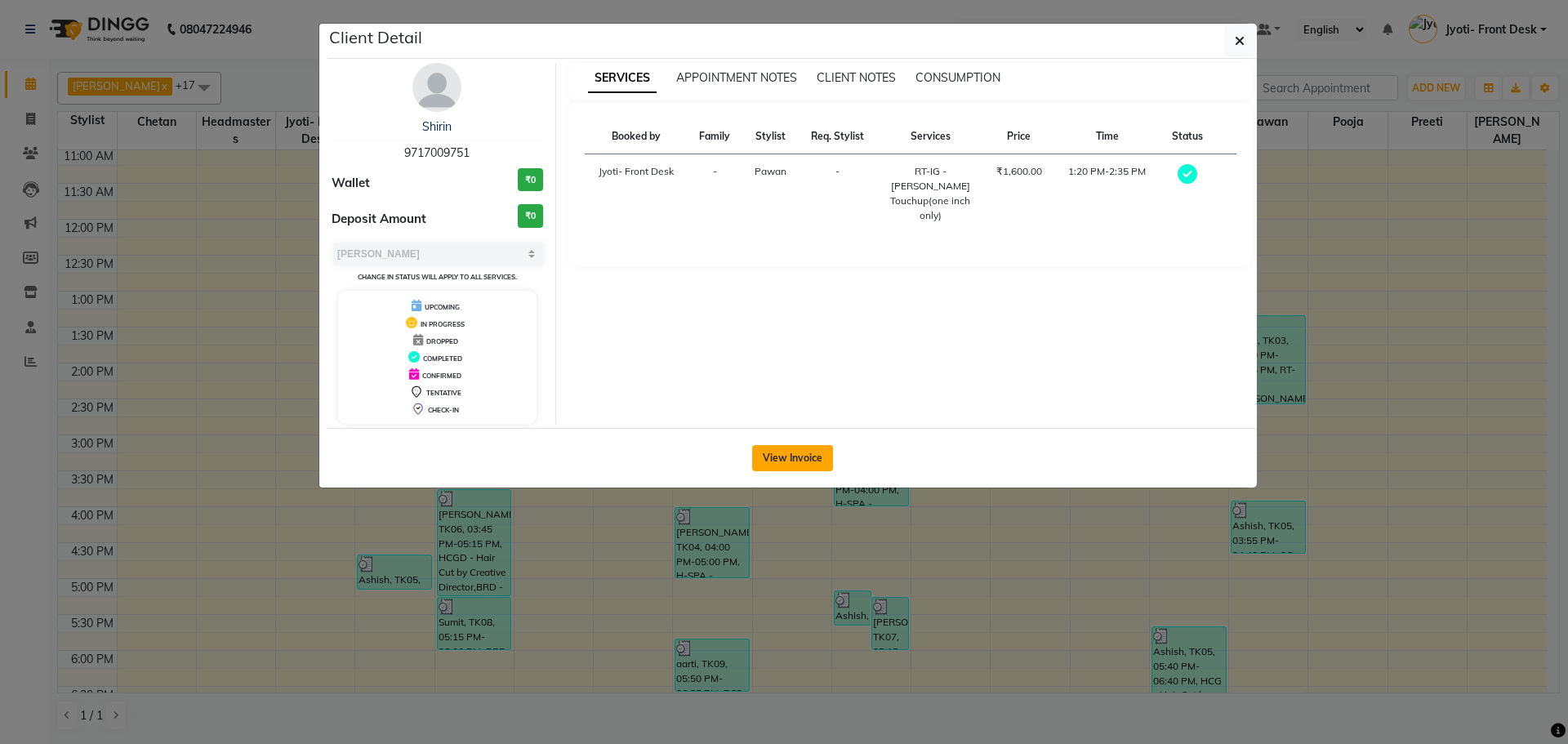
click at [789, 464] on button "View Invoice" at bounding box center [793, 458] width 81 height 26
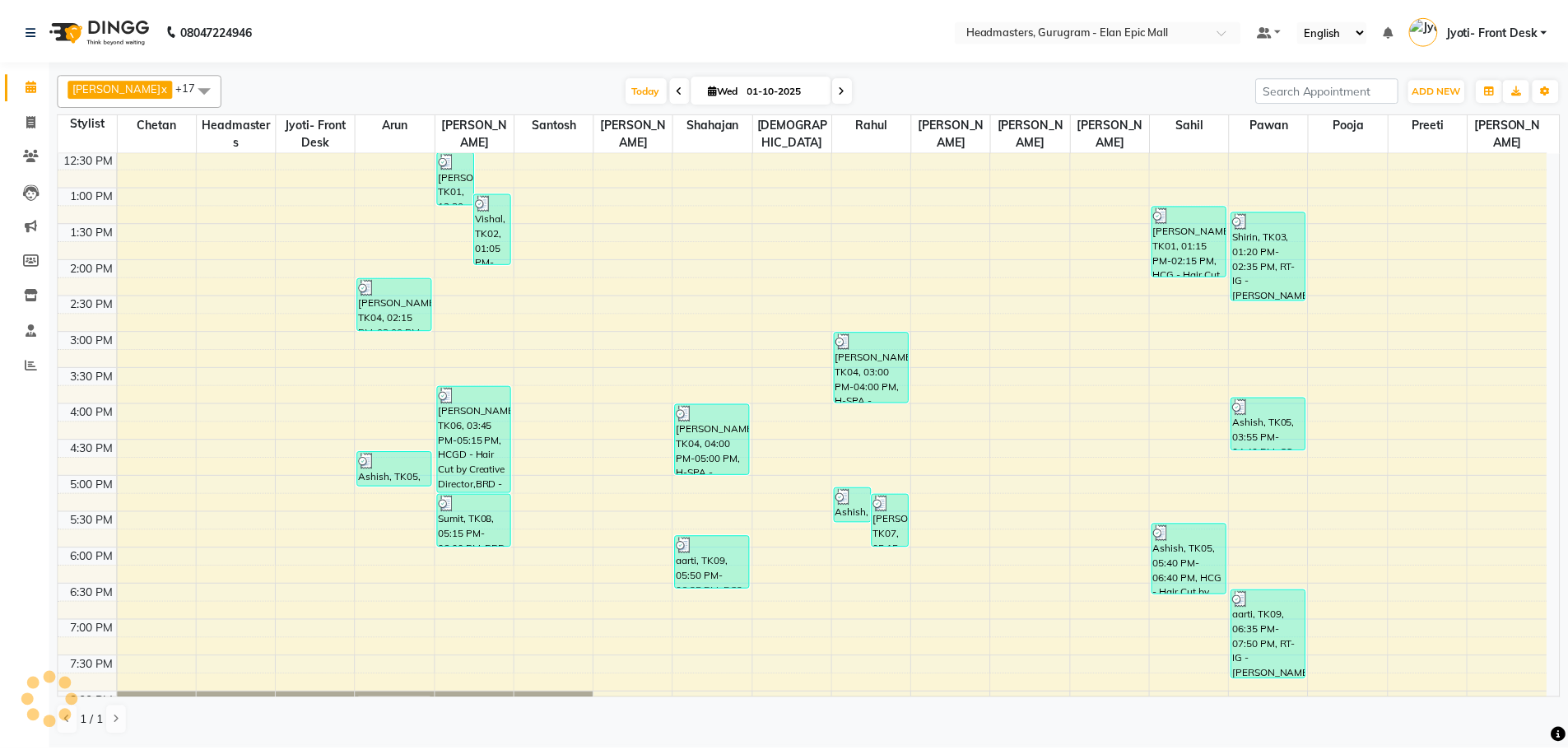
scroll to position [329, 0]
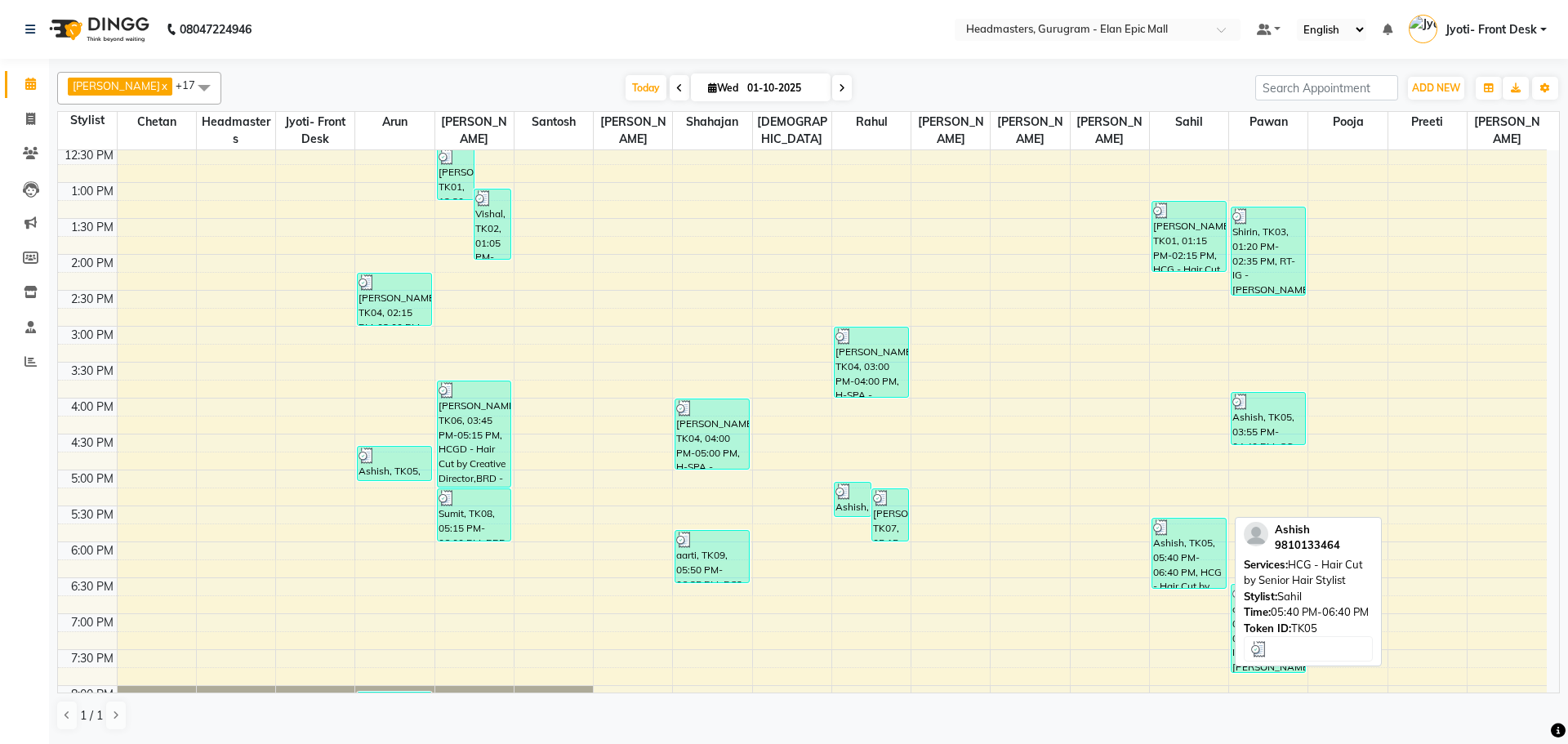
click at [1191, 552] on div "Ashish, TK05, 05:40 PM-06:40 PM, HCG - Hair Cut by Senior Hair Stylist" at bounding box center [1189, 553] width 73 height 69
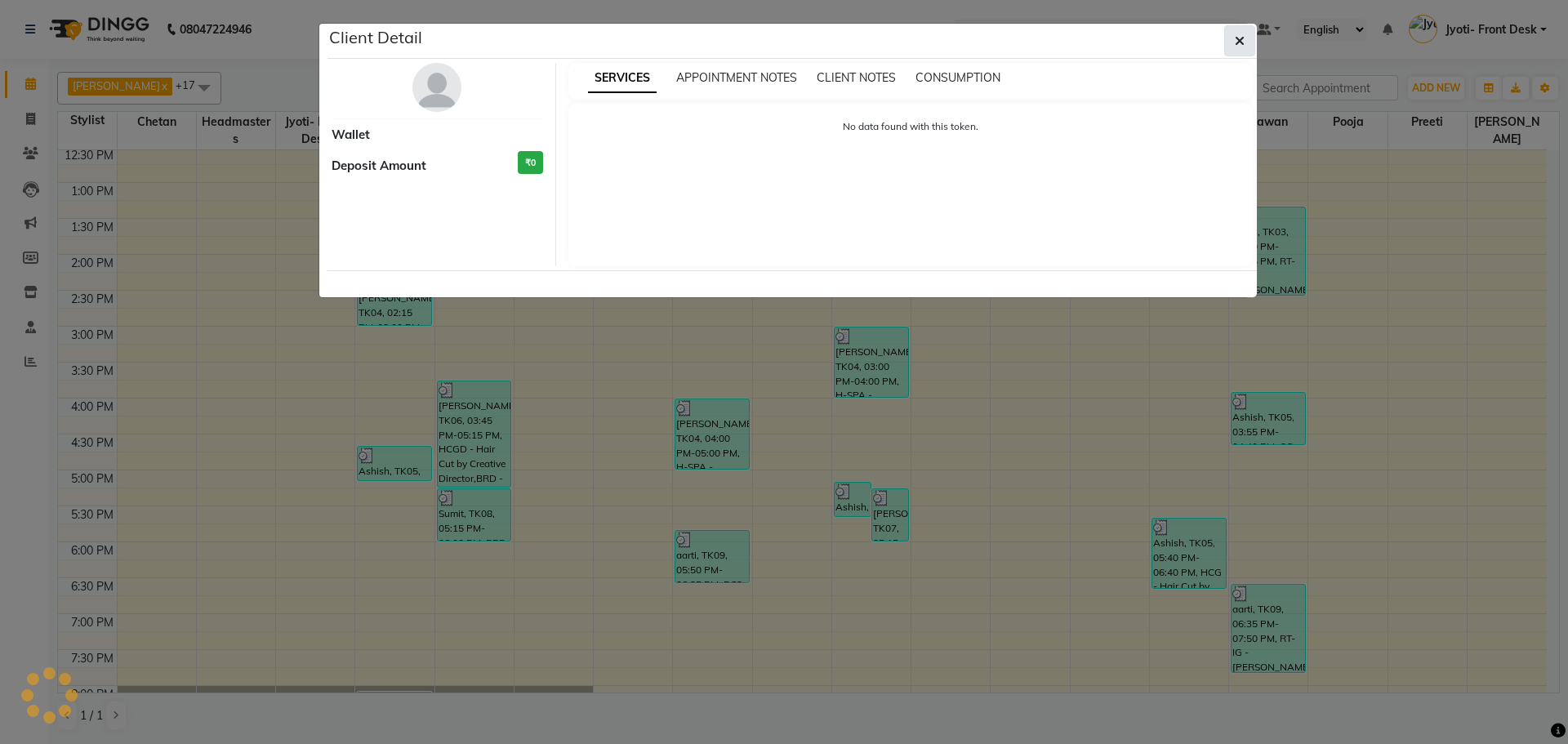
select select "3"
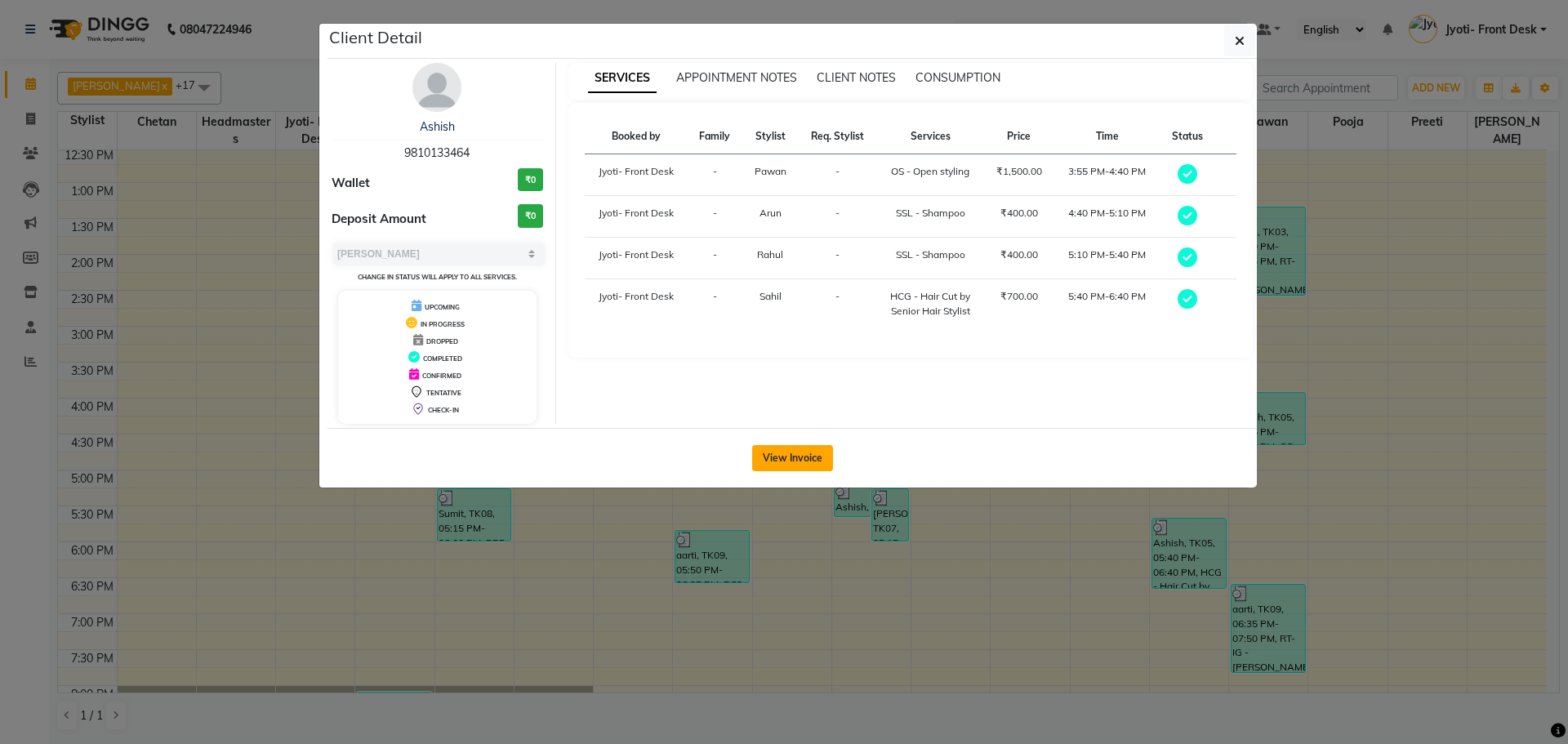
click at [793, 456] on button "View Invoice" at bounding box center [793, 458] width 81 height 26
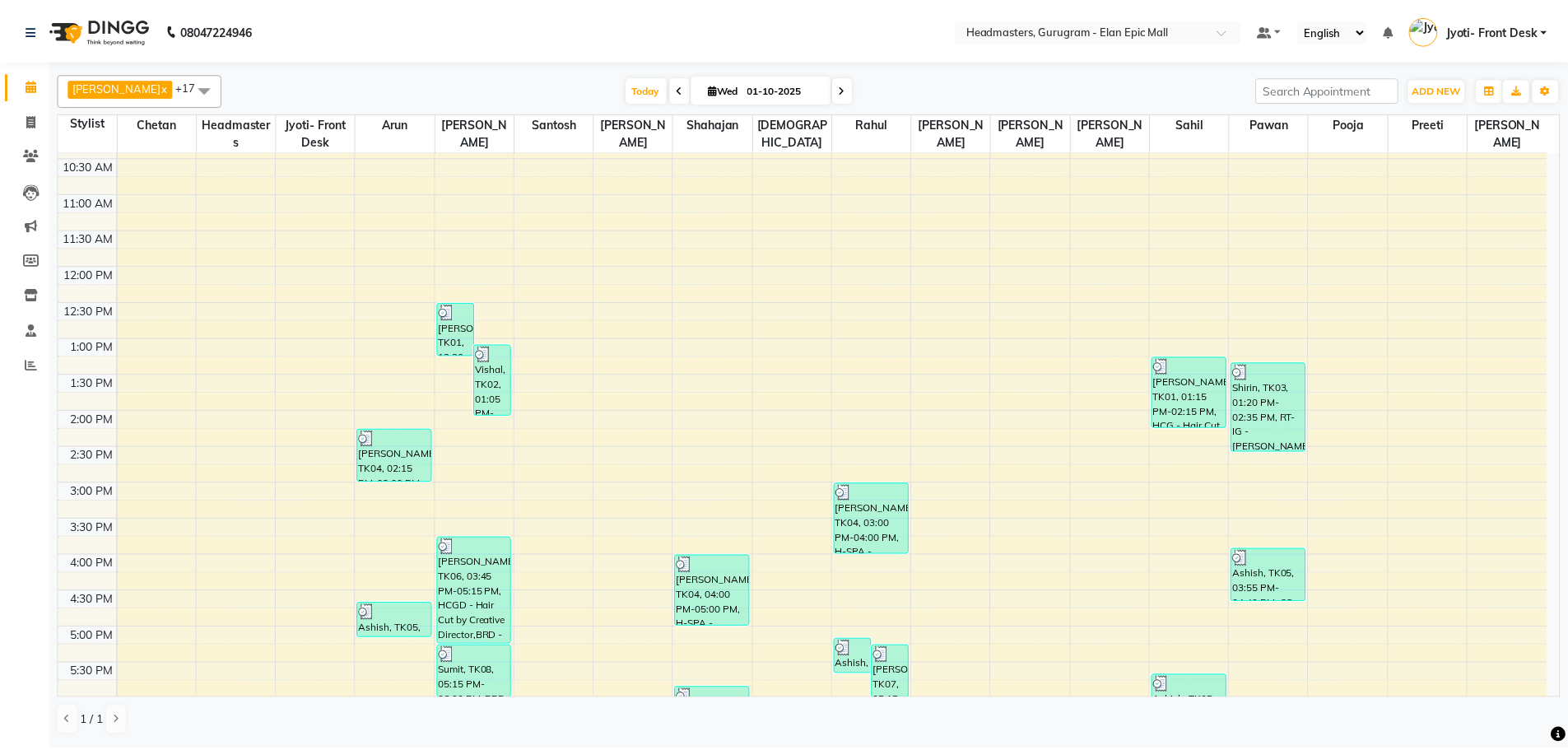
scroll to position [329, 0]
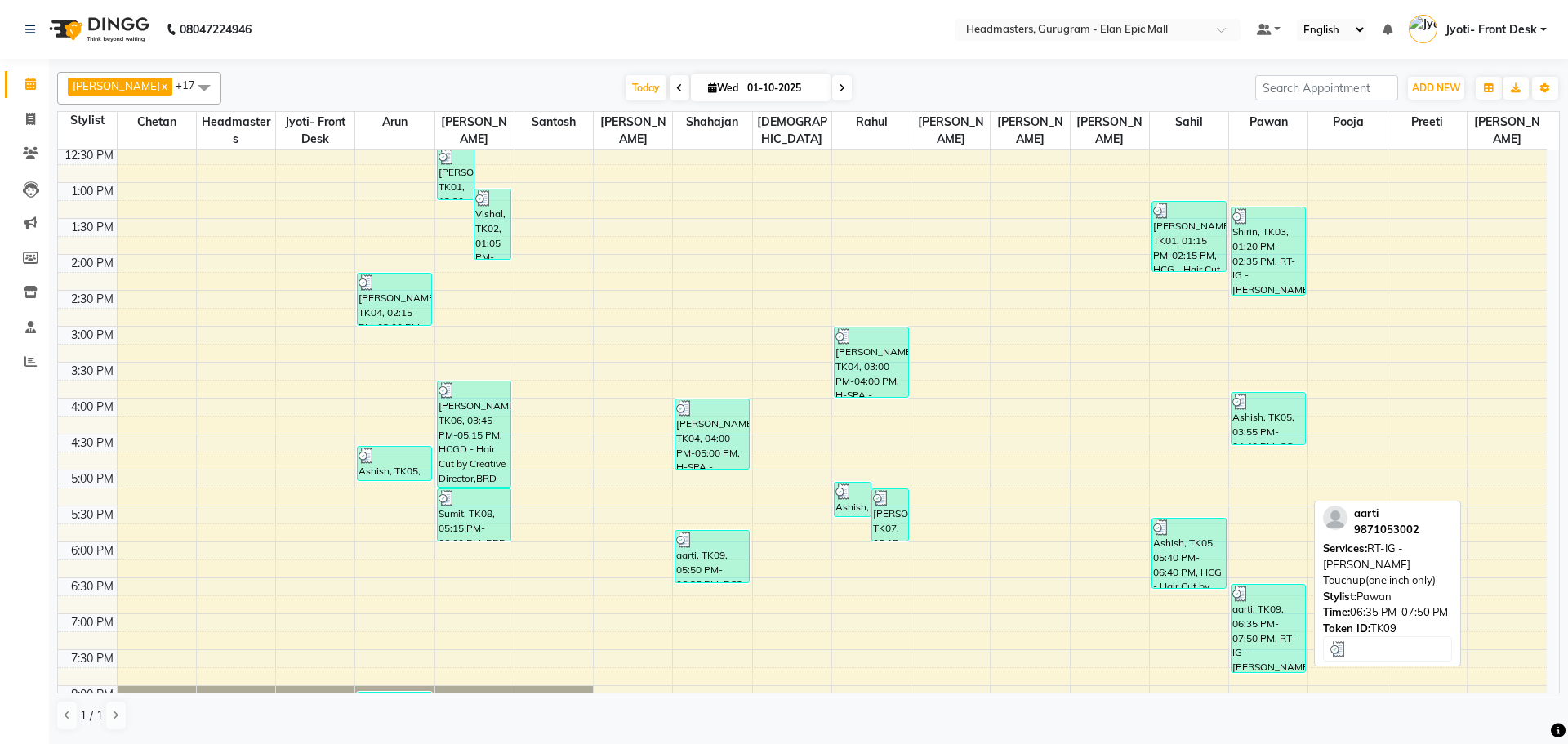
click at [1259, 612] on div "aarti, TK09, 06:35 PM-07:50 PM, RT-IG - [PERSON_NAME] Touchup(one inch only)" at bounding box center [1268, 628] width 73 height 87
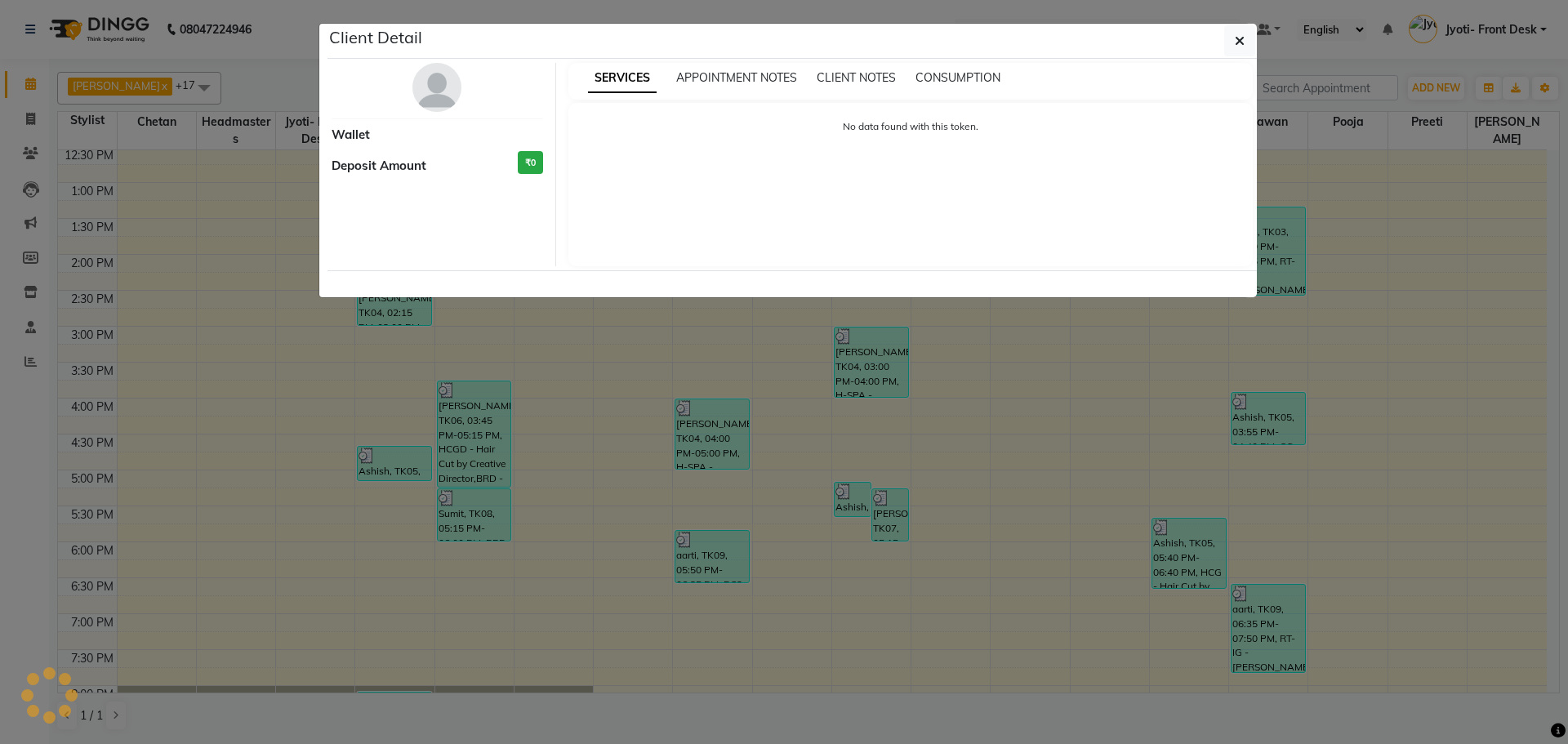
select select "3"
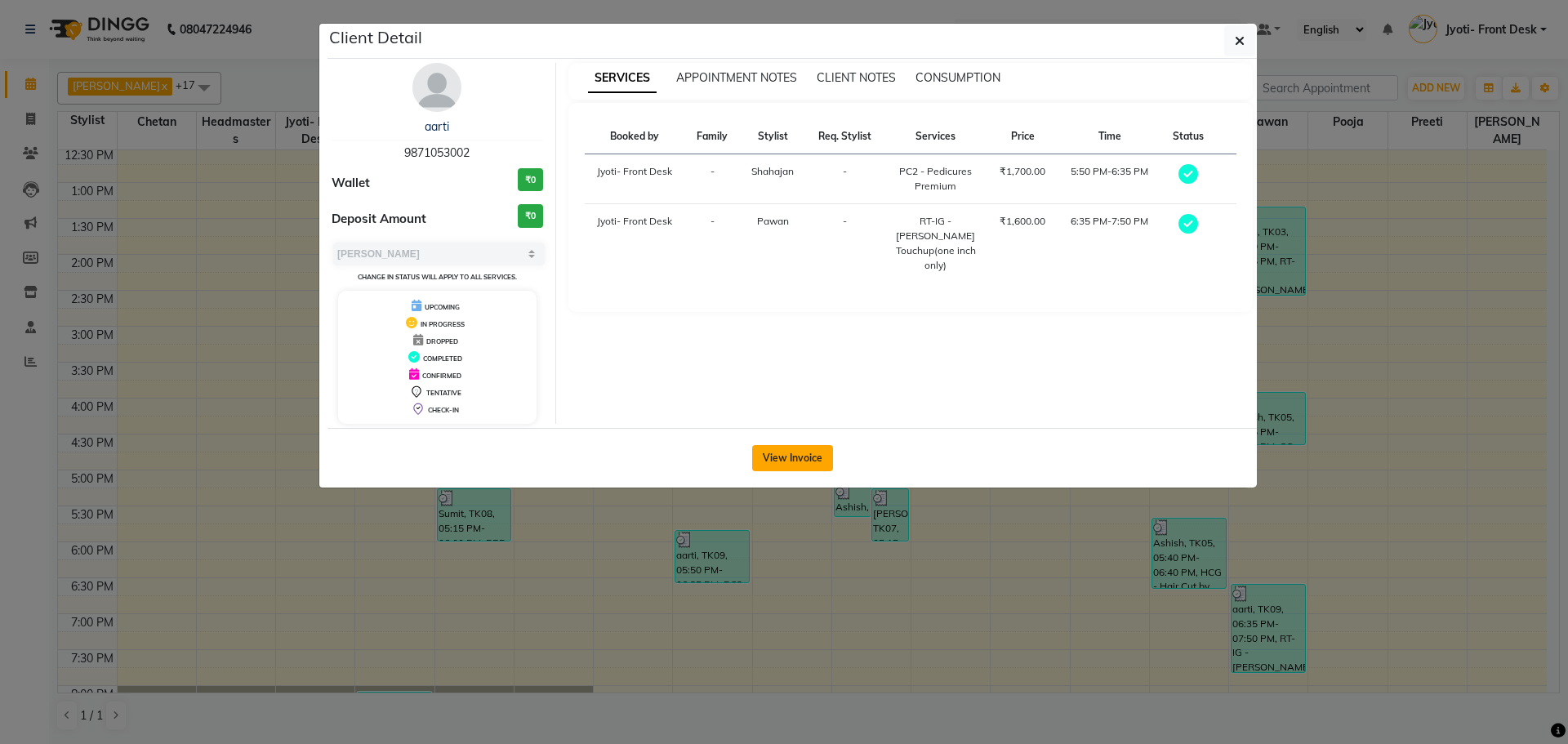
click at [789, 445] on button "View Invoice" at bounding box center [793, 458] width 81 height 26
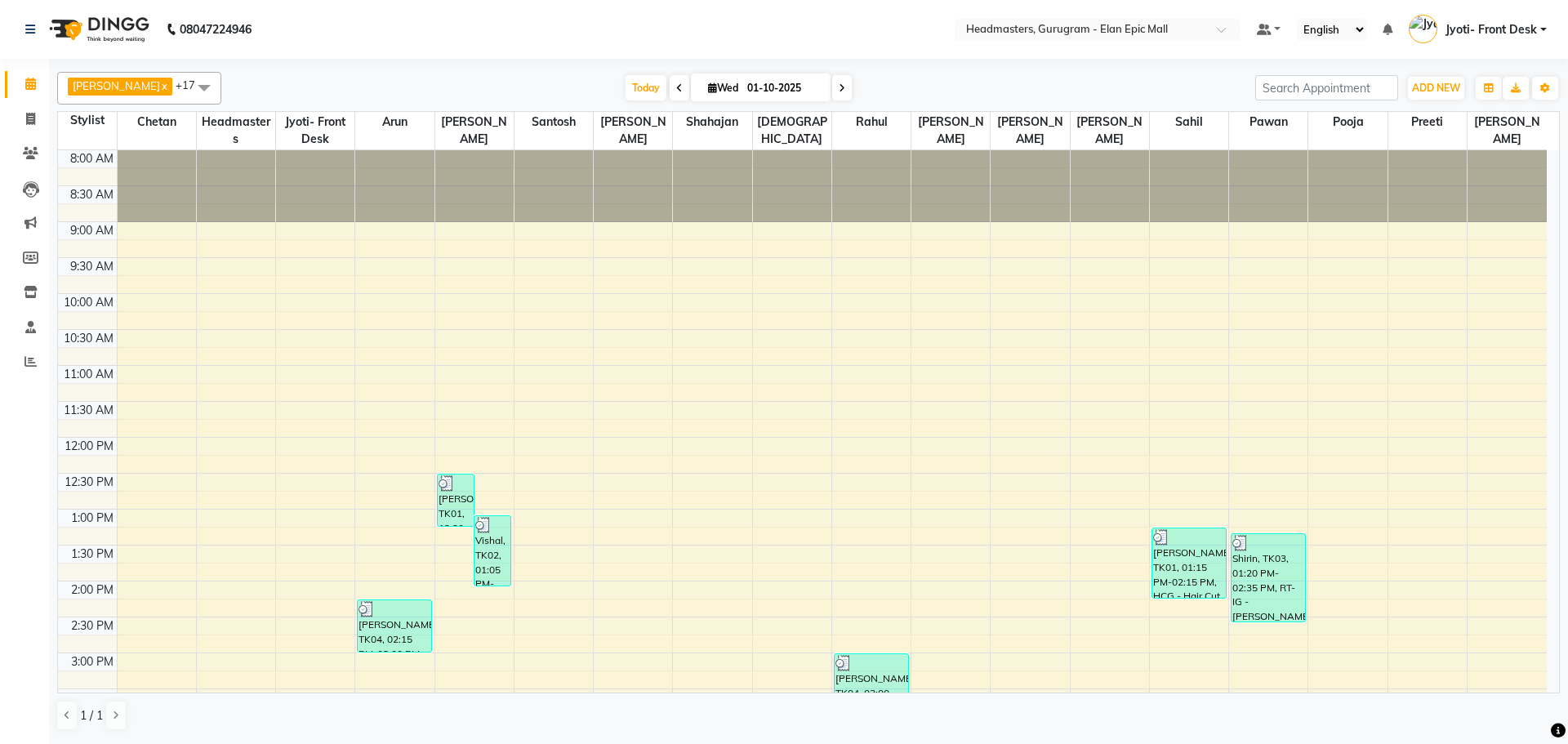
scroll to position [409, 0]
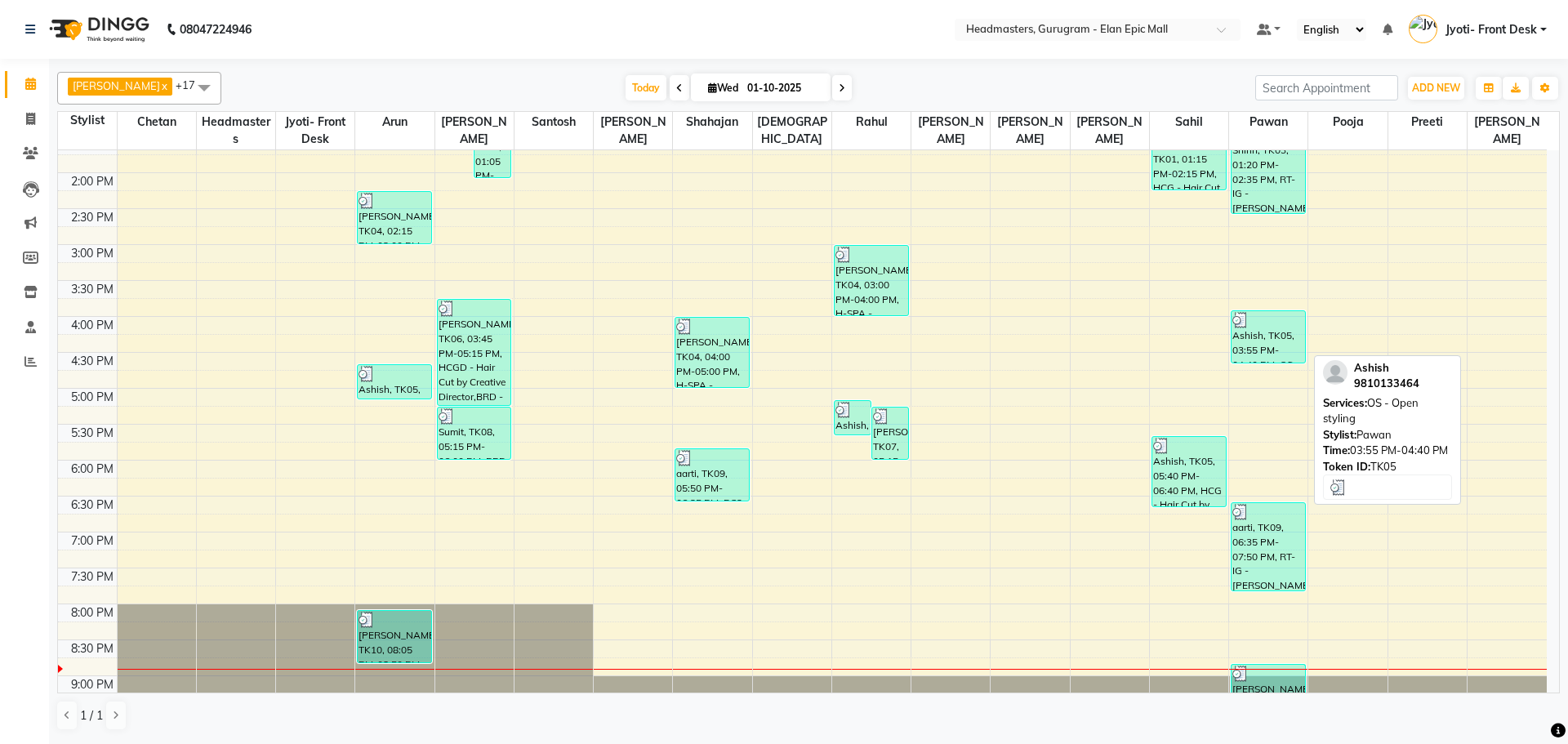
click at [1251, 341] on div "Ashish, TK05, 03:55 PM-04:40 PM, OS - Open styling" at bounding box center [1268, 336] width 73 height 52
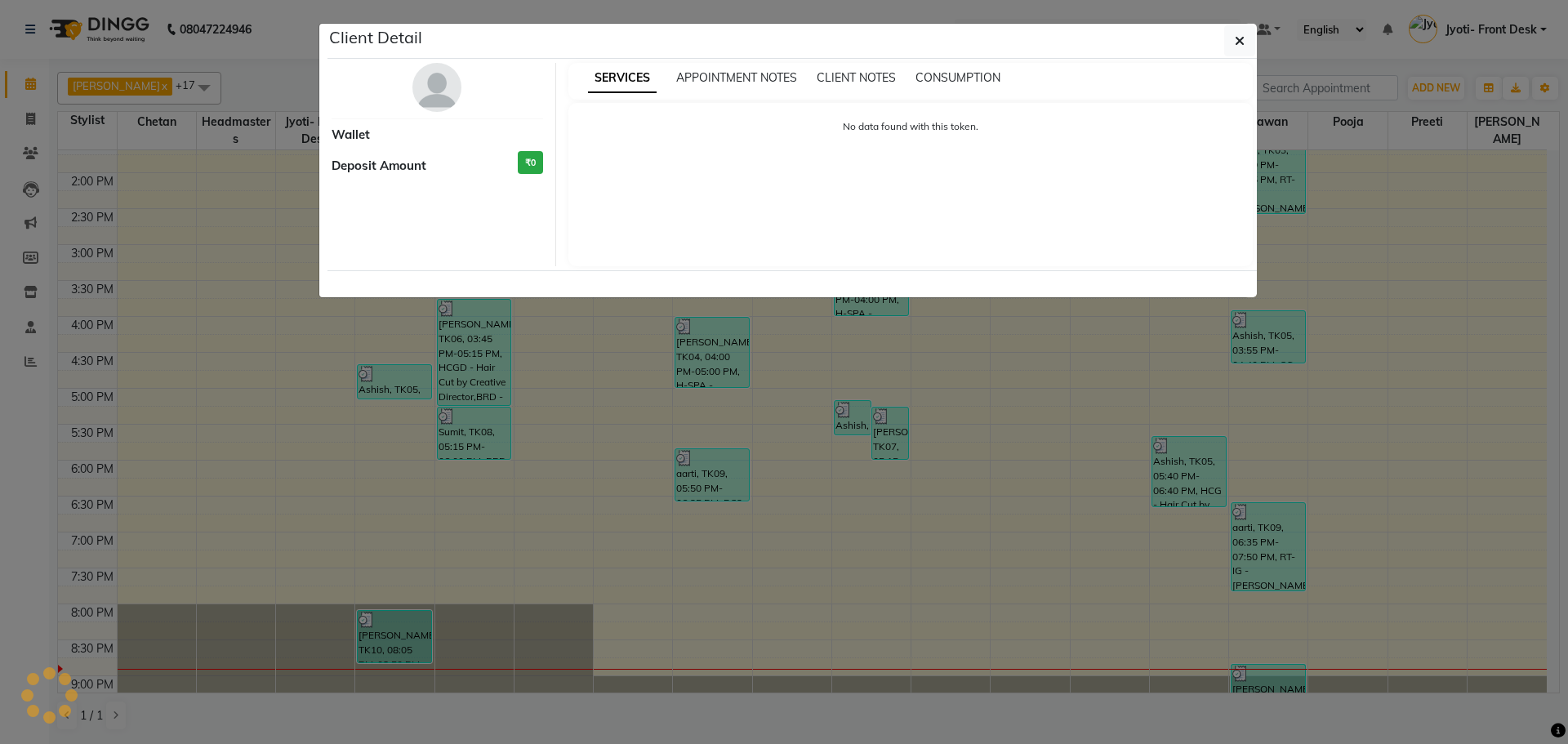
select select "3"
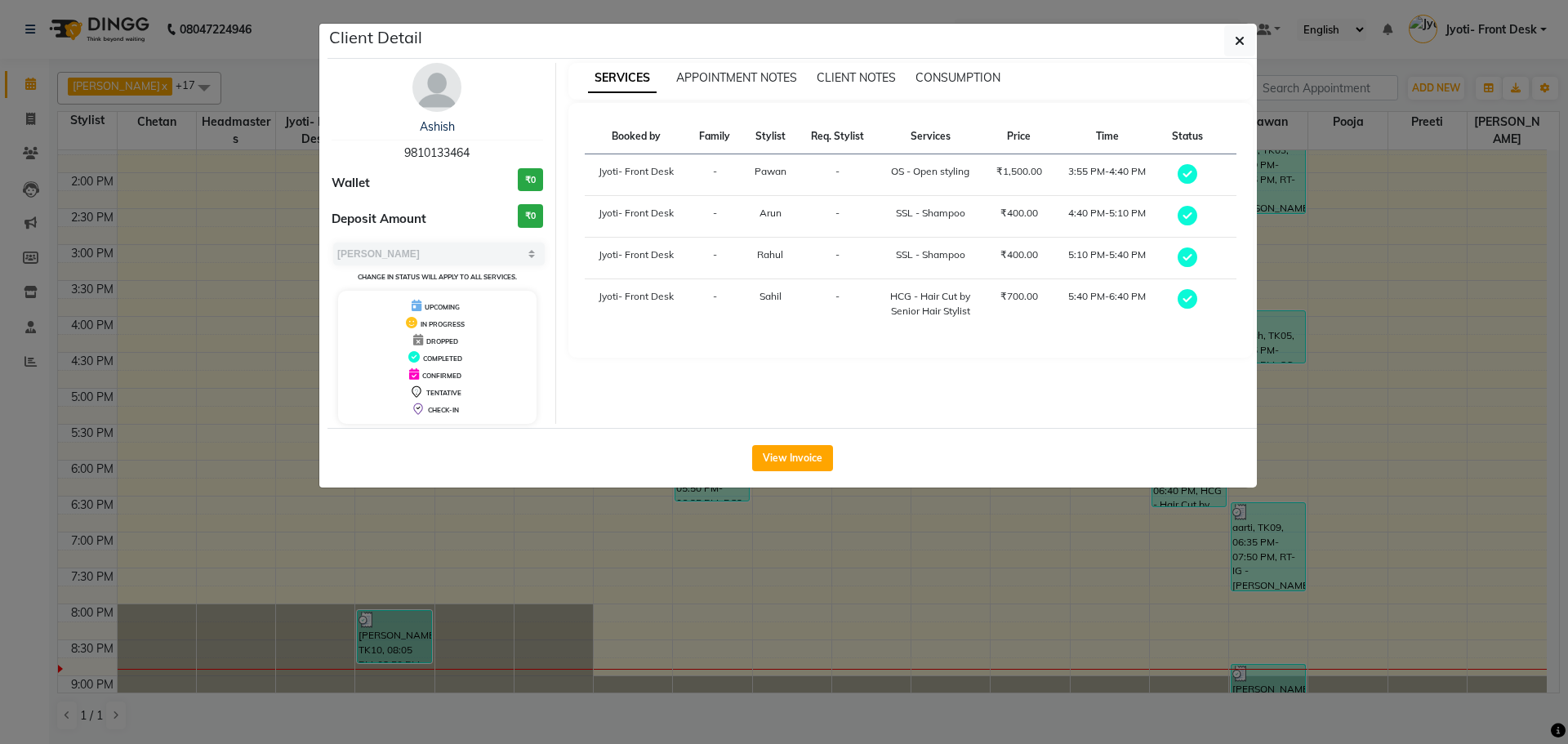
click at [1087, 563] on ngb-modal-window "Client Detail Ashish 9810133464 Wallet ₹0 Deposit Amount ₹0 Select MARK DONE UP…" at bounding box center [784, 372] width 1568 height 744
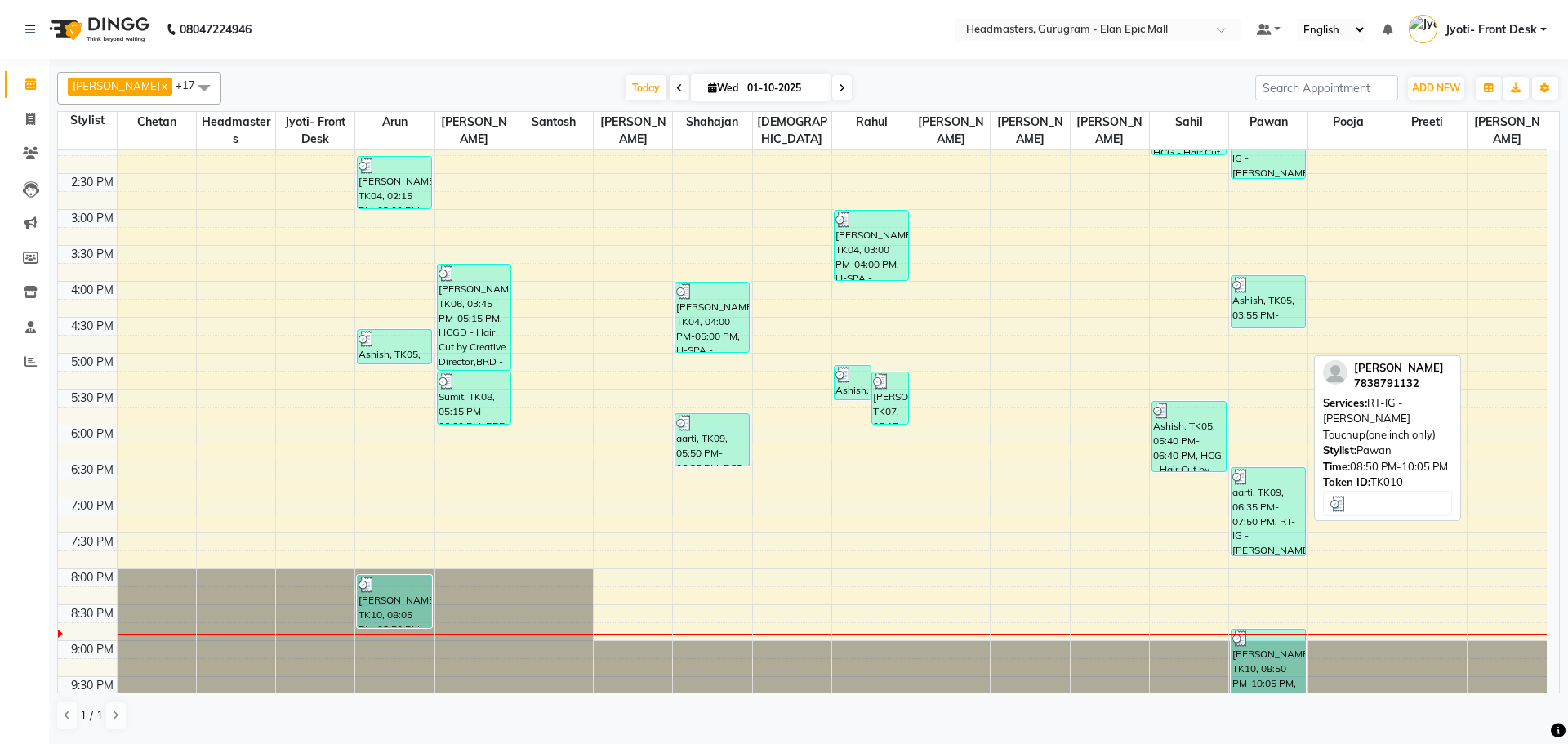
scroll to position [463, 0]
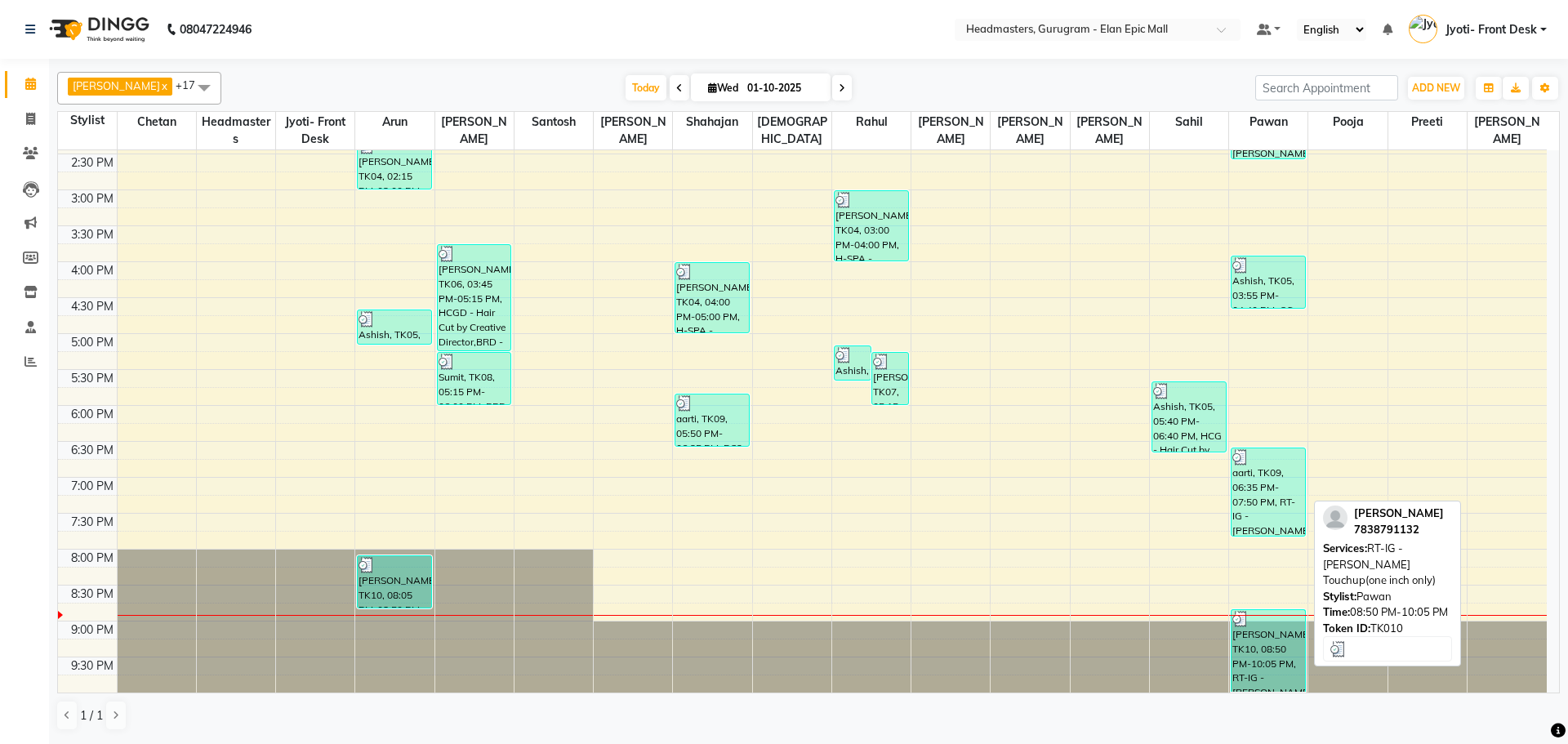
click at [1266, 649] on div "[PERSON_NAME], TK10, 08:50 PM-10:05 PM, RT-IG - [PERSON_NAME] Touchup(one inch …" at bounding box center [1268, 650] width 73 height 81
select select "3"
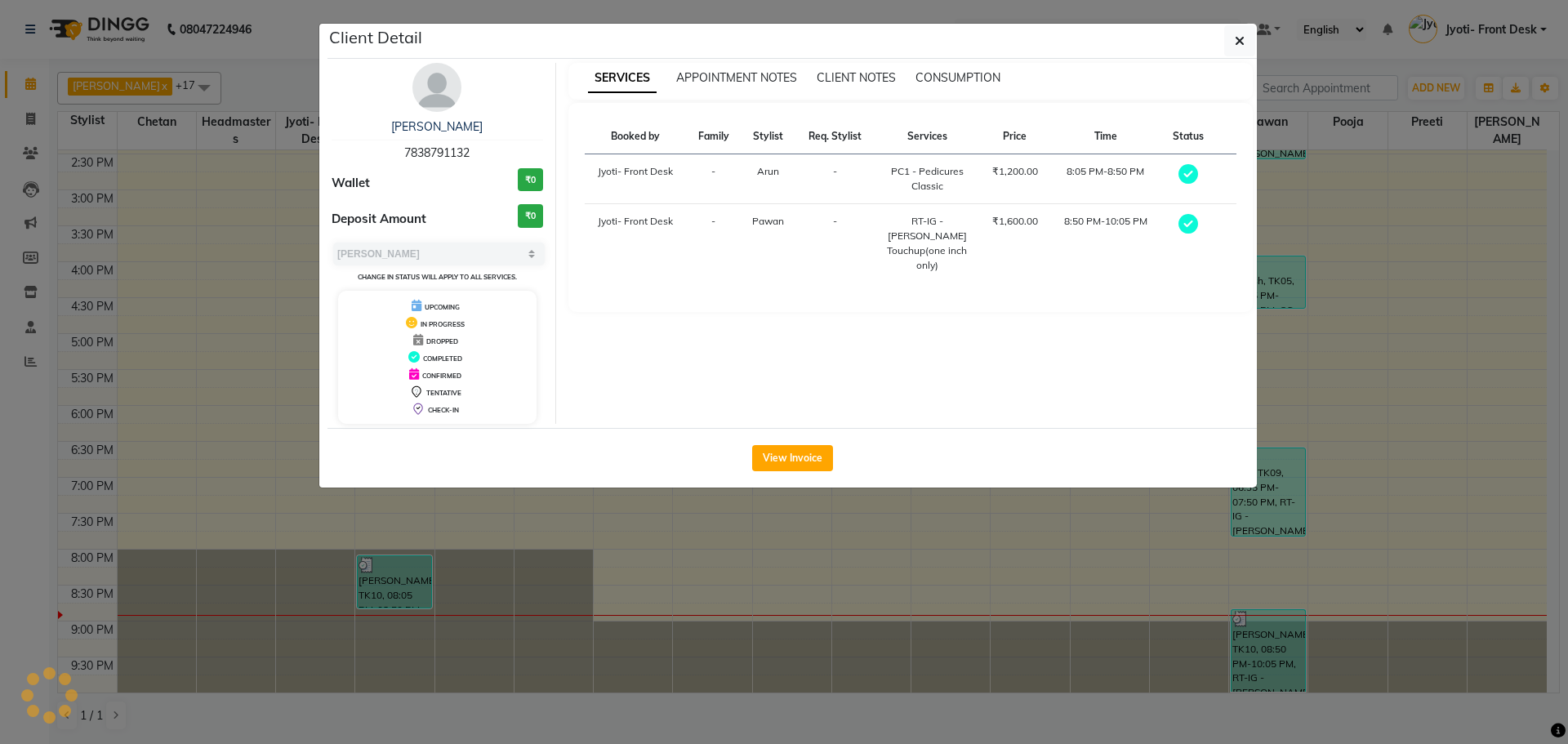
click at [878, 561] on ngb-modal-window "Client Detail [PERSON_NAME] 7838791132 Wallet ₹0 Deposit Amount ₹0 Select MARK …" at bounding box center [784, 372] width 1568 height 744
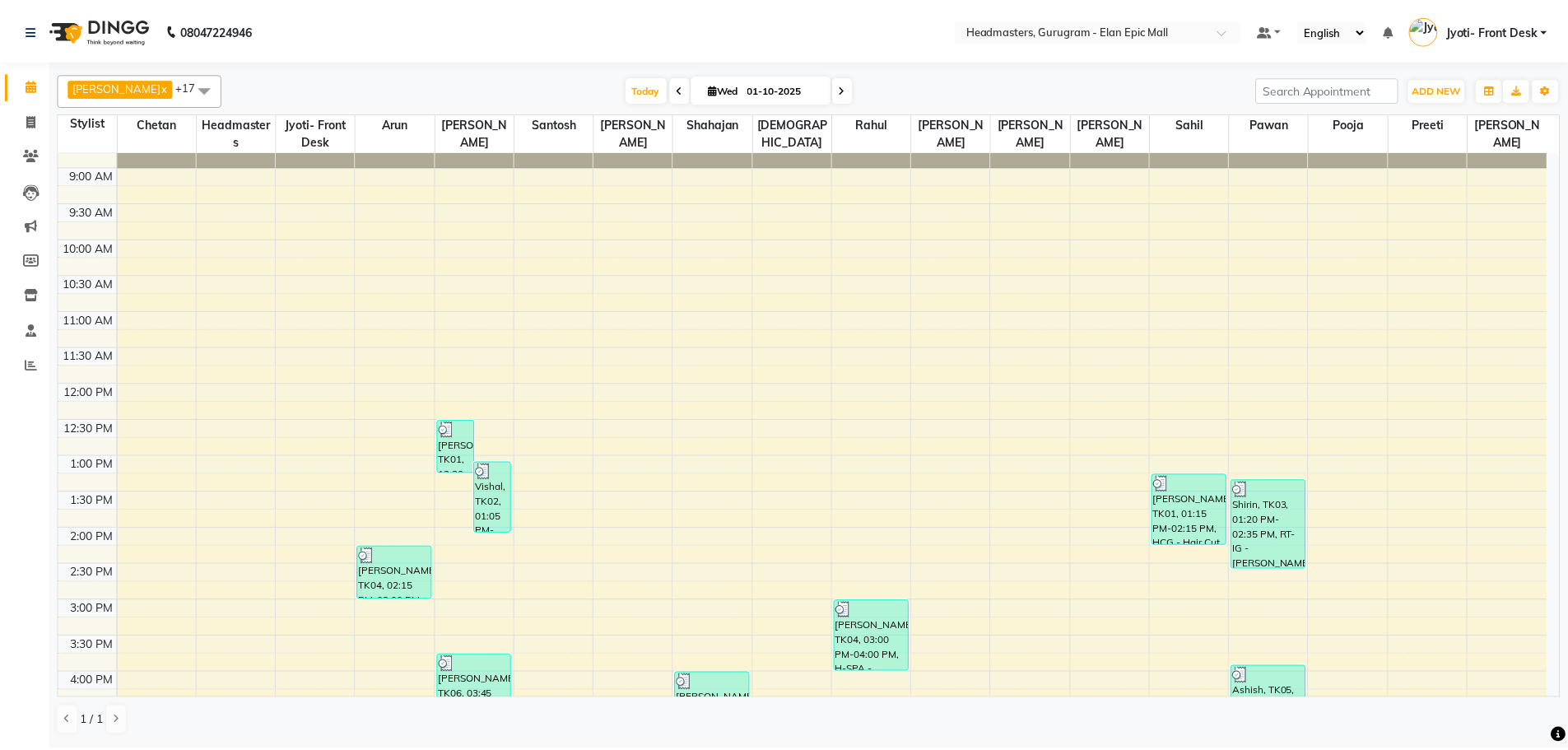
scroll to position [56, 0]
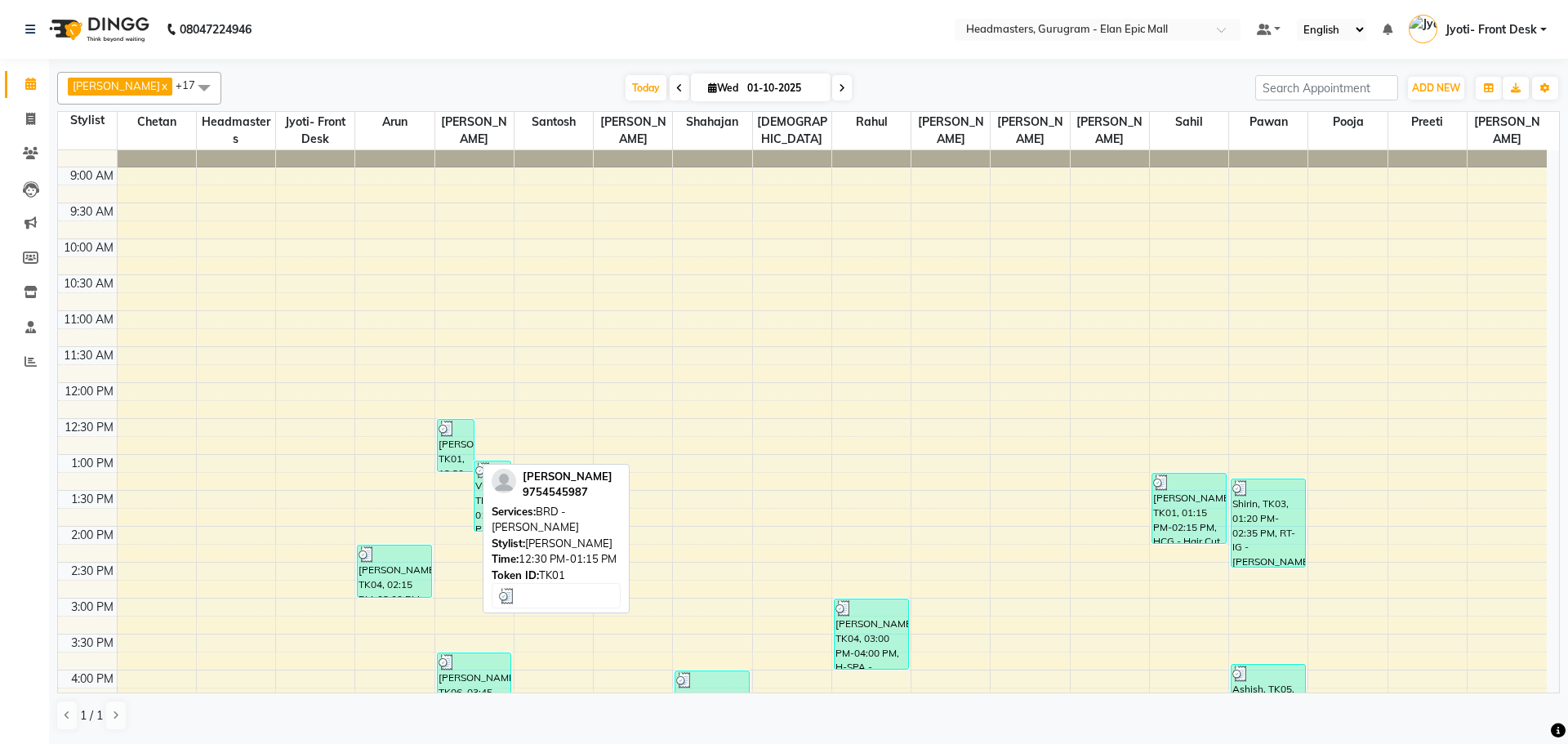
click at [460, 453] on div "[PERSON_NAME]t, TK01, 12:30 PM-01:15 PM, BRD -[PERSON_NAME]d" at bounding box center [456, 446] width 36 height 52
select select "3"
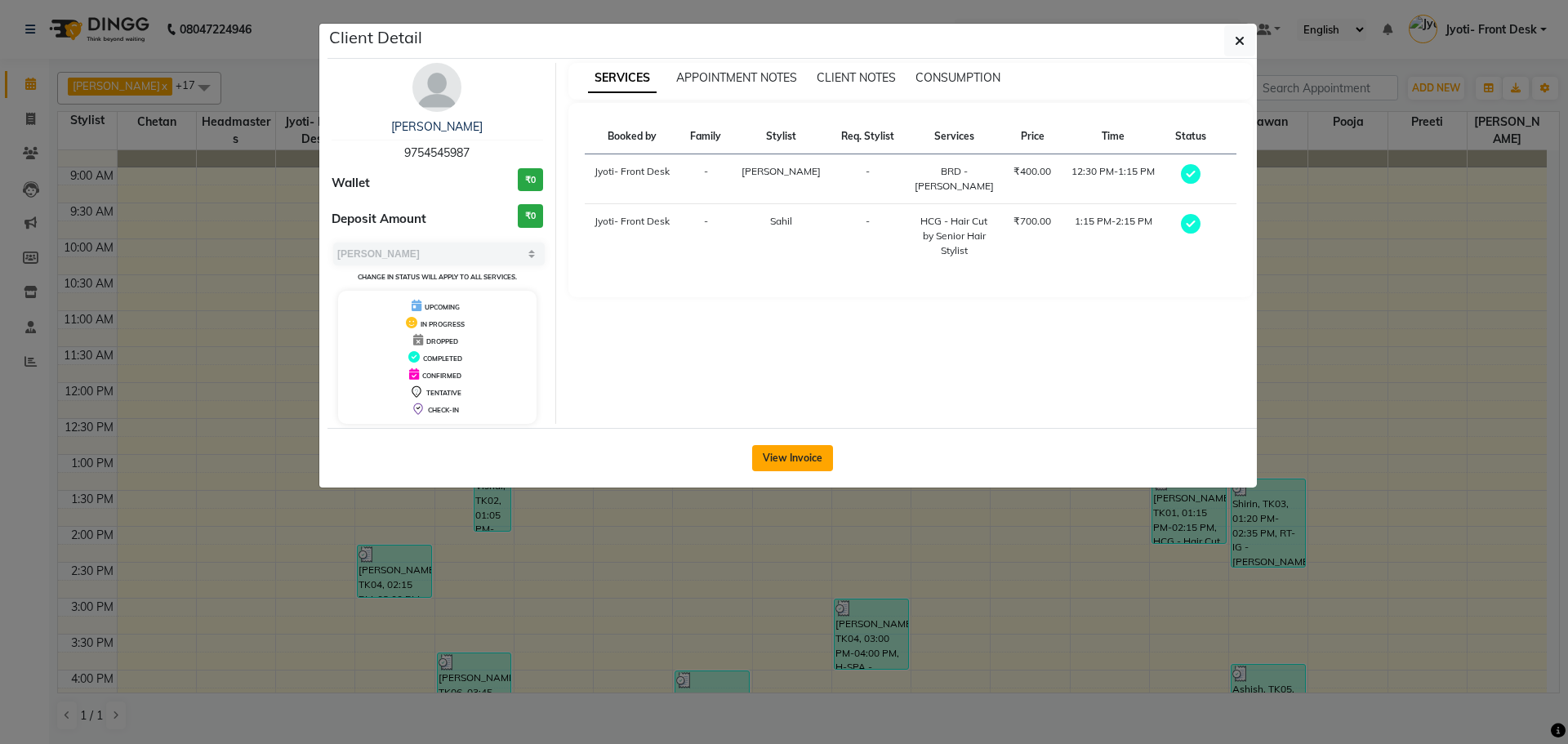
click at [787, 469] on button "View Invoice" at bounding box center [793, 458] width 81 height 26
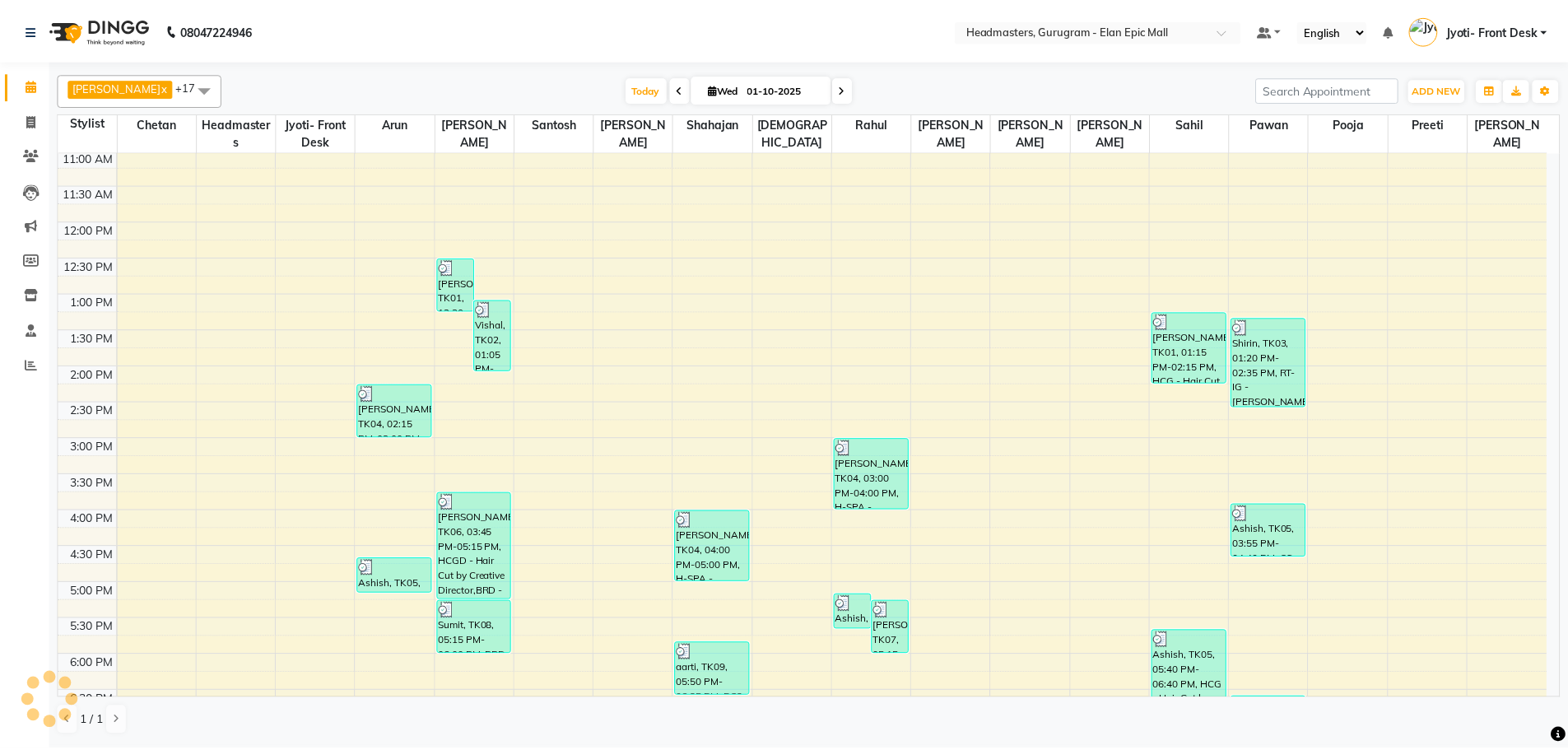
scroll to position [329, 0]
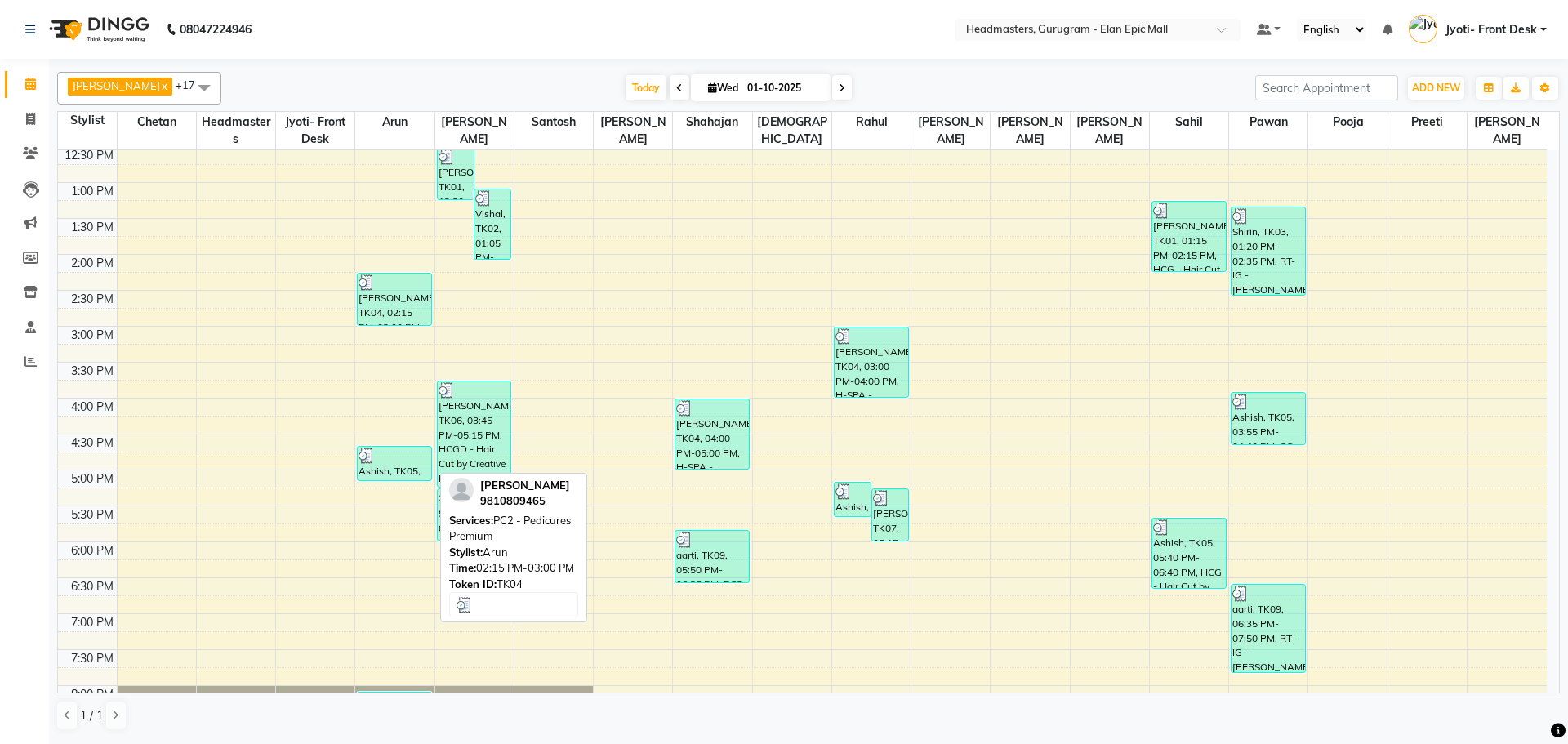
click at [400, 307] on div "[PERSON_NAME], TK04, 02:15 PM-03:00 PM, PC2 - Pedicures Premium" at bounding box center [394, 299] width 73 height 52
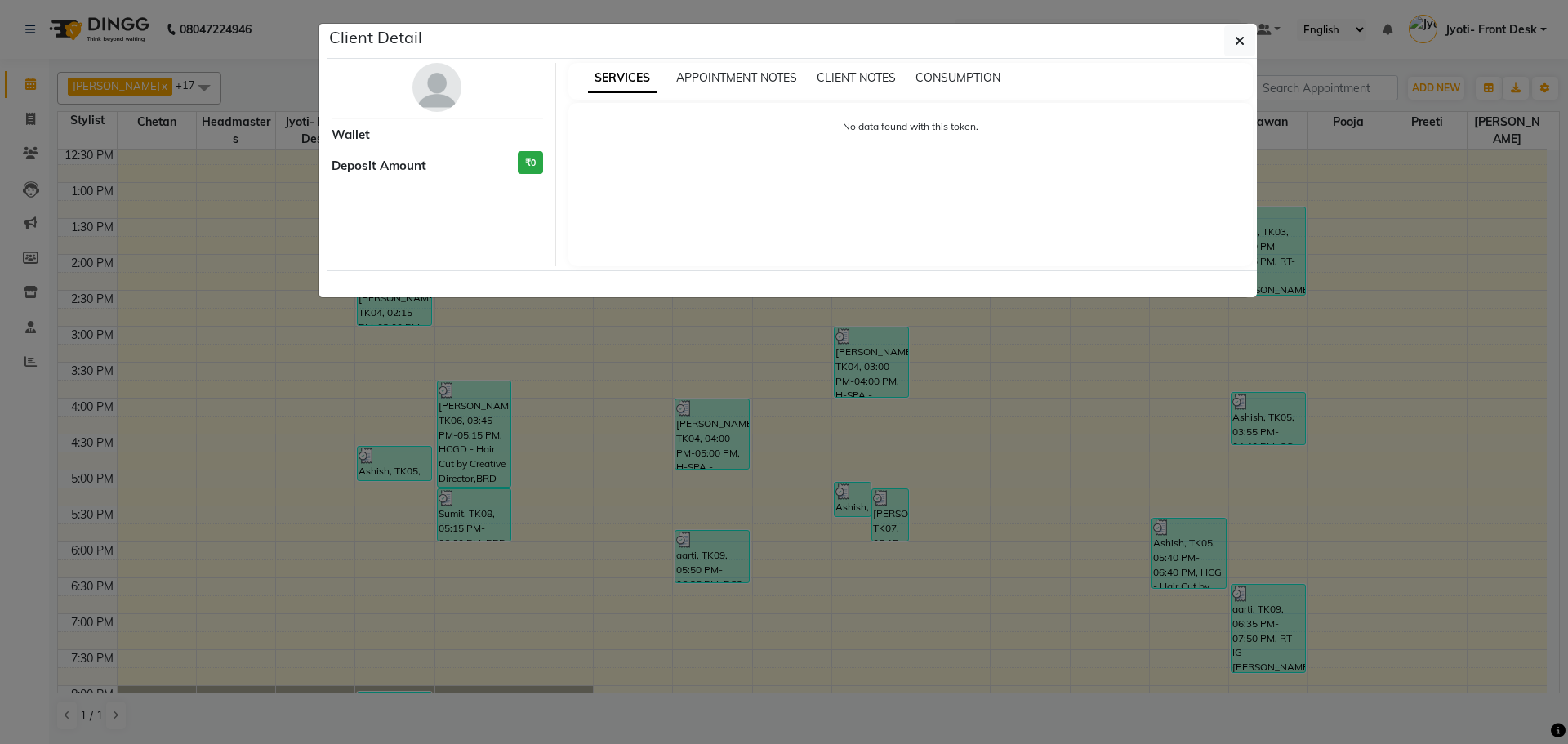
click at [520, 487] on ngb-modal-window "Client Detail Wallet Deposit Amount ₹0 SERVICES APPOINTMENT NOTES CLIENT NOTES …" at bounding box center [784, 372] width 1568 height 744
select select "3"
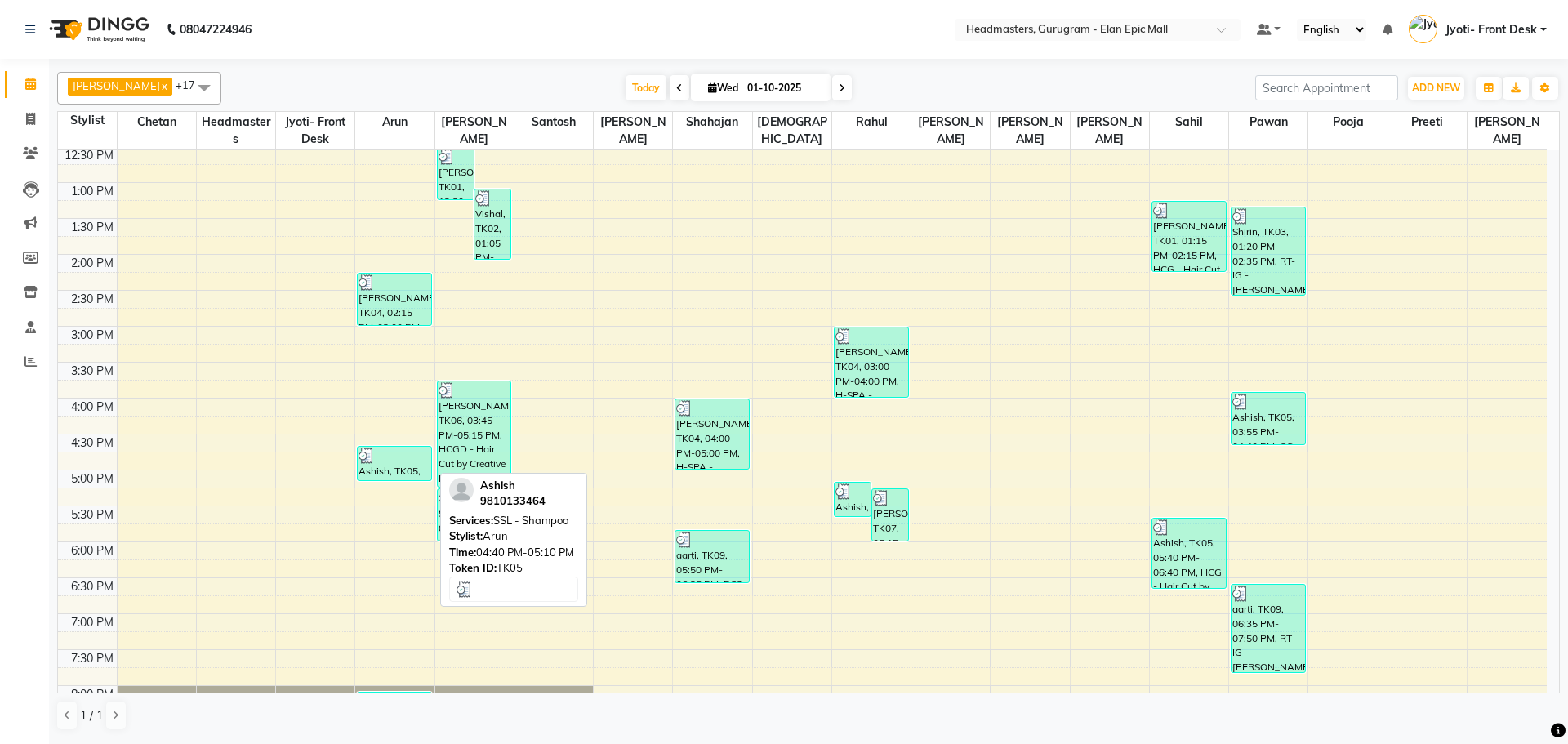
click at [397, 469] on div "Ashish, TK05, 04:40 PM-05:10 PM, SSL - Shampoo" at bounding box center [394, 463] width 73 height 34
select select "3"
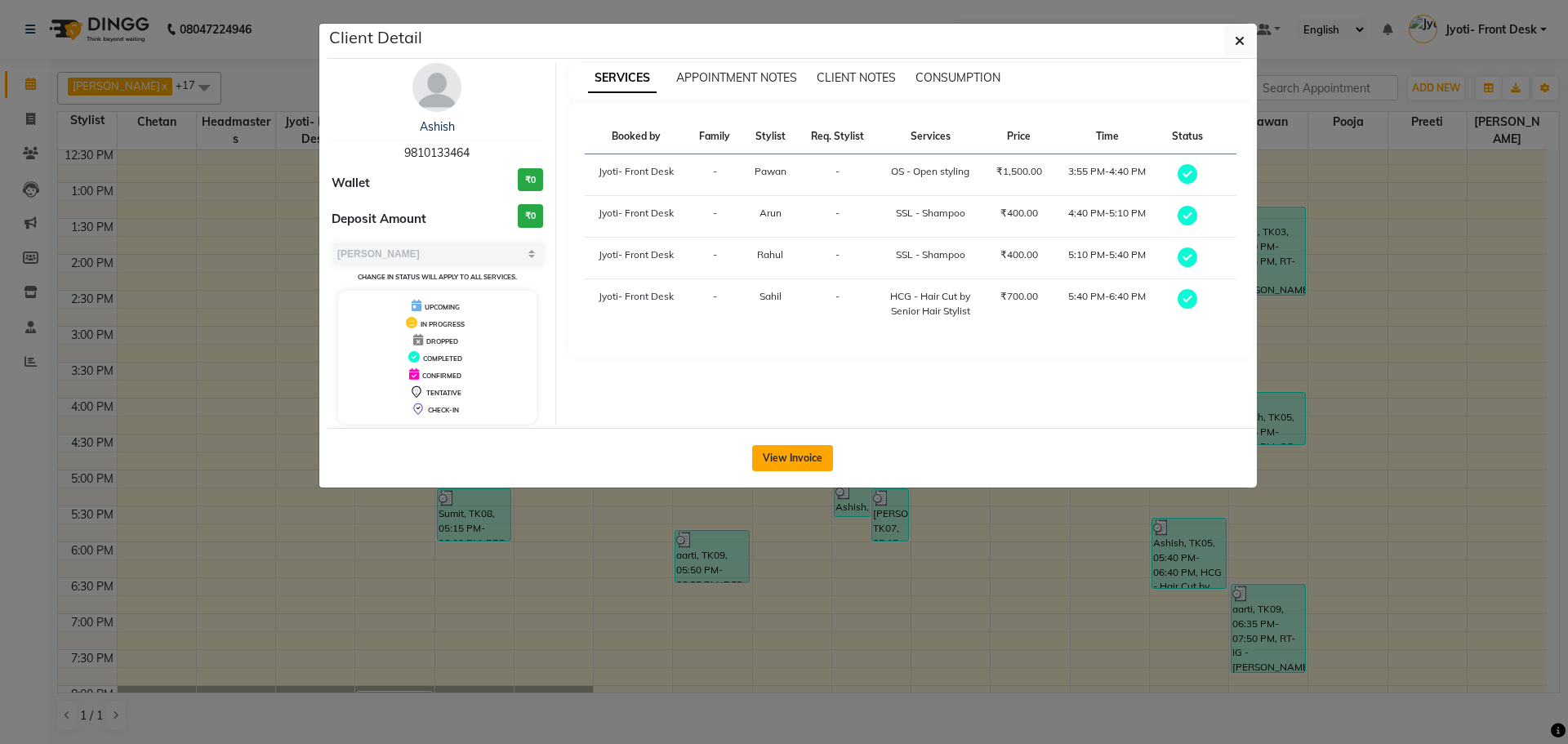
click at [811, 462] on button "View Invoice" at bounding box center [793, 458] width 81 height 26
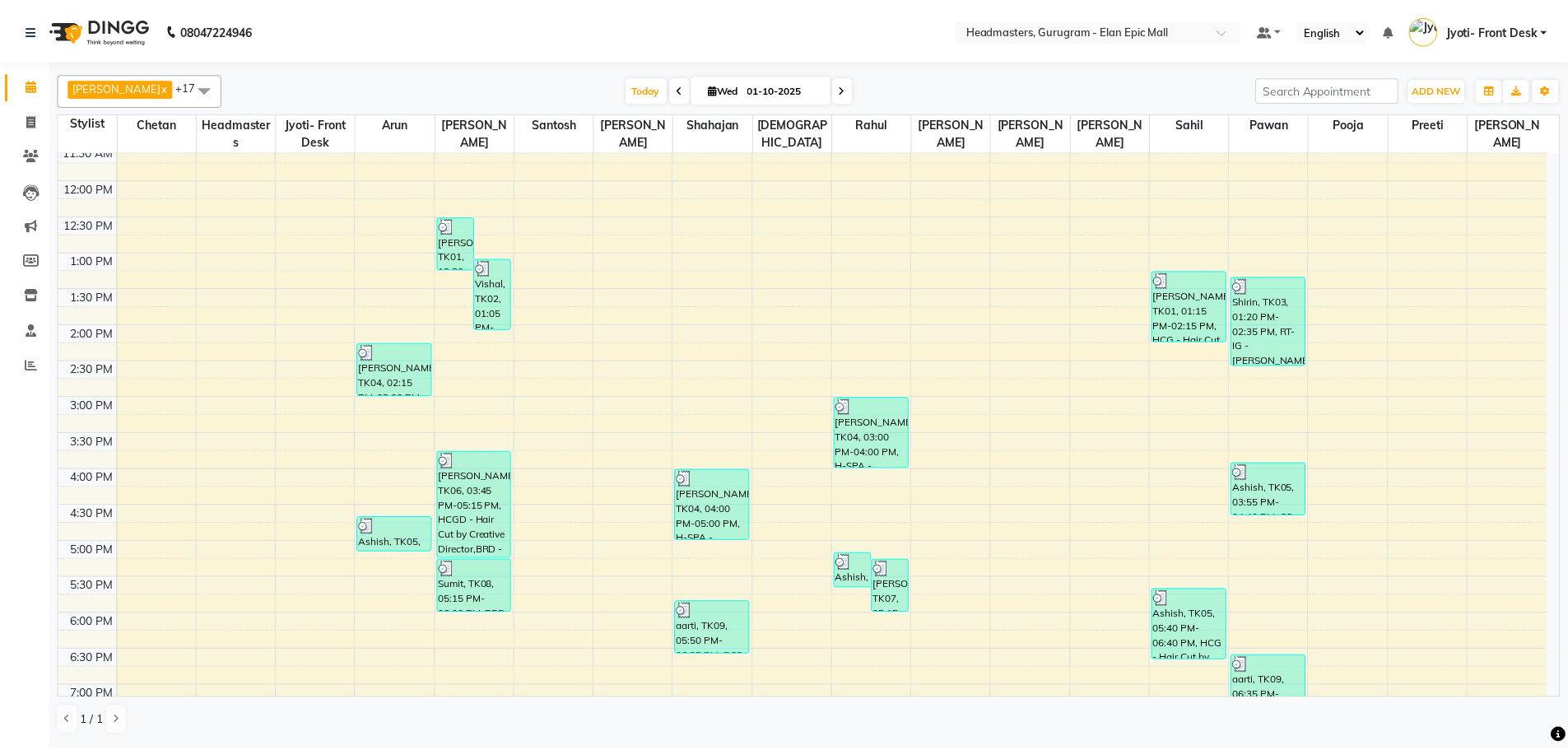
scroll to position [329, 0]
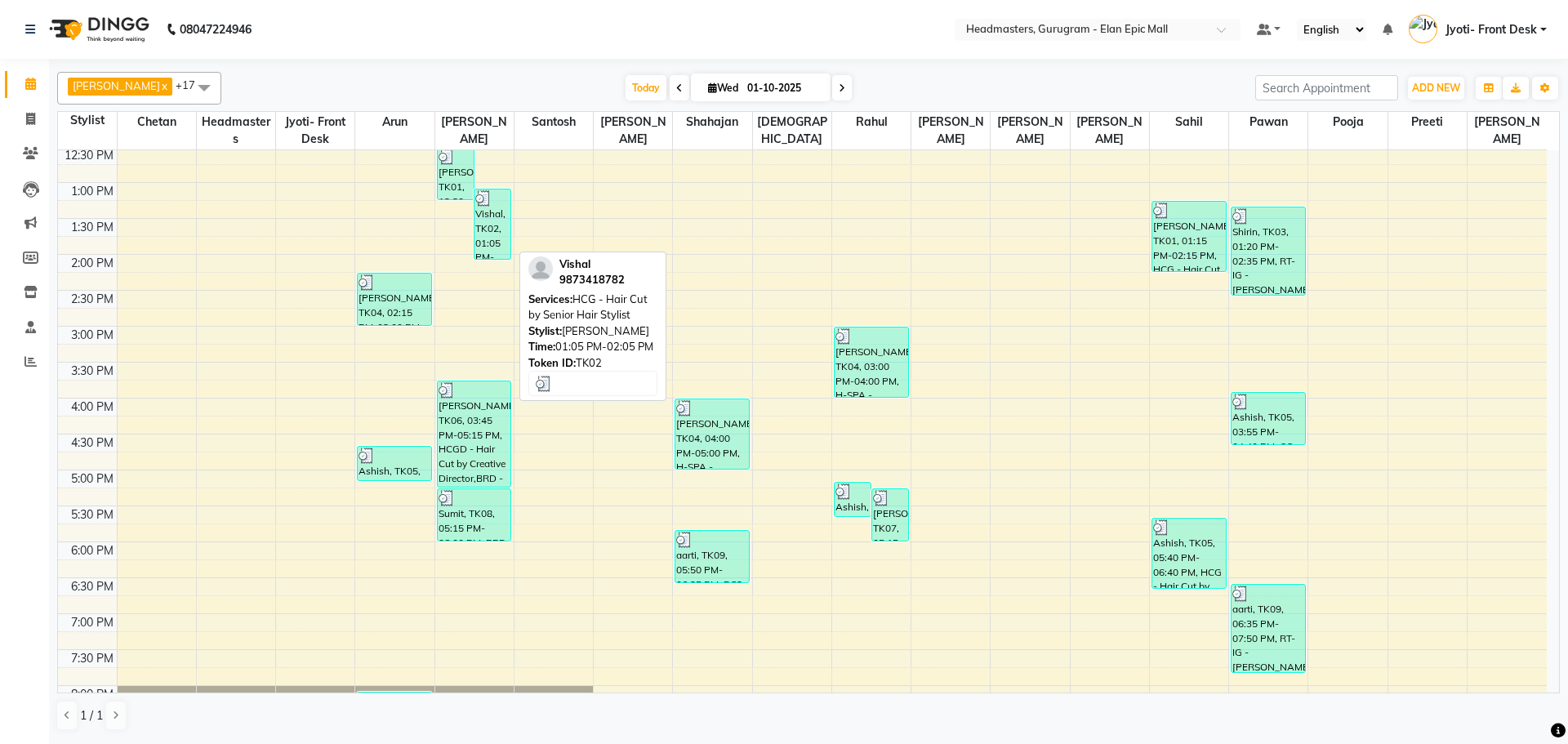
click at [492, 236] on div "Vishal, TK02, 01:05 PM-02:05 PM, HCG - Hair Cut by Senior Hair Stylist" at bounding box center [493, 224] width 36 height 69
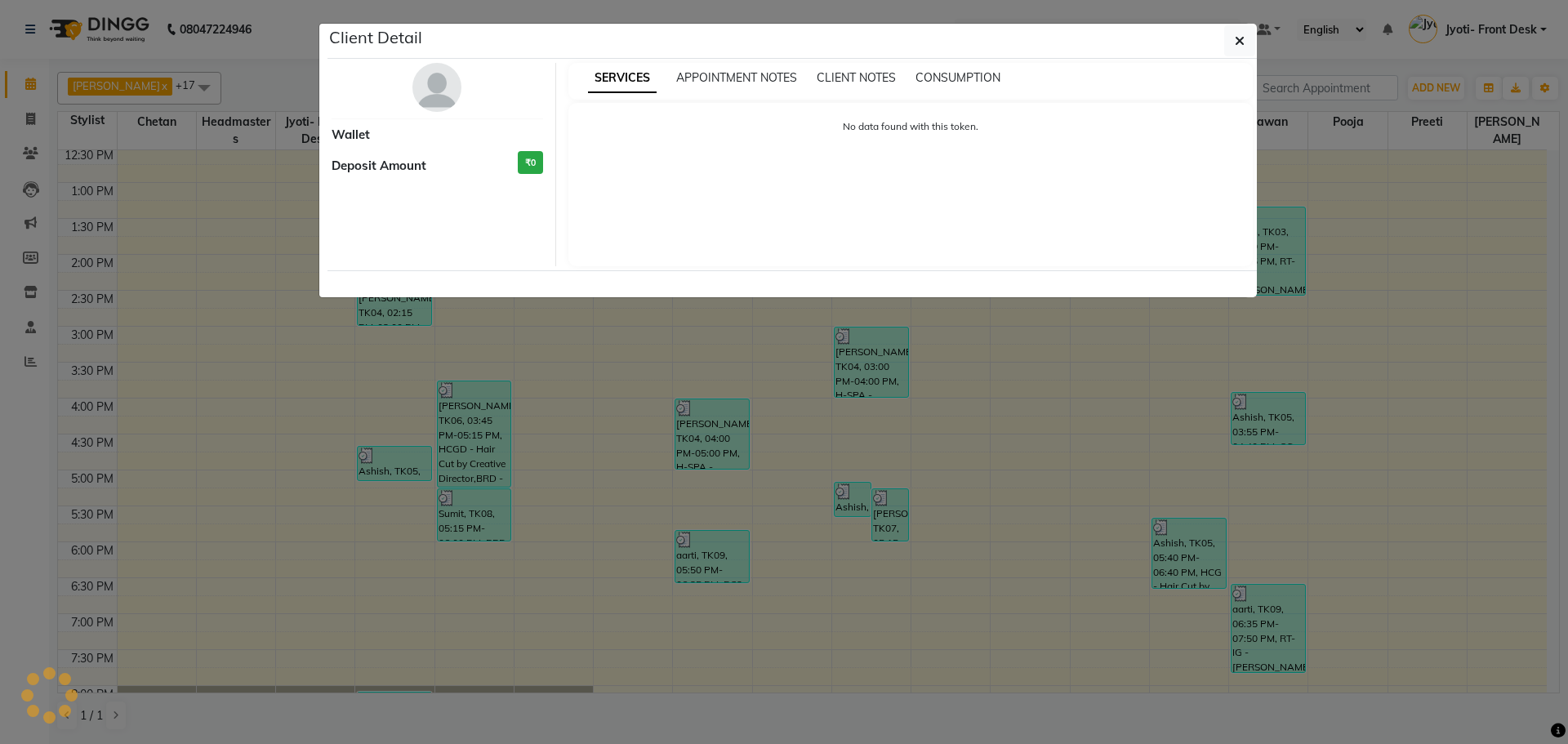
select select "3"
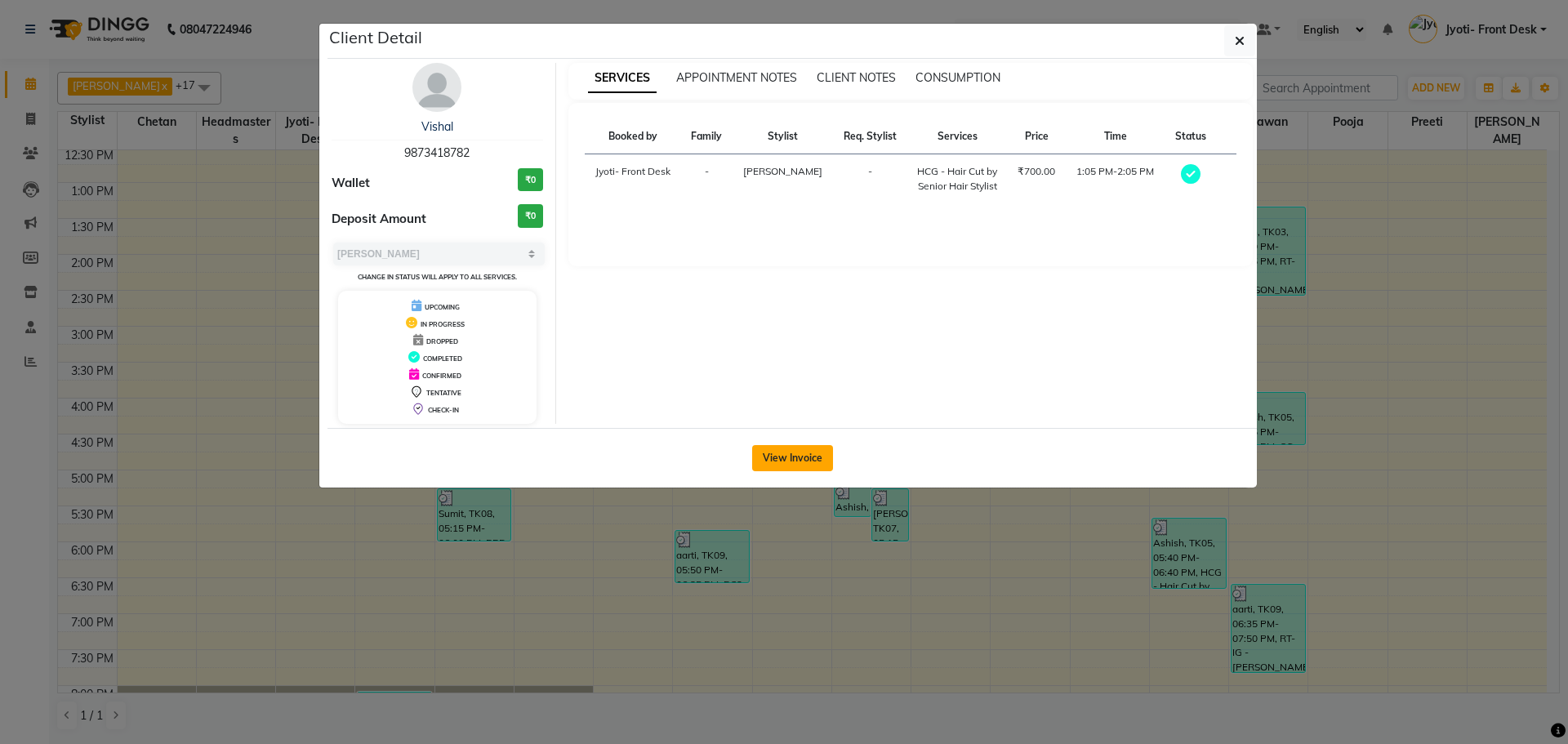
click at [803, 459] on button "View Invoice" at bounding box center [793, 458] width 81 height 26
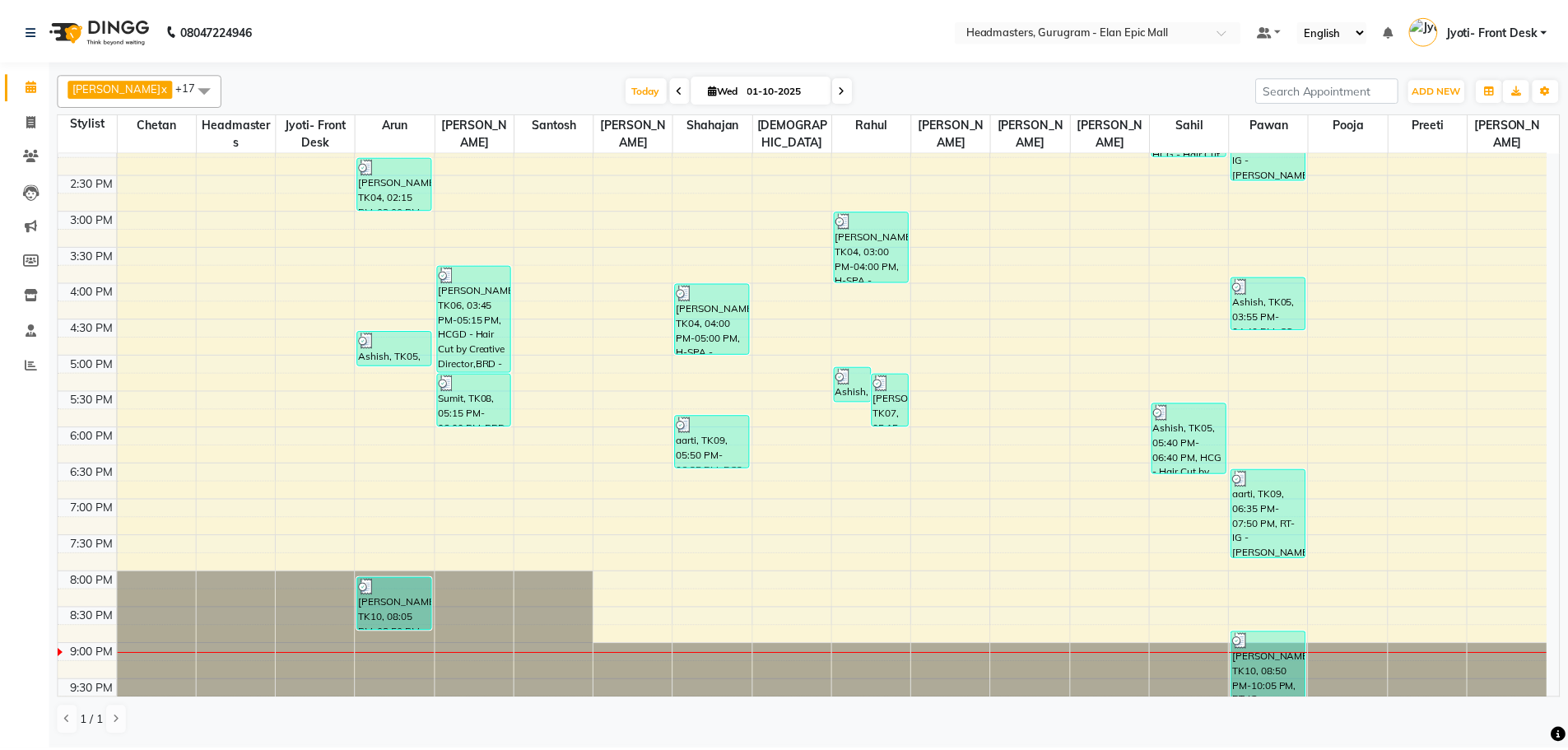
scroll to position [467, 0]
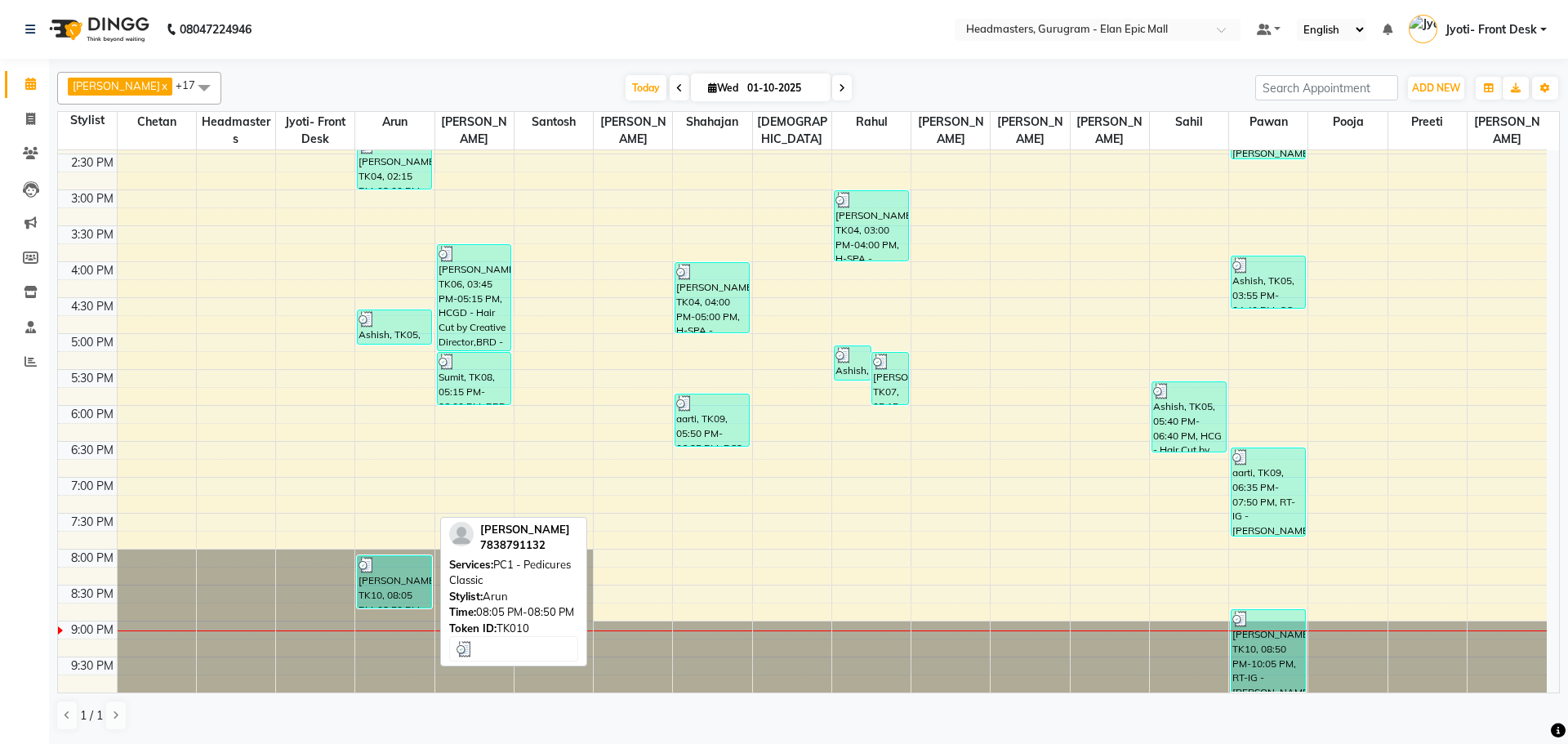
click at [418, 585] on div "[PERSON_NAME], TK10, 08:05 PM-08:50 PM, PC1 - Pedicures Classic" at bounding box center [394, 581] width 73 height 52
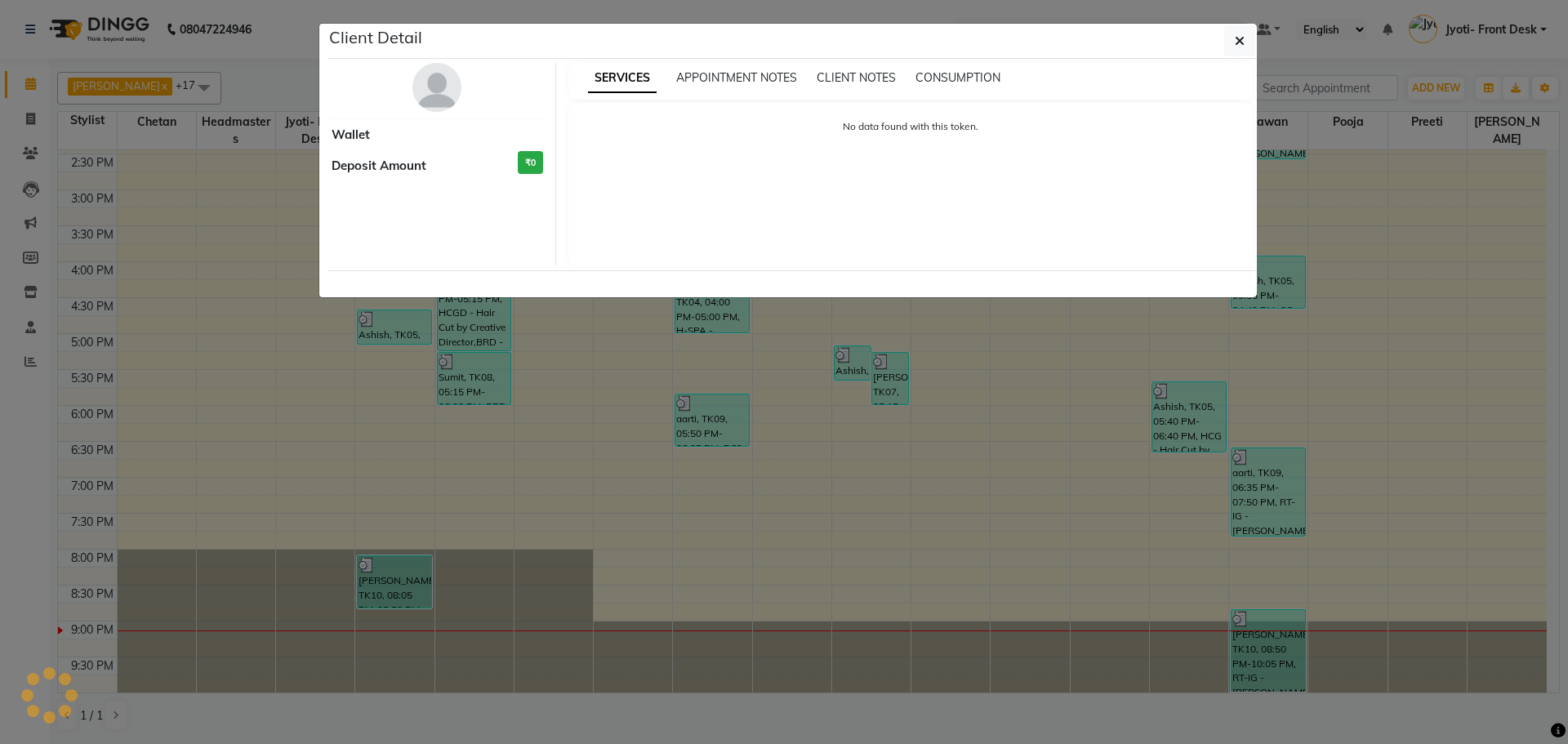
select select "3"
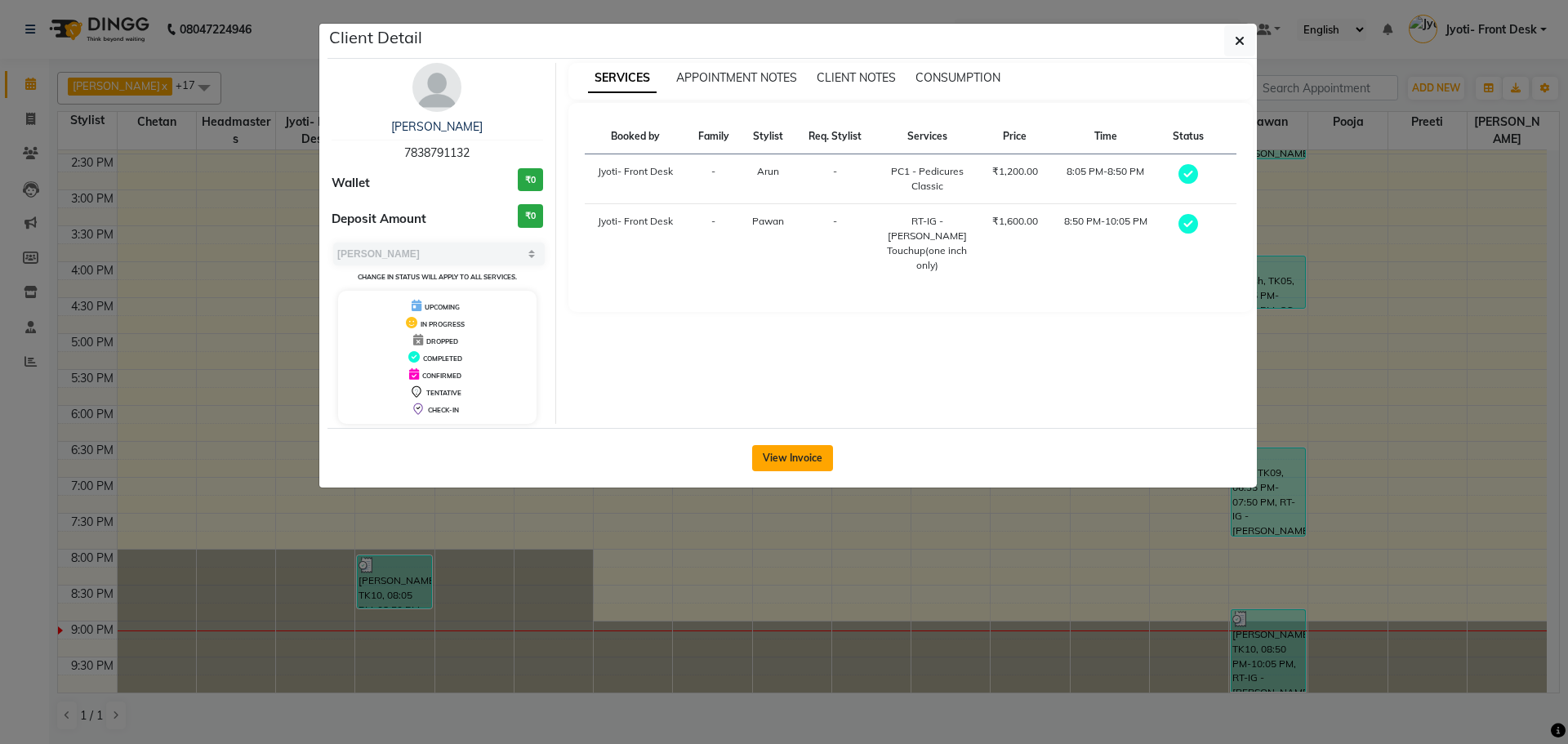
click at [801, 464] on button "View Invoice" at bounding box center [793, 458] width 81 height 26
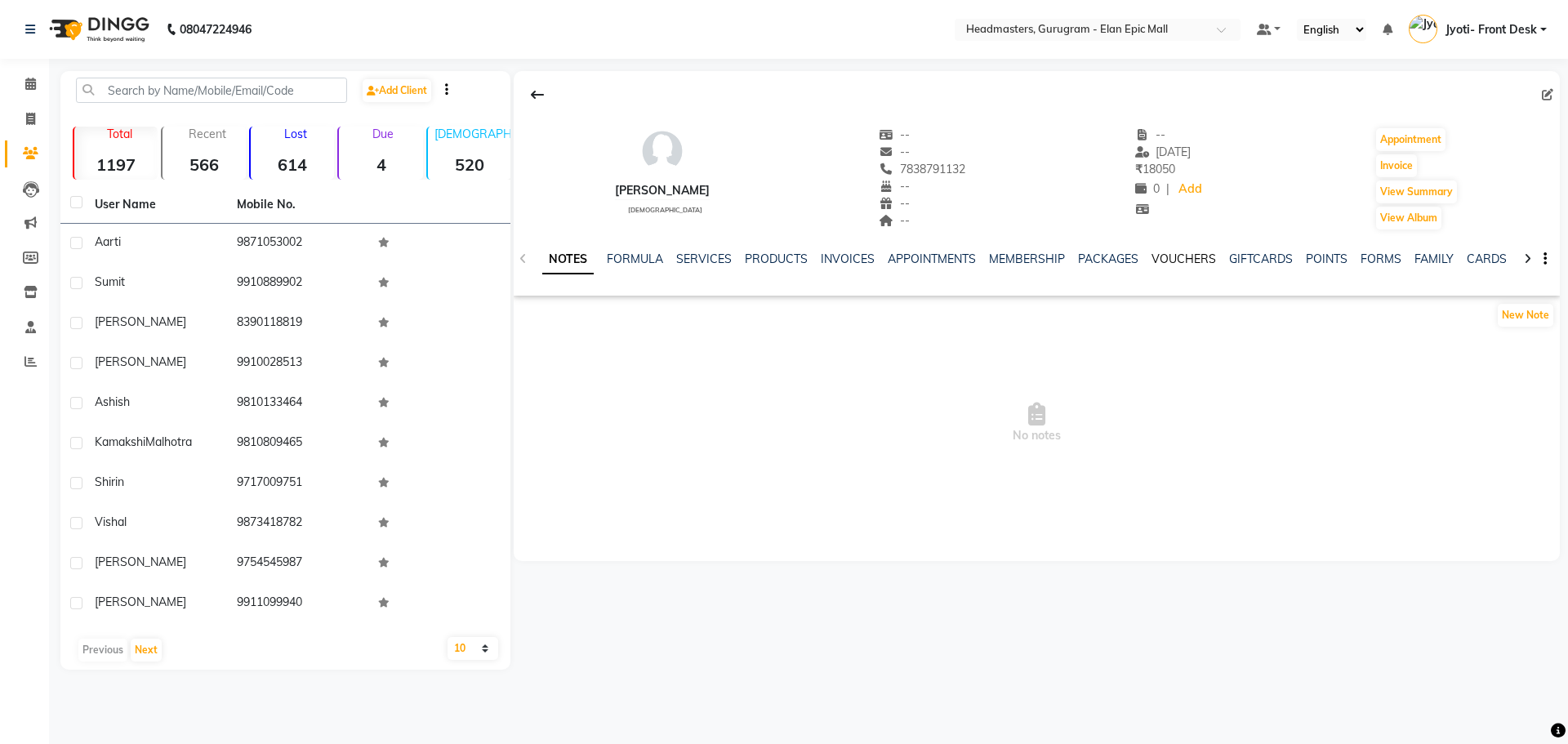
click at [1175, 261] on link "VOUCHERS" at bounding box center [1184, 259] width 64 height 15
